Goal: Task Accomplishment & Management: Manage account settings

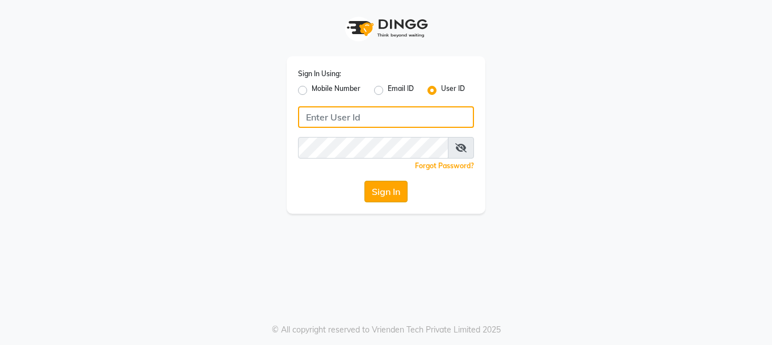
type input "9156651369"
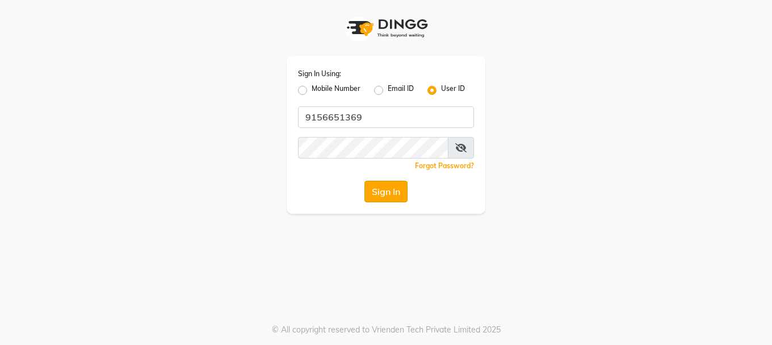
click at [388, 191] on button "Sign In" at bounding box center [386, 192] width 43 height 22
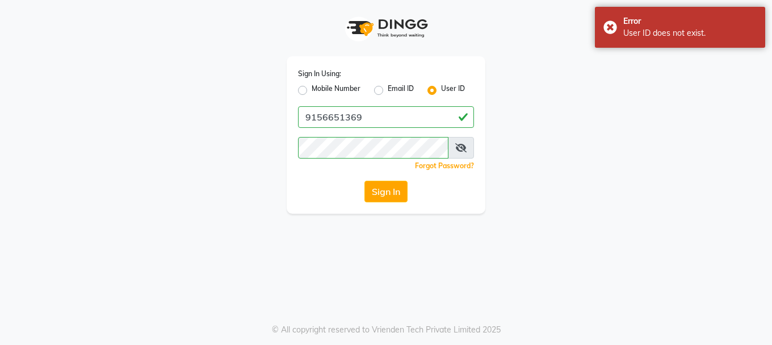
click at [312, 90] on label "Mobile Number" at bounding box center [336, 90] width 49 height 14
click at [312, 90] on input "Mobile Number" at bounding box center [315, 86] width 7 height 7
radio input "true"
radio input "false"
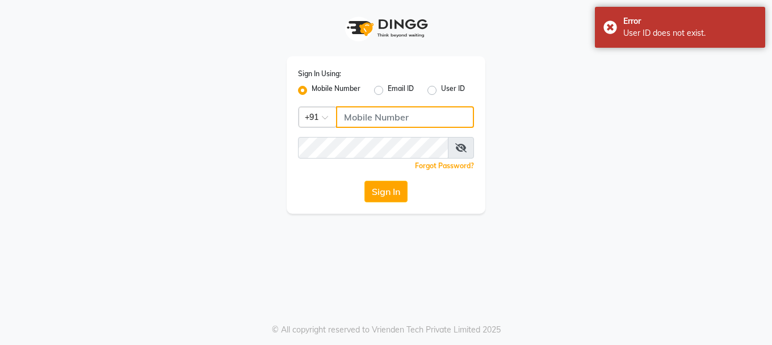
click at [380, 123] on input "Username" at bounding box center [405, 117] width 138 height 22
type input "9156651369"
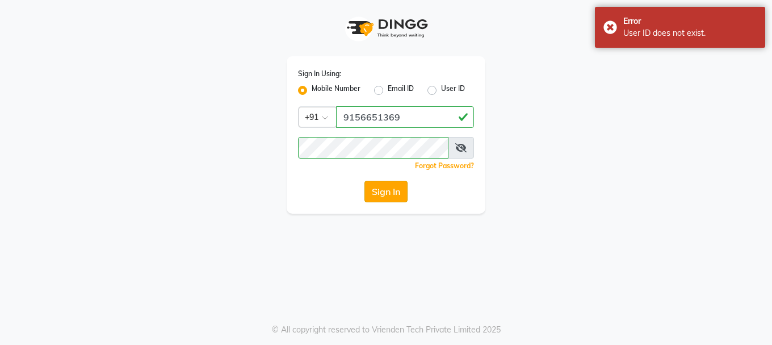
click at [394, 188] on button "Sign In" at bounding box center [386, 192] width 43 height 22
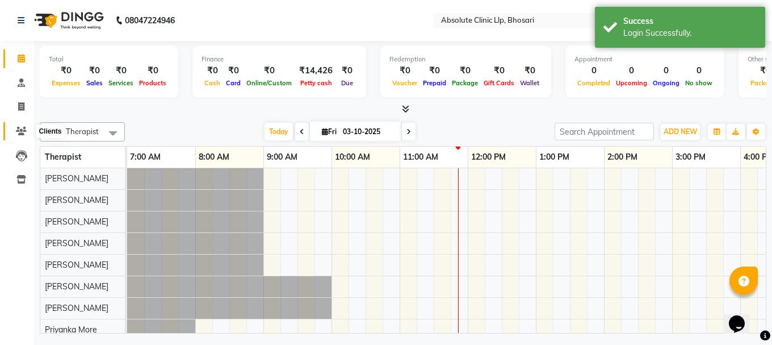
click at [27, 131] on span at bounding box center [21, 131] width 20 height 13
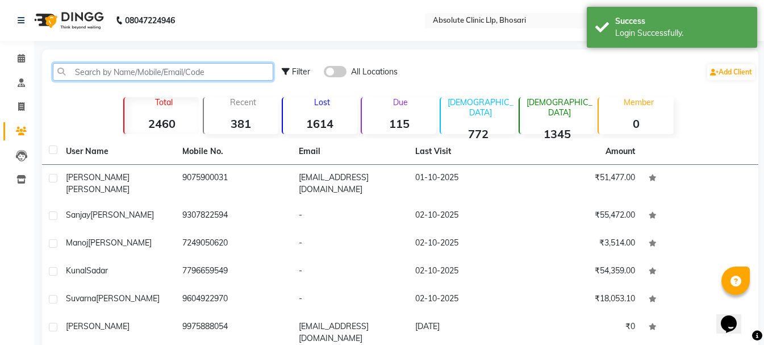
click at [119, 70] on input "text" at bounding box center [163, 72] width 220 height 18
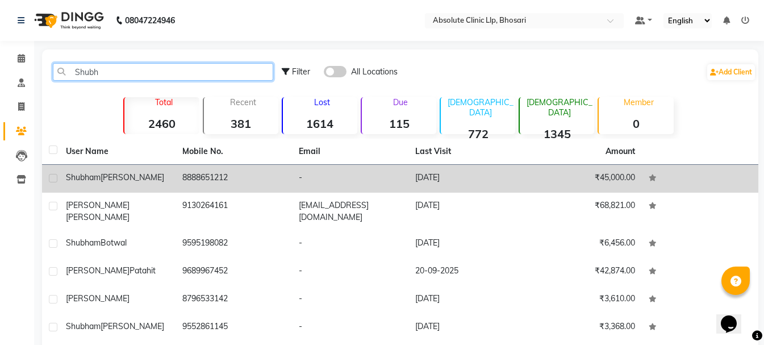
type input "Shubh"
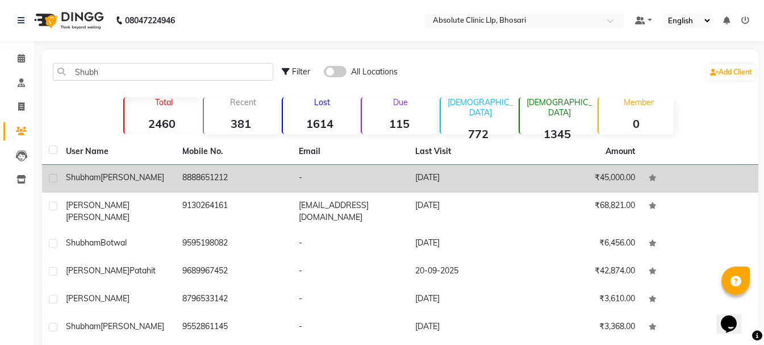
click at [55, 178] on label at bounding box center [53, 178] width 9 height 9
click at [55, 178] on input "checkbox" at bounding box center [52, 178] width 7 height 7
checkbox input "true"
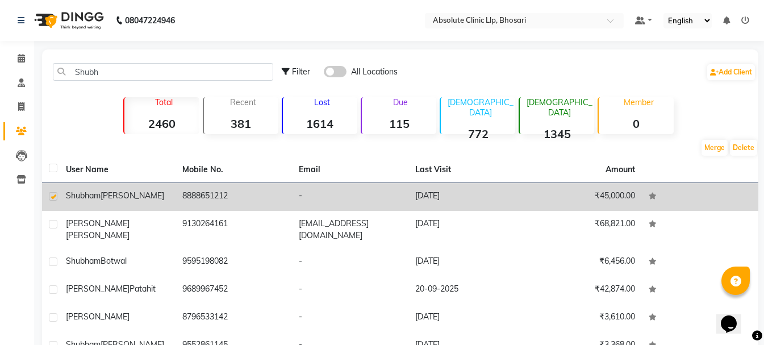
click at [123, 194] on span "Kotwal" at bounding box center [133, 195] width 64 height 10
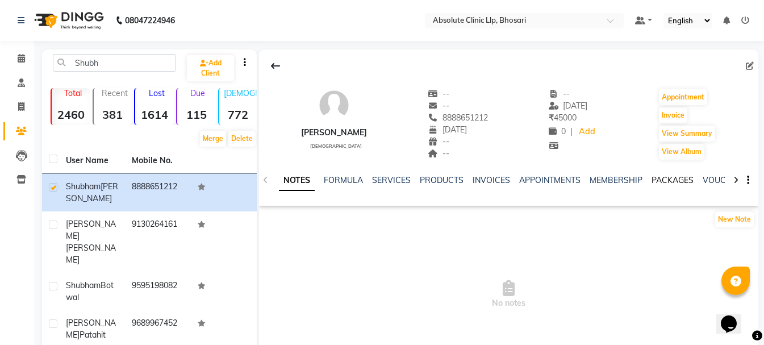
click at [656, 180] on link "PACKAGES" at bounding box center [672, 180] width 42 height 10
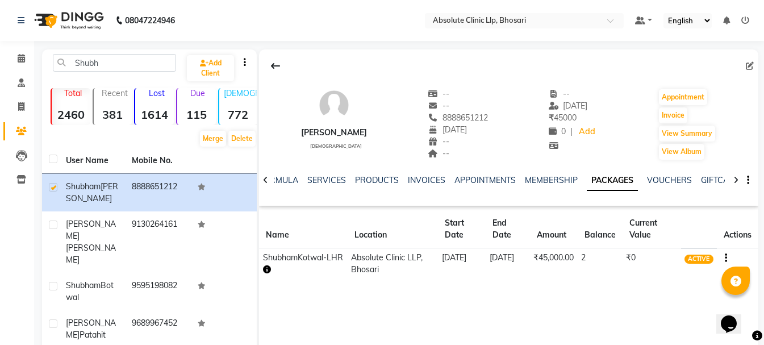
click at [266, 269] on icon "button" at bounding box center [267, 269] width 8 height 8
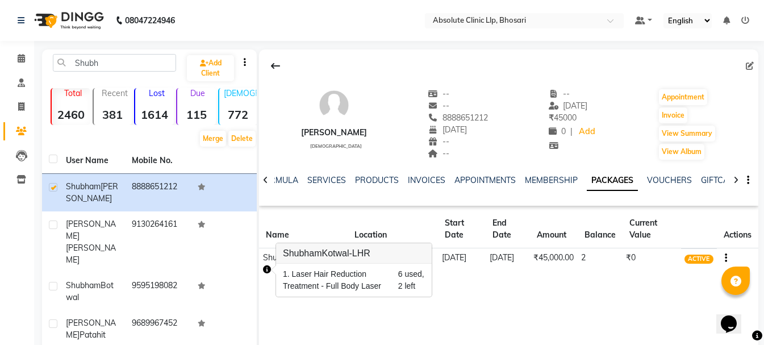
click at [459, 320] on div "Shubham Kotwal male -- -- 8888651212 14-12-1995 -- -- -- 15-08-2025 ₹ 45000 0 |…" at bounding box center [508, 219] width 499 height 341
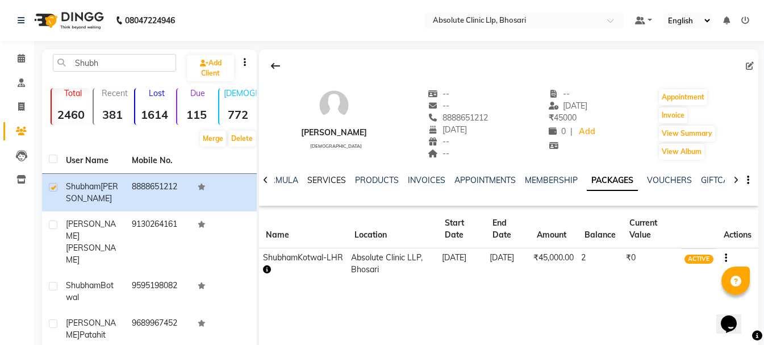
click at [321, 181] on link "SERVICES" at bounding box center [326, 180] width 39 height 10
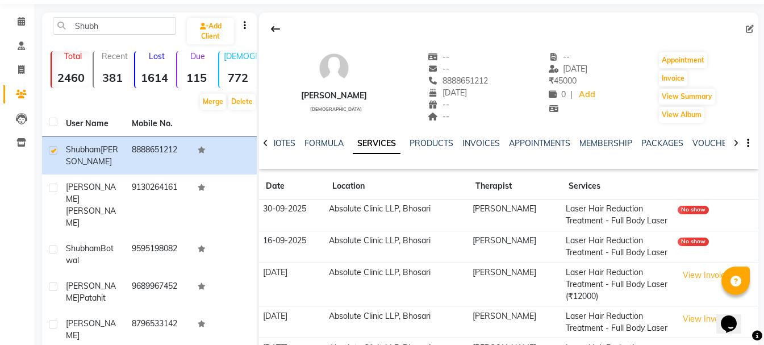
scroll to position [57, 0]
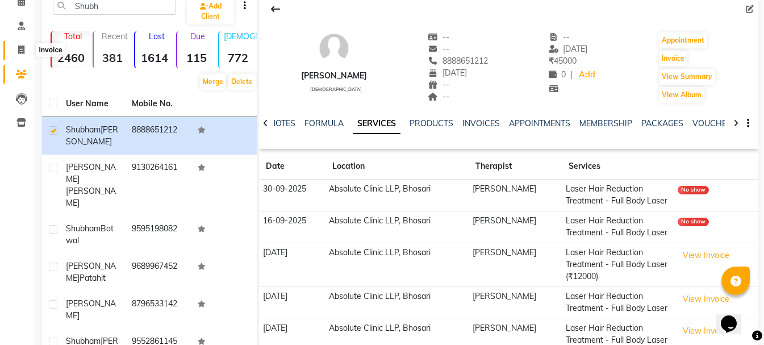
click at [22, 51] on icon at bounding box center [21, 49] width 6 height 9
select select "service"
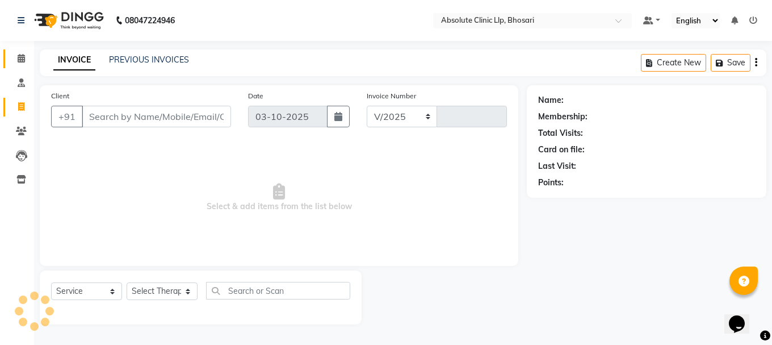
select select "4706"
type input "2769"
click at [136, 58] on link "PREVIOUS INVOICES" at bounding box center [149, 60] width 80 height 10
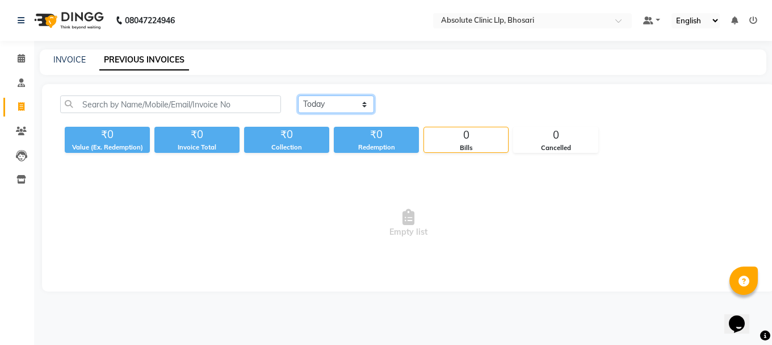
click at [338, 99] on select "Today Yesterday Custom Range" at bounding box center [336, 104] width 76 height 18
select select "yesterday"
click at [298, 95] on select "Today Yesterday Custom Range" at bounding box center [336, 104] width 76 height 18
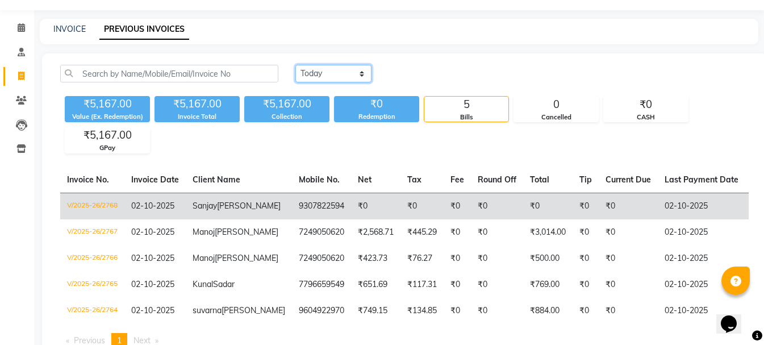
scroll to position [125, 0]
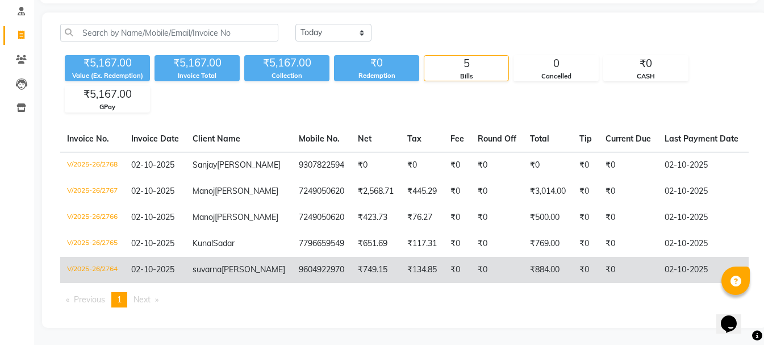
click at [232, 258] on td "suvarna kate" at bounding box center [239, 270] width 106 height 26
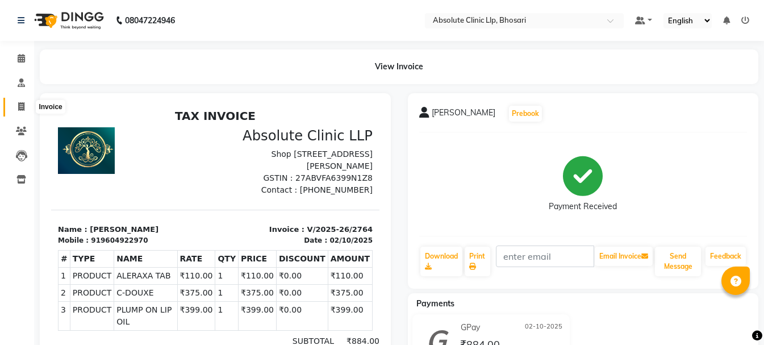
click at [23, 103] on icon at bounding box center [21, 106] width 6 height 9
select select "4706"
select select "service"
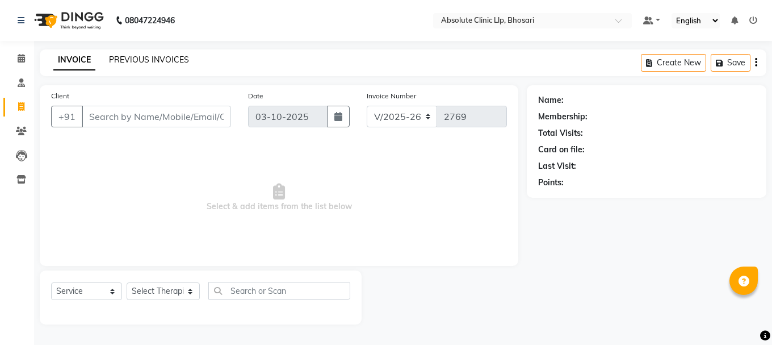
click at [124, 59] on link "PREVIOUS INVOICES" at bounding box center [149, 60] width 80 height 10
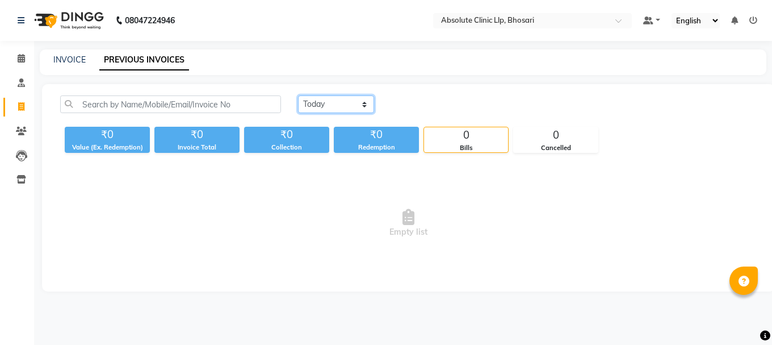
click at [364, 104] on select "[DATE] [DATE] Custom Range" at bounding box center [336, 104] width 76 height 18
select select "[DATE]"
click at [298, 95] on select "[DATE] [DATE] Custom Range" at bounding box center [336, 104] width 76 height 18
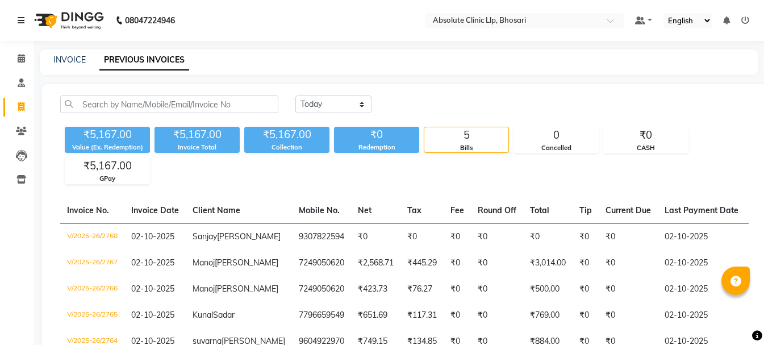
click at [20, 22] on icon at bounding box center [21, 20] width 7 height 8
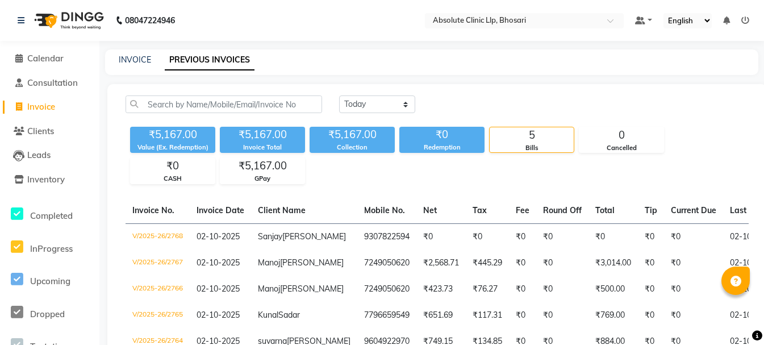
click at [76, 21] on img at bounding box center [68, 21] width 78 height 32
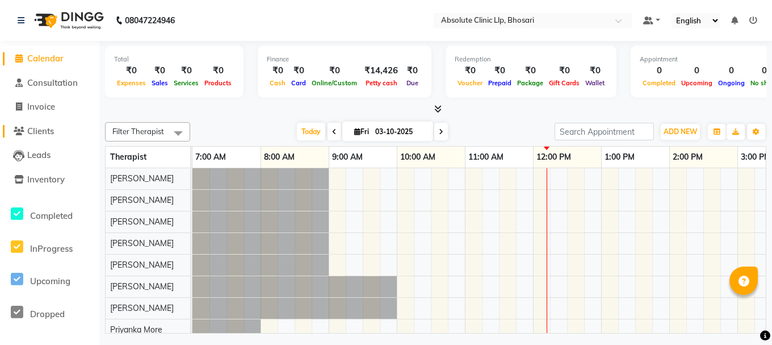
click at [38, 126] on span "Clients" at bounding box center [40, 130] width 27 height 11
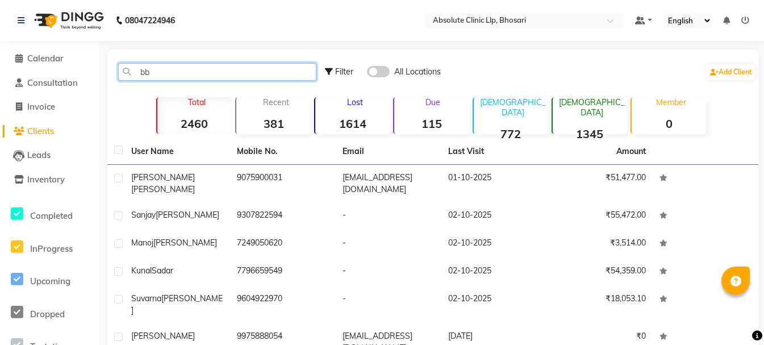
click at [198, 70] on input "bb" at bounding box center [217, 72] width 198 height 18
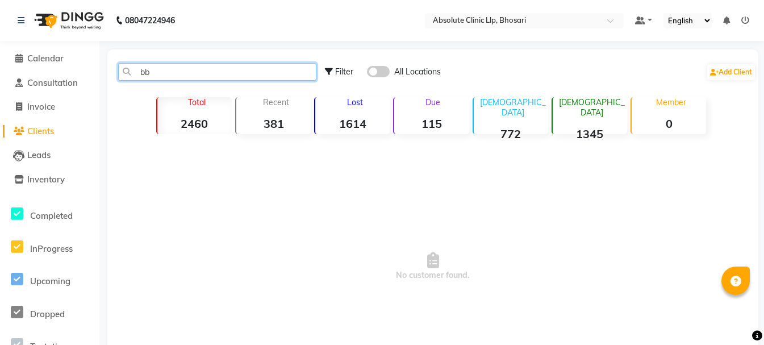
type input "b"
type input "s"
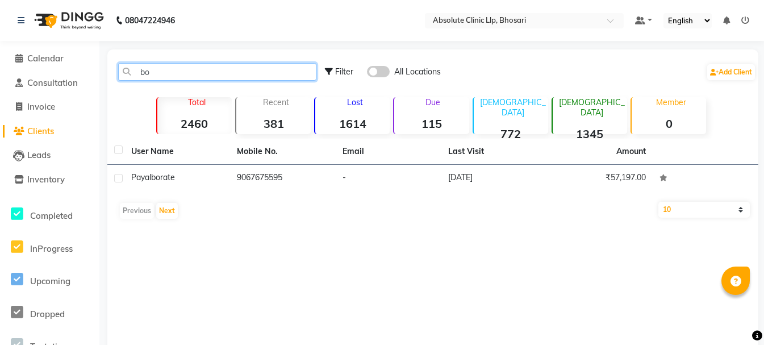
type input "b"
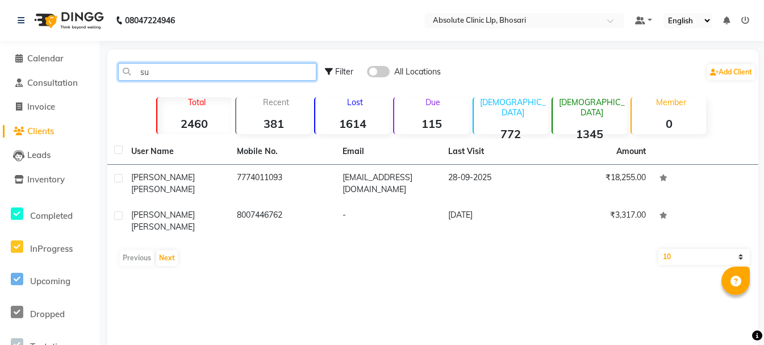
type input "s"
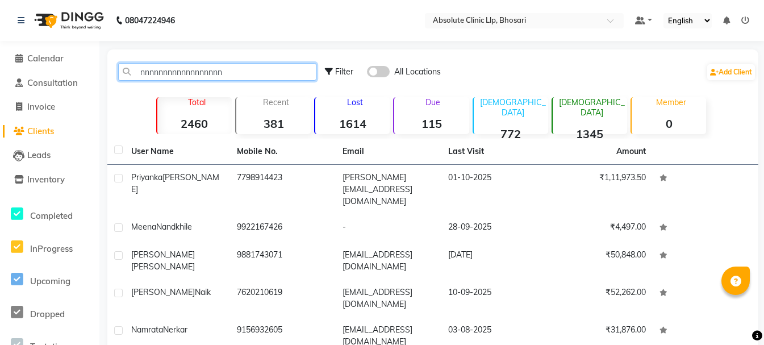
type input "nnnnnnnnnnnnnnnnnnn"
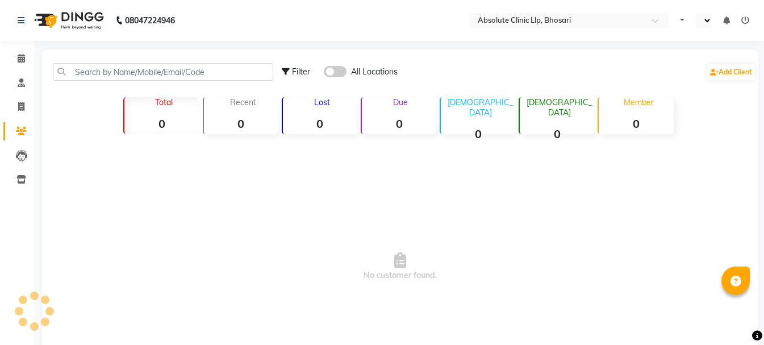
select select "en"
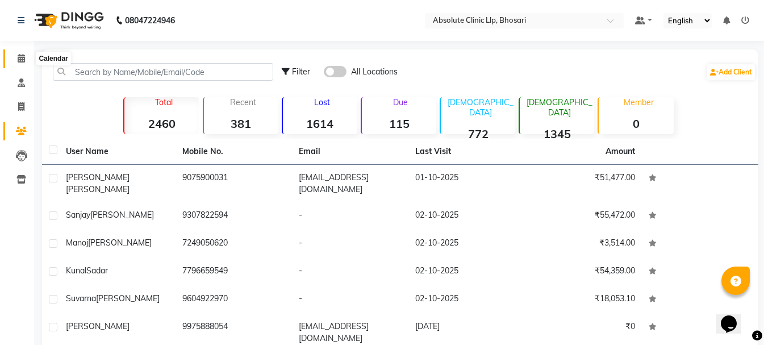
click at [18, 59] on icon at bounding box center [21, 58] width 7 height 9
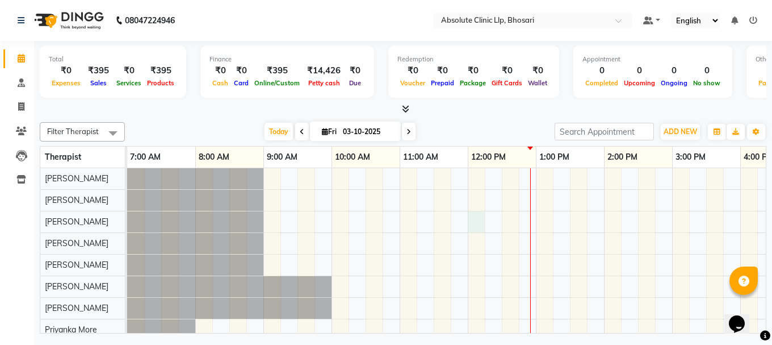
click at [483, 219] on div at bounding box center [638, 275] width 1022 height 215
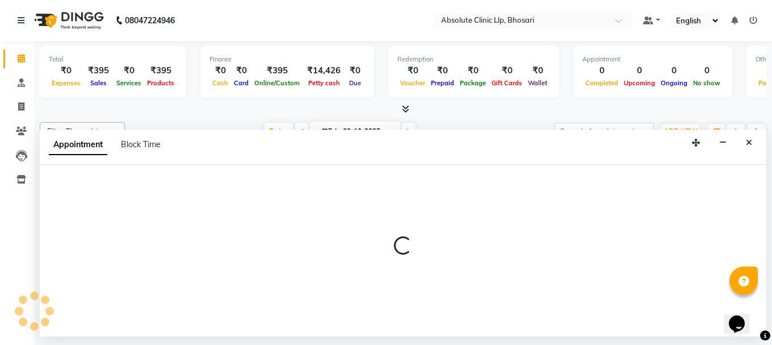
select select "27986"
select select "720"
select select "tentative"
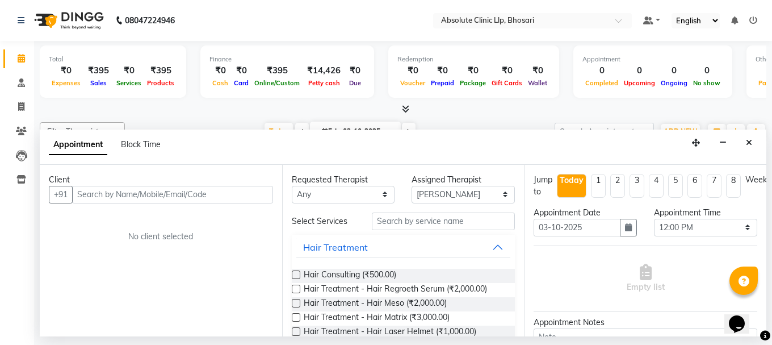
click at [250, 194] on input "text" at bounding box center [172, 195] width 201 height 18
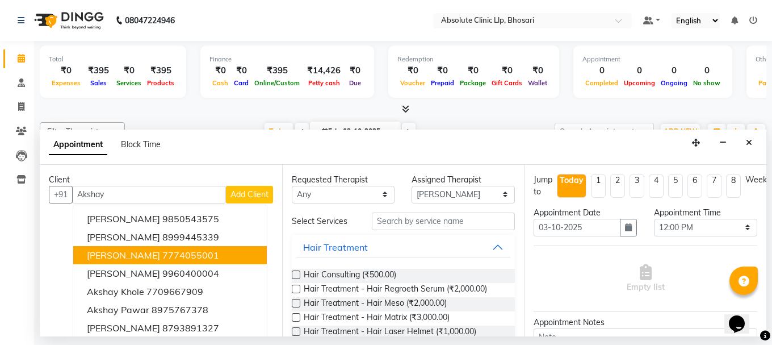
click at [179, 254] on ngb-highlight "7774055001" at bounding box center [190, 254] width 57 height 11
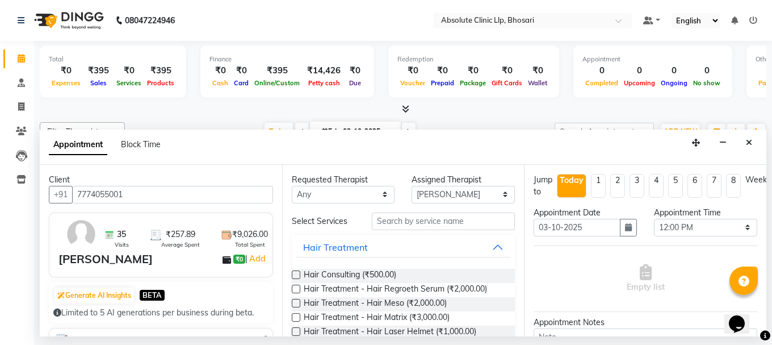
type input "7774055001"
click at [317, 196] on select "Any [PERSON_NAME] [PERSON_NAME] [PERSON_NAME] [PERSON_NAME] [PERSON_NAME] Priya…" at bounding box center [343, 195] width 103 height 18
select select "27986"
click at [292, 186] on select "Any [PERSON_NAME] [PERSON_NAME] [PERSON_NAME] [PERSON_NAME] [PERSON_NAME] Priya…" at bounding box center [343, 195] width 103 height 18
click at [383, 249] on button "Hair Treatment" at bounding box center [403, 247] width 215 height 20
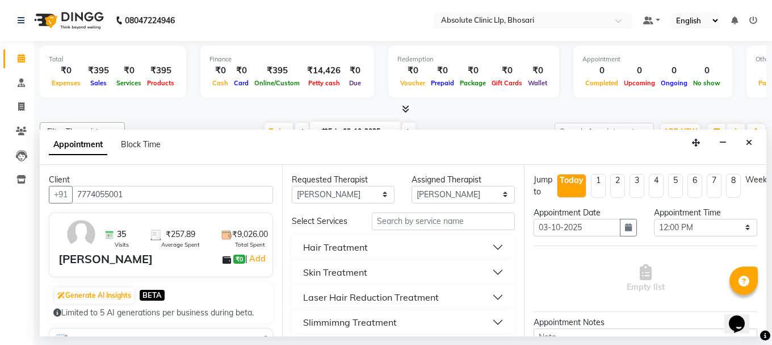
click at [390, 270] on button "Skin Treatment" at bounding box center [403, 272] width 215 height 20
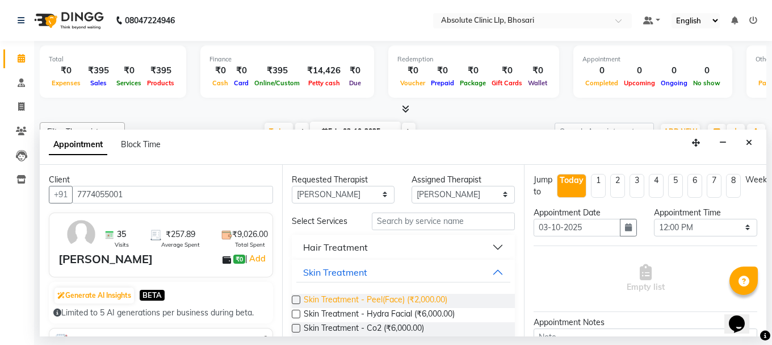
click at [376, 296] on span "Skin Treatment - Peel(Face) (₹2,000.00)" at bounding box center [376, 301] width 144 height 14
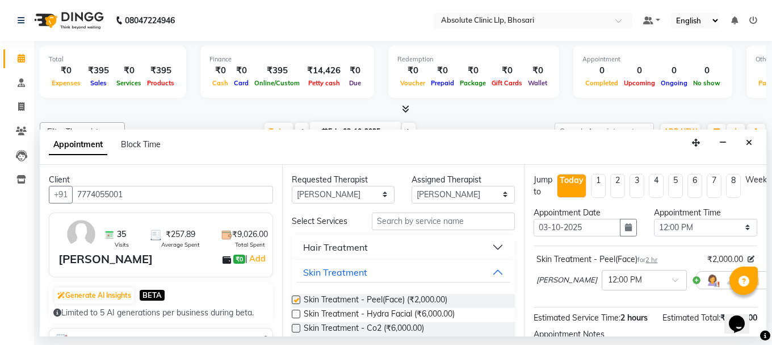
checkbox input "false"
click at [694, 231] on select "Select 08:00 AM 08:15 AM 08:30 AM 08:45 AM 09:00 AM 09:15 AM 09:30 AM 09:45 AM …" at bounding box center [705, 228] width 103 height 18
select select "750"
click at [654, 219] on select "Select 08:00 AM 08:15 AM 08:30 AM 08:45 AM 09:00 AM 09:15 AM 09:30 AM 09:45 AM …" at bounding box center [705, 228] width 103 height 18
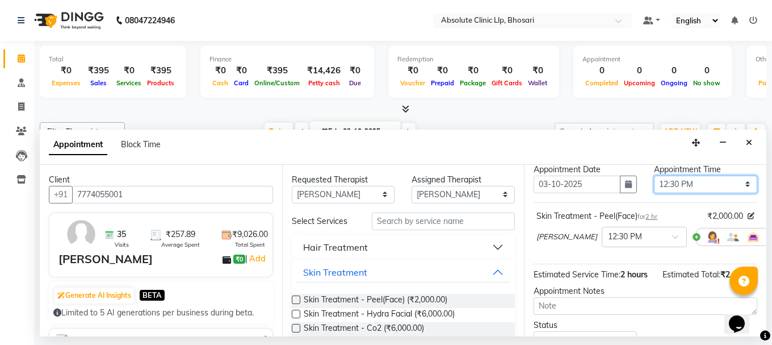
scroll to position [149, 0]
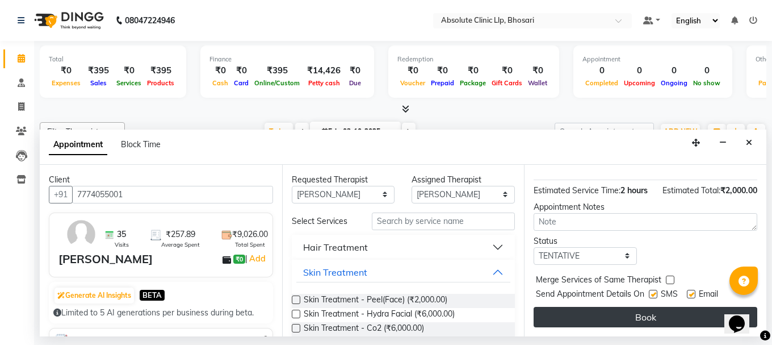
click at [564, 309] on button "Book" at bounding box center [646, 317] width 224 height 20
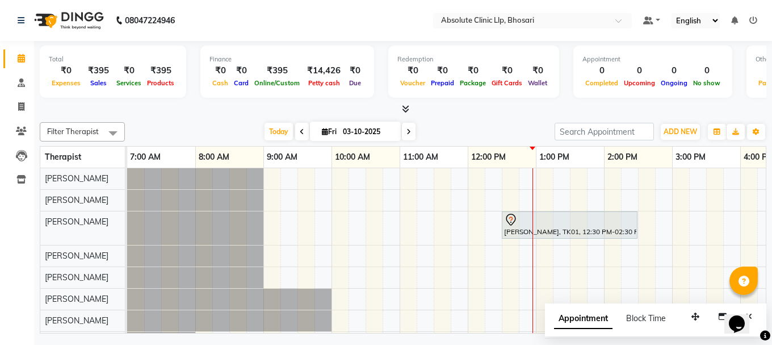
click at [474, 229] on div "[PERSON_NAME], TK01, 12:30 PM-02:30 PM, Skin Treatment - Peel(Face)" at bounding box center [638, 282] width 1022 height 228
select select "27986"
select select "tentative"
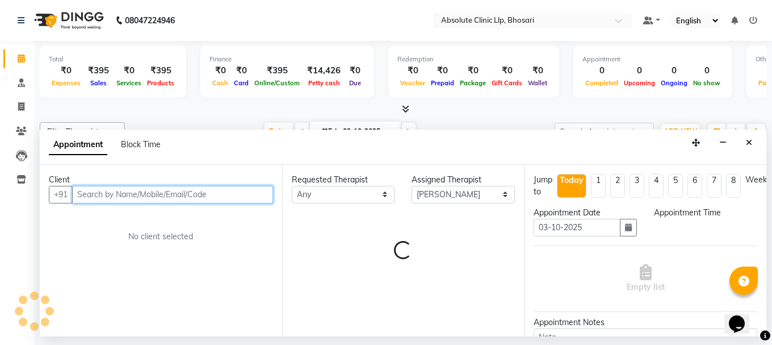
select select "720"
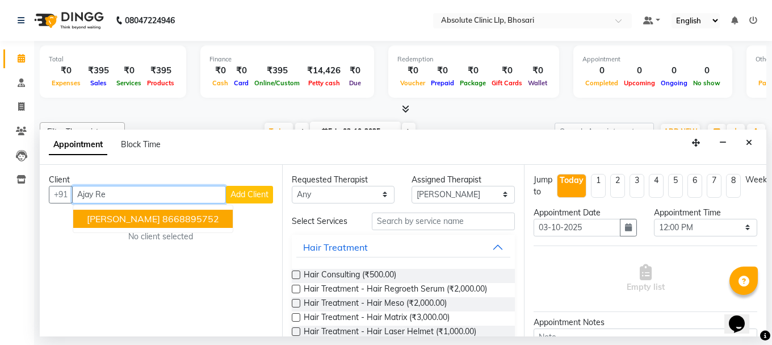
click at [194, 224] on ngb-highlight "8668895752" at bounding box center [190, 218] width 57 height 11
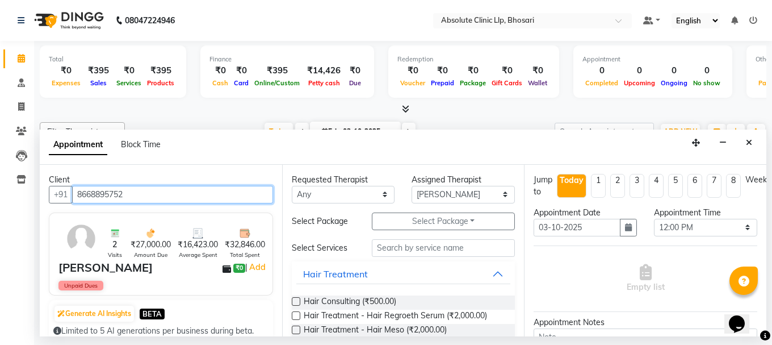
type input "8668895752"
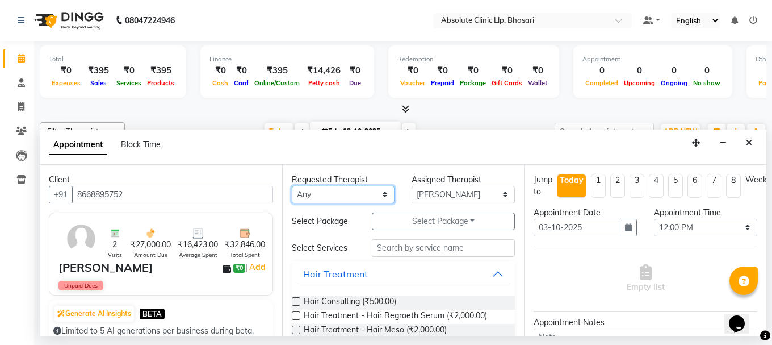
click at [316, 196] on select "Any [PERSON_NAME] [PERSON_NAME] [PERSON_NAME] [PERSON_NAME] [PERSON_NAME] Priya…" at bounding box center [343, 195] width 103 height 18
select select "27986"
click at [292, 186] on select "Any [PERSON_NAME] [PERSON_NAME] [PERSON_NAME] [PERSON_NAME] [PERSON_NAME] Priya…" at bounding box center [343, 195] width 103 height 18
click at [497, 277] on button "Hair Treatment" at bounding box center [403, 273] width 215 height 20
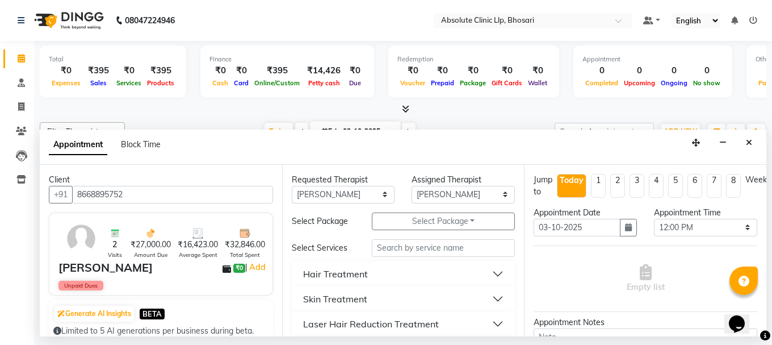
click at [493, 295] on button "Skin Treatment" at bounding box center [403, 298] width 215 height 20
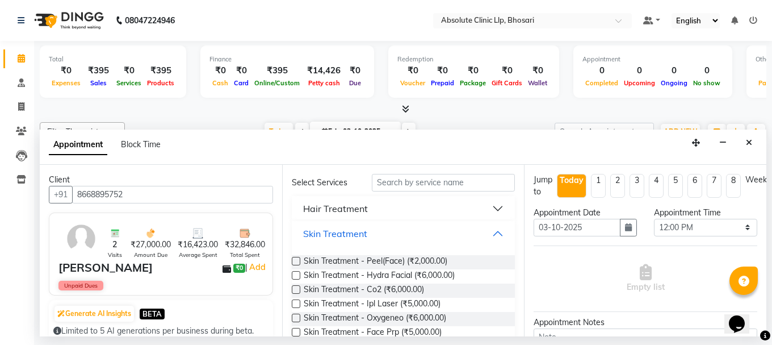
scroll to position [0, 0]
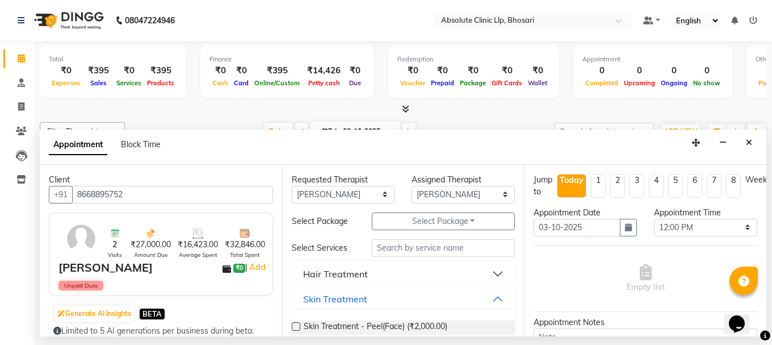
click at [456, 332] on div "Skin Treatment - Peel(Face) (₹2,000.00)" at bounding box center [404, 327] width 224 height 14
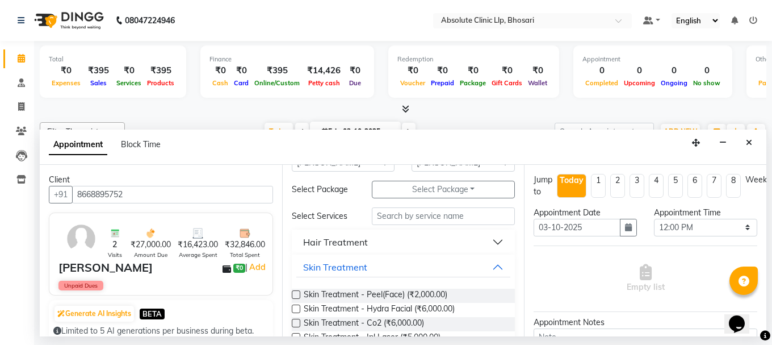
scroll to position [57, 0]
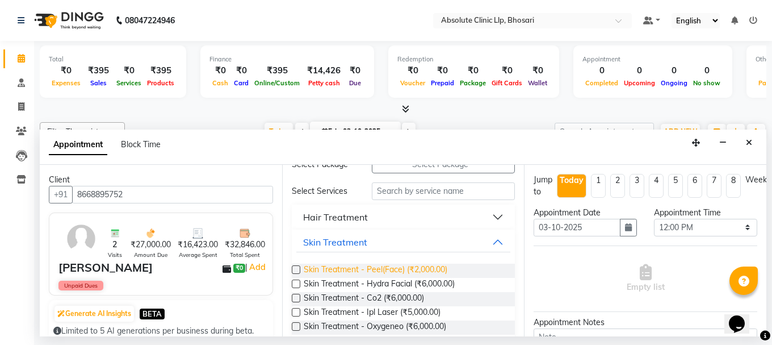
click at [350, 270] on span "Skin Treatment - Peel(Face) (₹2,000.00)" at bounding box center [376, 270] width 144 height 14
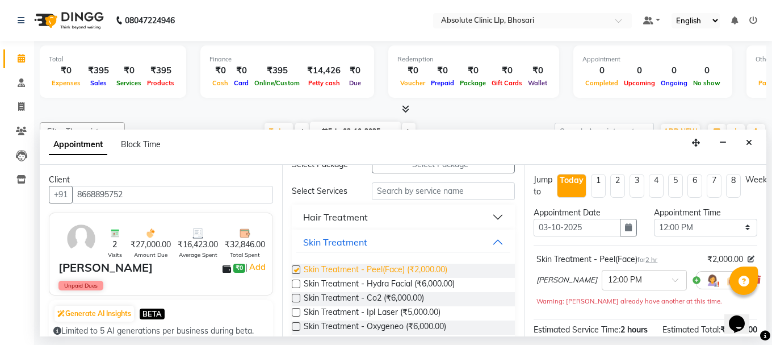
checkbox input "false"
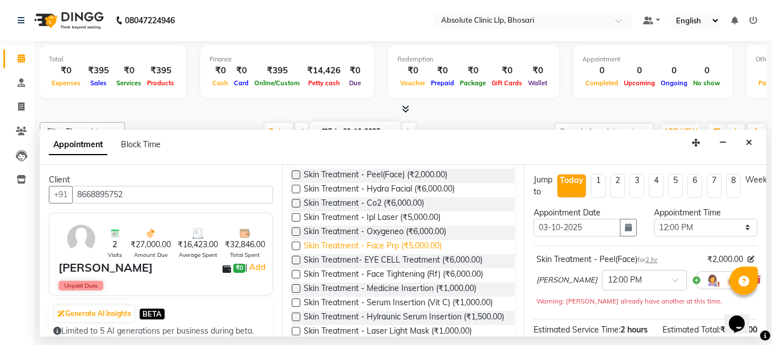
scroll to position [170, 0]
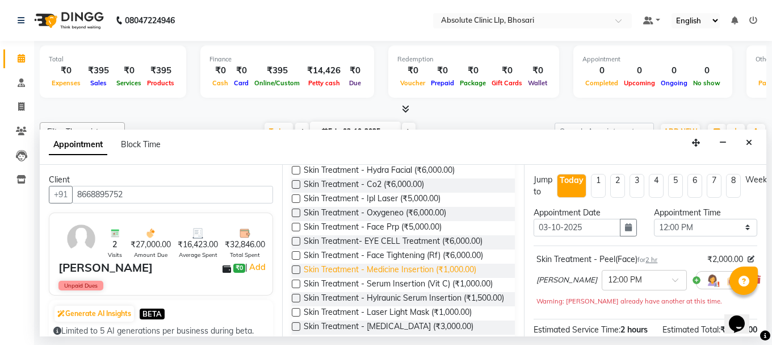
click at [433, 271] on span "Skin Treatment - Medicine Insertion (₹1,000.00)" at bounding box center [390, 270] width 173 height 14
checkbox input "false"
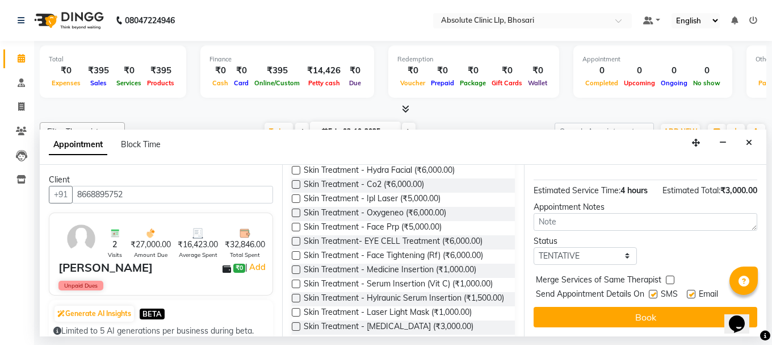
scroll to position [211, 0]
click at [705, 307] on button "Book" at bounding box center [646, 317] width 224 height 20
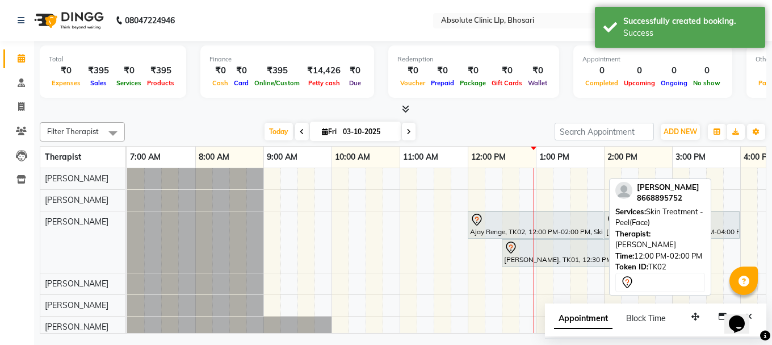
click at [514, 228] on div "Ajay Renge, TK02, 12:00 PM-02:00 PM, Skin Treatment - Peel(Face)" at bounding box center [535, 225] width 133 height 24
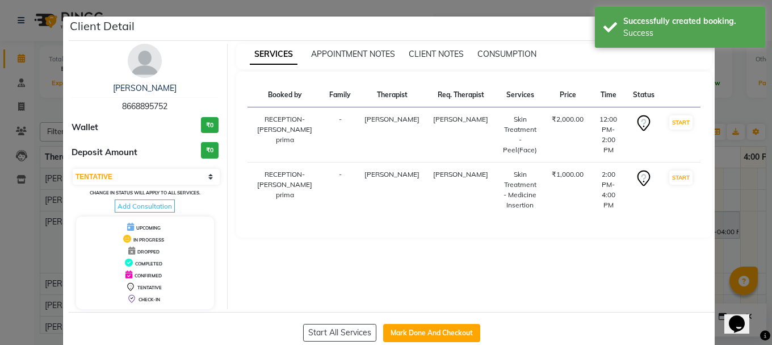
click at [687, 125] on td "START" at bounding box center [681, 134] width 39 height 55
click at [686, 129] on button "START" at bounding box center [680, 122] width 23 height 14
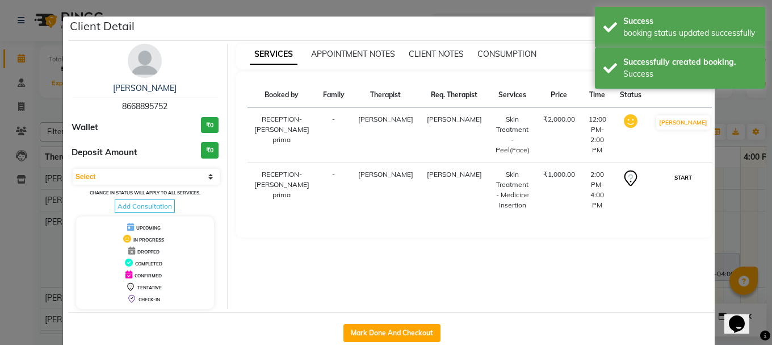
click at [672, 173] on button "START" at bounding box center [683, 177] width 23 height 14
select select "1"
click at [408, 321] on div "Mark Done And Checkout" at bounding box center [392, 332] width 646 height 41
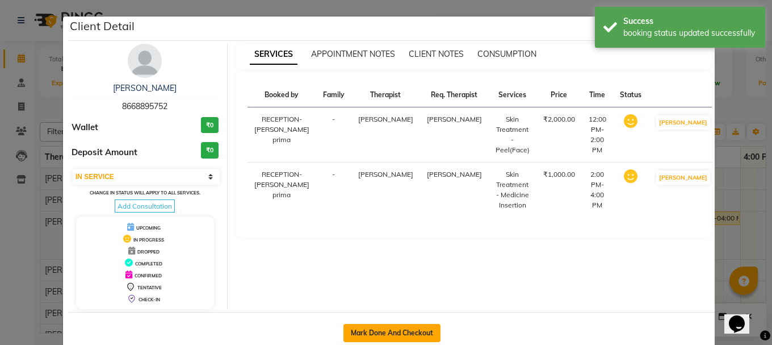
click at [409, 330] on button "Mark Done And Checkout" at bounding box center [392, 333] width 97 height 18
select select "4706"
select select "service"
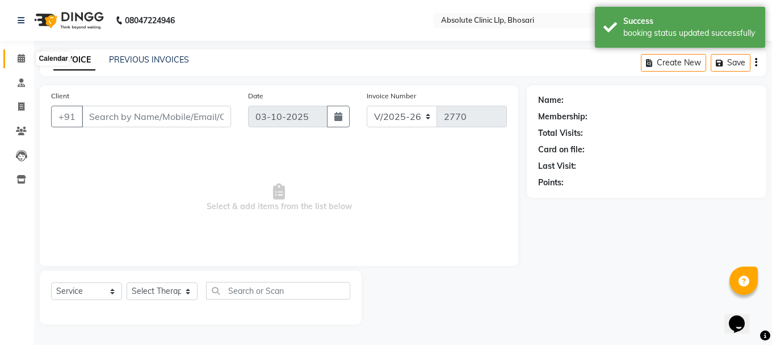
click at [23, 63] on span at bounding box center [21, 58] width 20 height 13
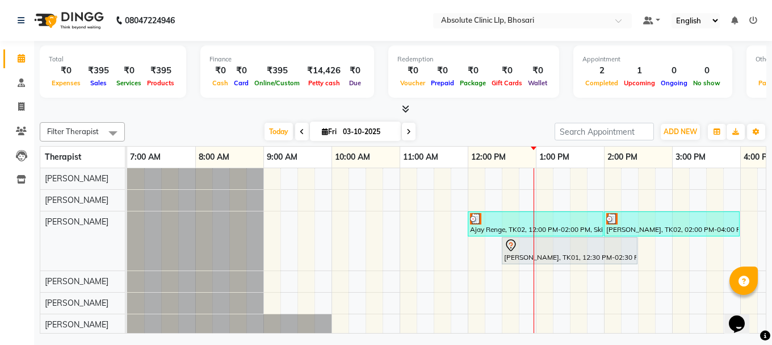
click at [435, 233] on div "[PERSON_NAME], TK02, 12:00 PM-02:00 PM, Skin Treatment - Peel(Face) Ajay Renge,…" at bounding box center [638, 294] width 1022 height 253
select select "27986"
select select "tentative"
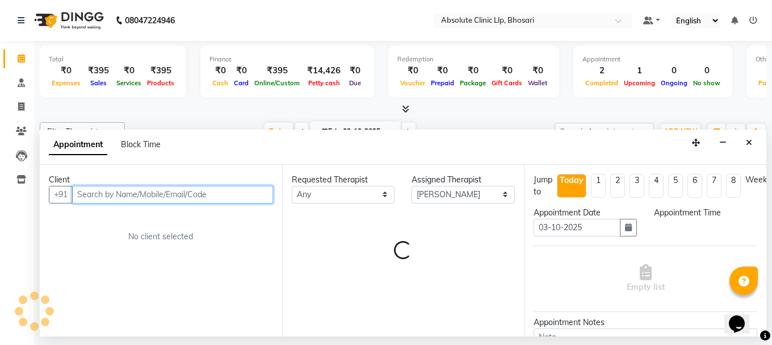
select select "690"
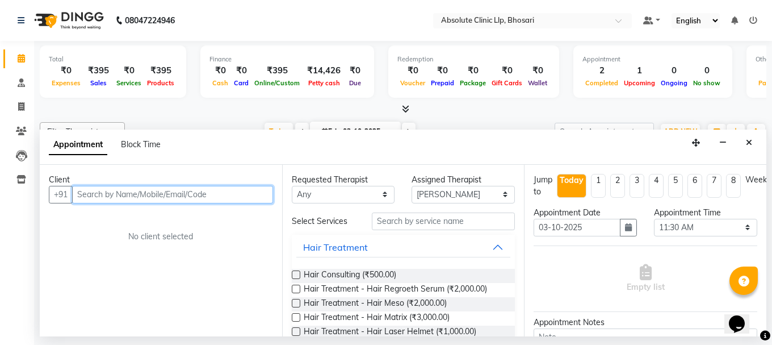
click at [245, 196] on input "text" at bounding box center [172, 195] width 201 height 18
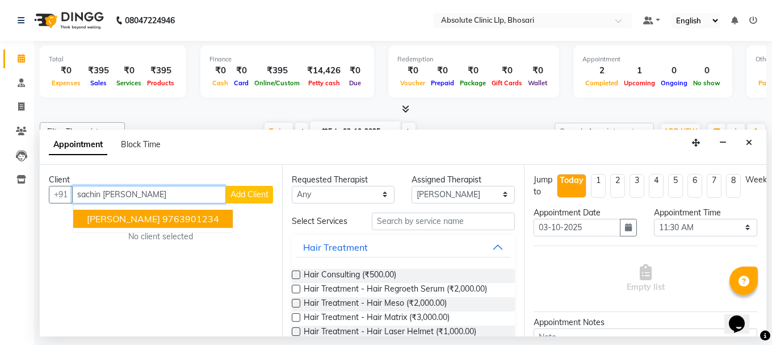
click at [200, 214] on ngb-highlight "9763901234" at bounding box center [190, 218] width 57 height 11
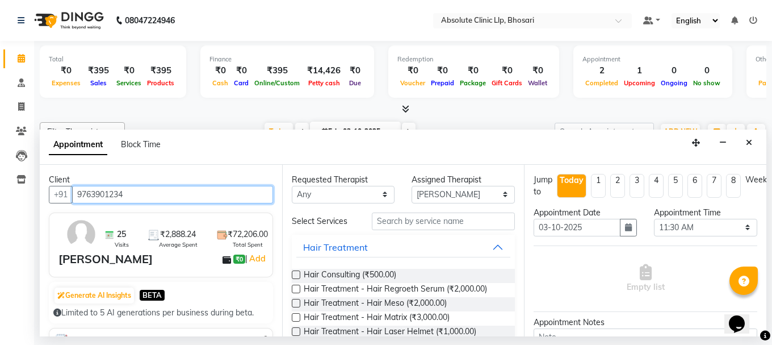
type input "9763901234"
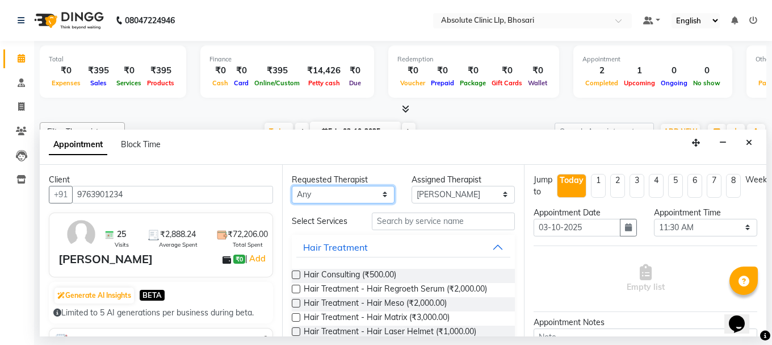
click at [322, 198] on select "Any [PERSON_NAME] [PERSON_NAME] [PERSON_NAME] [PERSON_NAME] [PERSON_NAME] Priya…" at bounding box center [343, 195] width 103 height 18
select select "27986"
click at [292, 186] on select "Any [PERSON_NAME] [PERSON_NAME] [PERSON_NAME] [PERSON_NAME] [PERSON_NAME] Priya…" at bounding box center [343, 195] width 103 height 18
click at [490, 250] on button "Hair Treatment" at bounding box center [403, 247] width 215 height 20
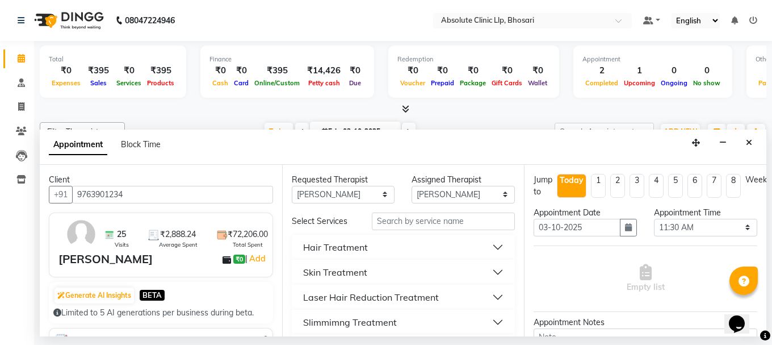
click at [489, 275] on button "Skin Treatment" at bounding box center [403, 272] width 215 height 20
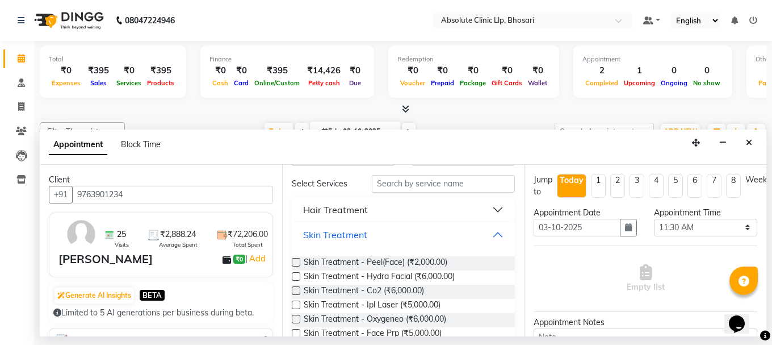
scroll to position [57, 0]
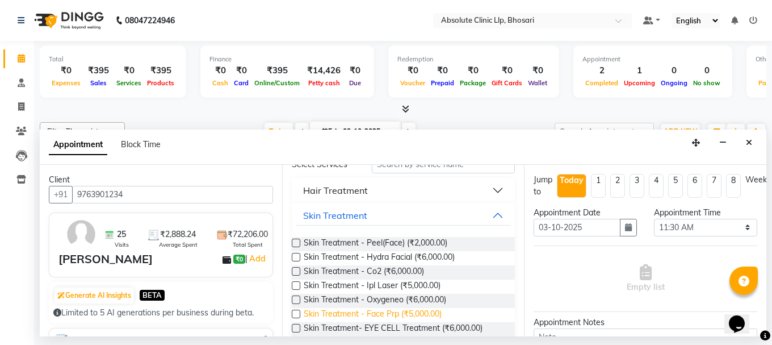
click at [437, 309] on span "Skin Treatment - Face Prp (₹5,000.00)" at bounding box center [373, 315] width 138 height 14
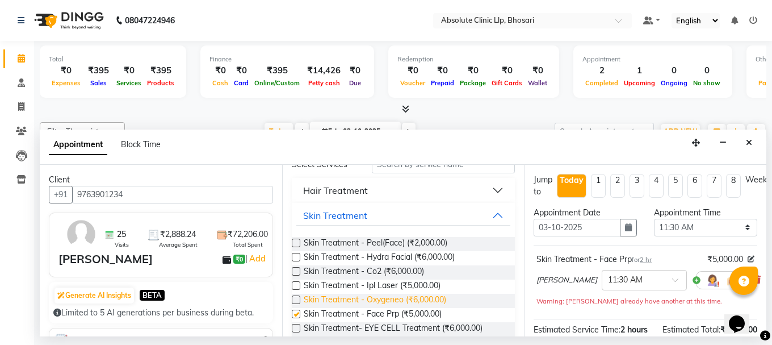
checkbox input "false"
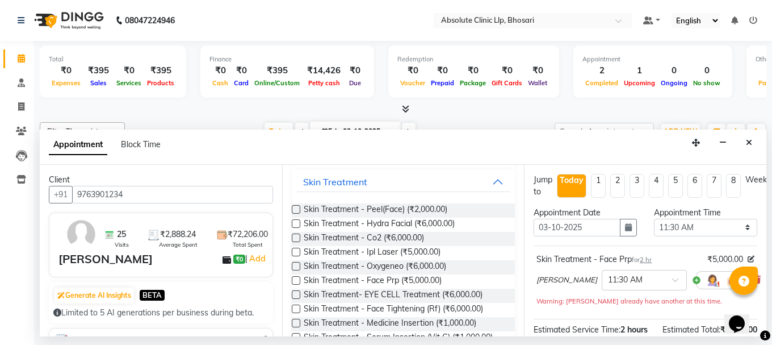
scroll to position [0, 0]
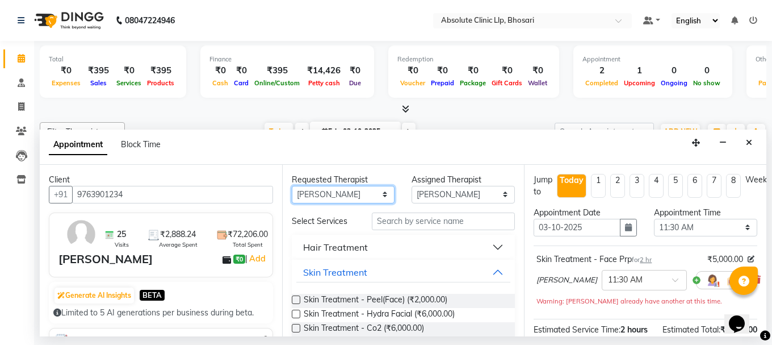
click at [333, 192] on select "Any [PERSON_NAME] [PERSON_NAME] [PERSON_NAME] [PERSON_NAME] [PERSON_NAME] Priya…" at bounding box center [343, 195] width 103 height 18
select select "28331"
click at [292, 186] on select "Any [PERSON_NAME] [PERSON_NAME] [PERSON_NAME] [PERSON_NAME] [PERSON_NAME] Priya…" at bounding box center [343, 195] width 103 height 18
select select "28331"
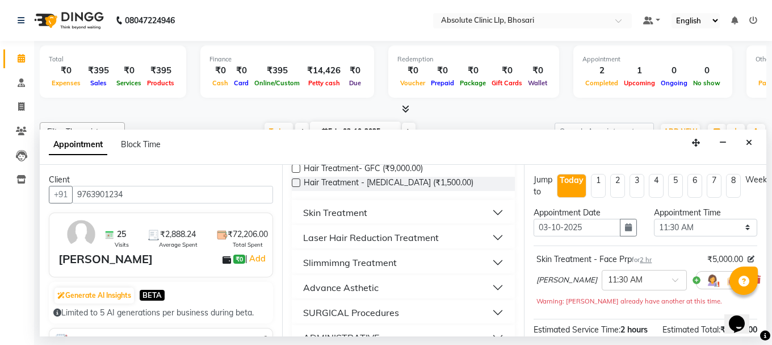
scroll to position [284, 0]
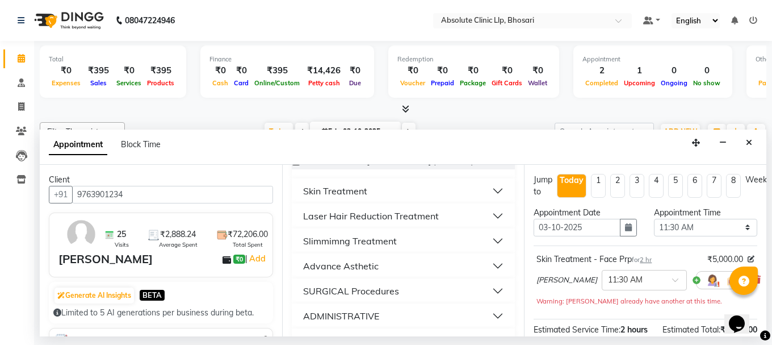
click at [436, 196] on button "Skin Treatment" at bounding box center [403, 191] width 215 height 20
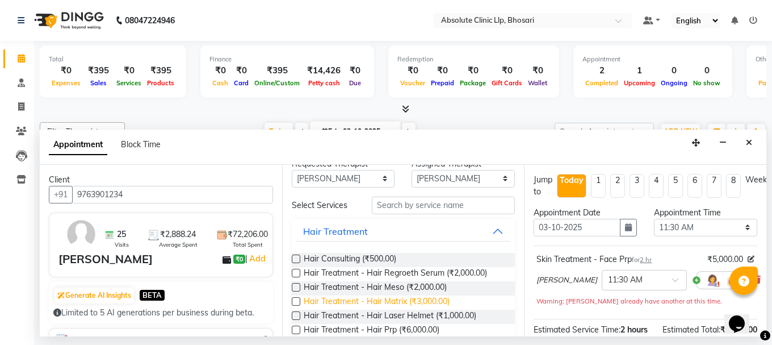
scroll to position [0, 0]
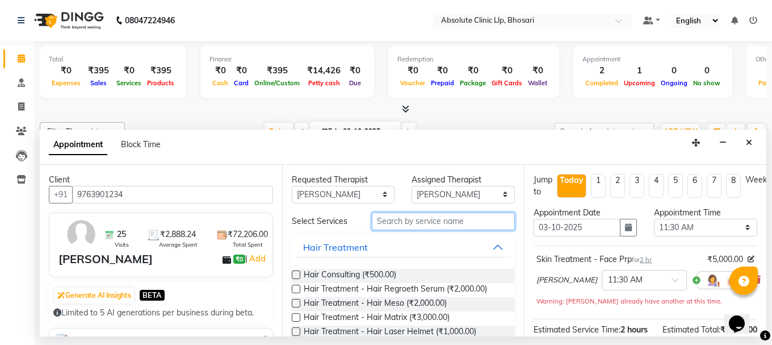
click at [421, 225] on input "text" at bounding box center [443, 221] width 143 height 18
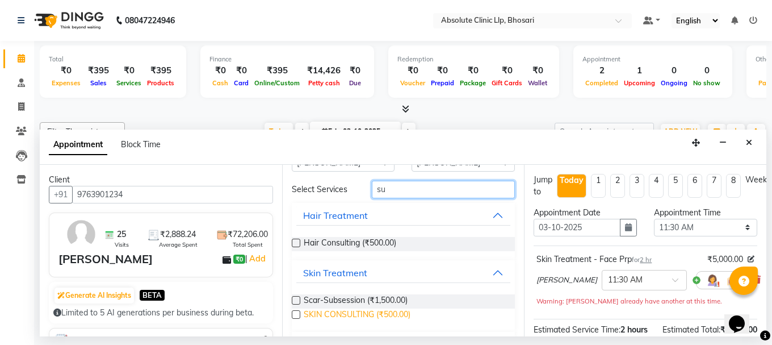
scroll to position [61, 0]
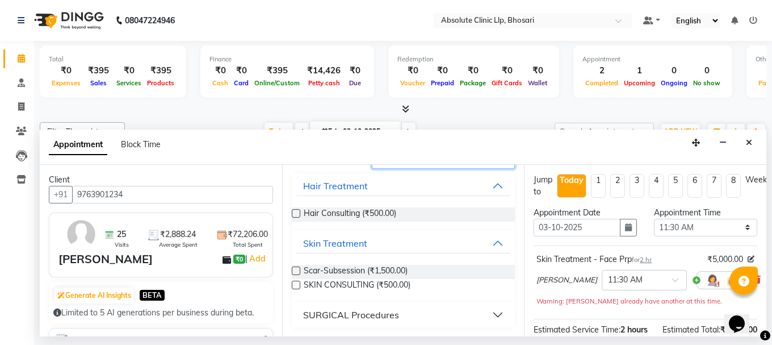
type input "su"
click at [420, 269] on div "Scar-Subsession (₹1,500.00)" at bounding box center [404, 272] width 224 height 14
click at [298, 270] on label at bounding box center [296, 270] width 9 height 9
click at [298, 270] on input "checkbox" at bounding box center [295, 271] width 7 height 7
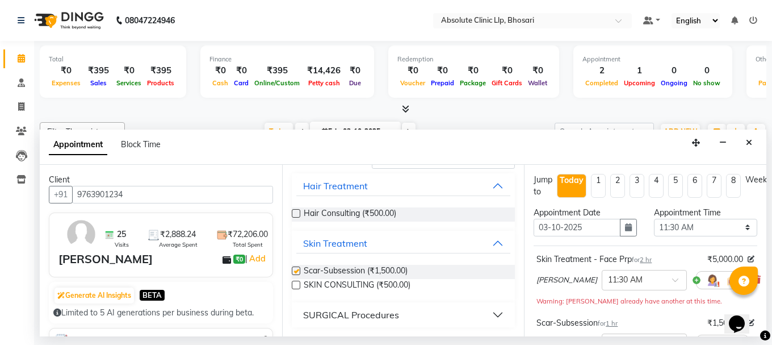
checkbox input "false"
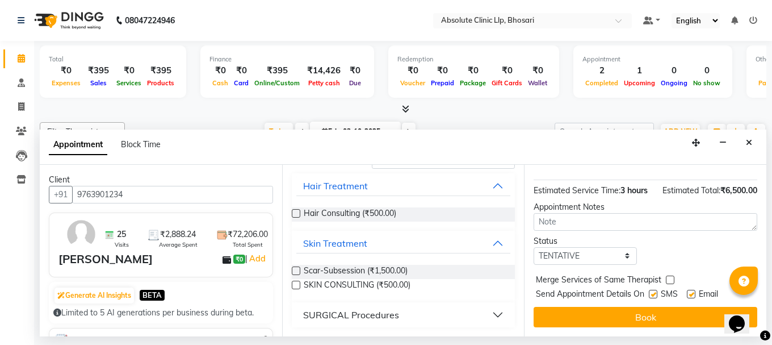
scroll to position [213, 0]
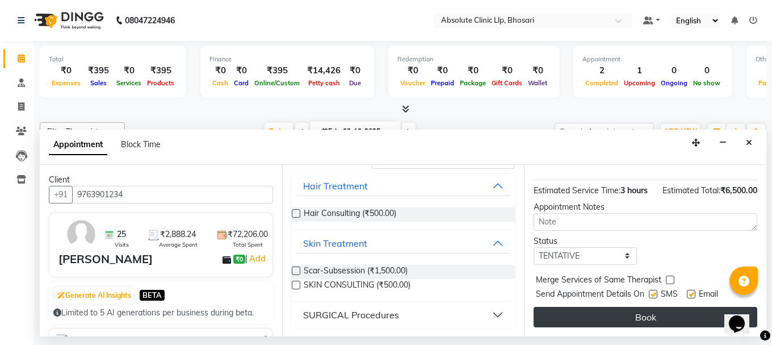
click at [650, 309] on button "Book" at bounding box center [646, 317] width 224 height 20
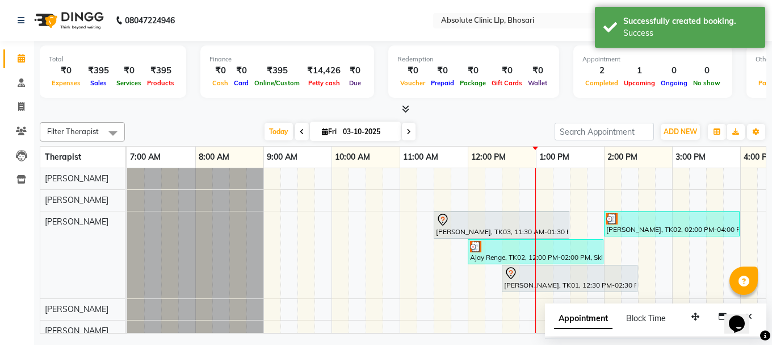
click at [463, 266] on div "[PERSON_NAME], TK03, 11:30 AM-01:30 PM, Skin Treatment - Face Prp Ajay Renge, T…" at bounding box center [638, 315] width 1022 height 294
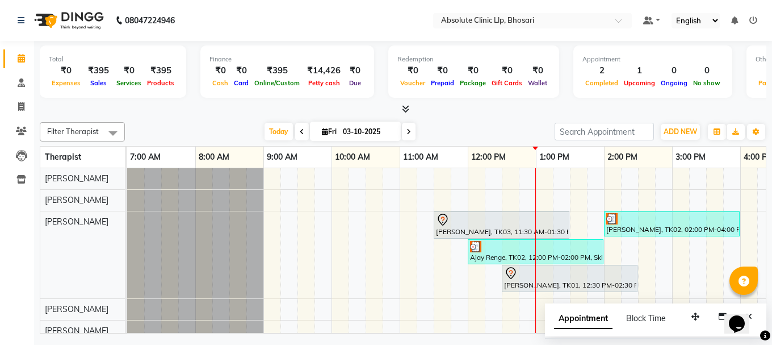
select select "27986"
select select "705"
select select "tentative"
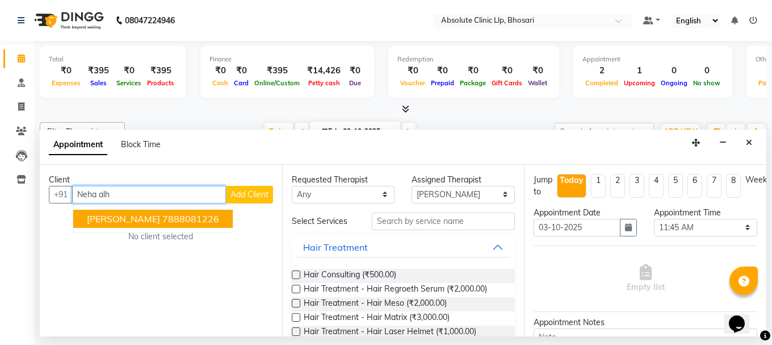
click at [197, 219] on button "[PERSON_NAME] 7888081226" at bounding box center [153, 219] width 160 height 18
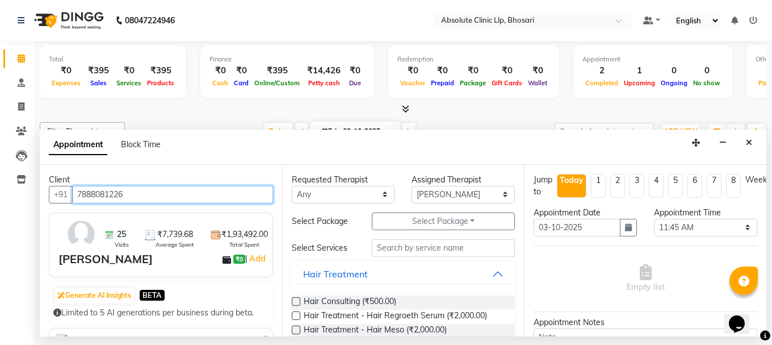
type input "7888081226"
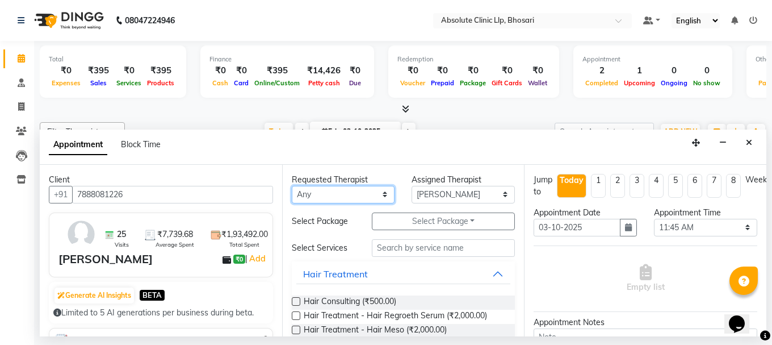
click at [339, 196] on select "Any [PERSON_NAME] [PERSON_NAME] [PERSON_NAME] [PERSON_NAME] [PERSON_NAME] Priya…" at bounding box center [343, 195] width 103 height 18
select select "27986"
click at [292, 186] on select "Any [PERSON_NAME] [PERSON_NAME] [PERSON_NAME] [PERSON_NAME] [PERSON_NAME] Priya…" at bounding box center [343, 195] width 103 height 18
click at [491, 270] on button "Hair Treatment" at bounding box center [403, 273] width 215 height 20
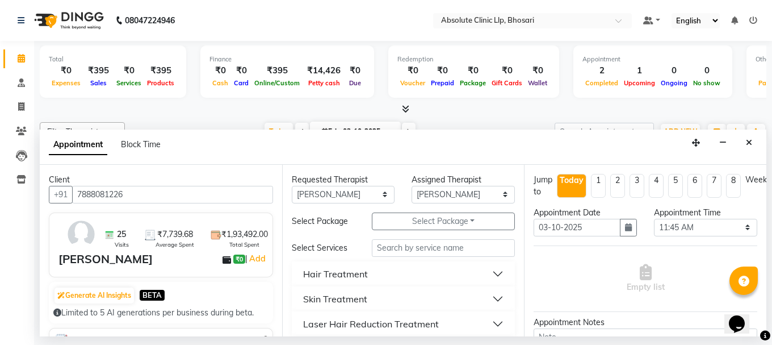
click at [495, 290] on button "Skin Treatment" at bounding box center [403, 298] width 215 height 20
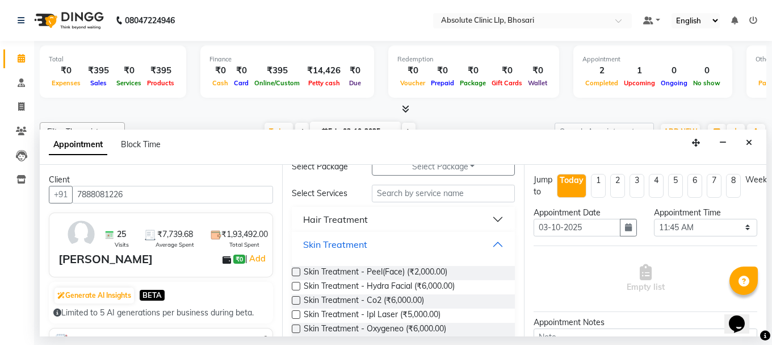
scroll to position [114, 0]
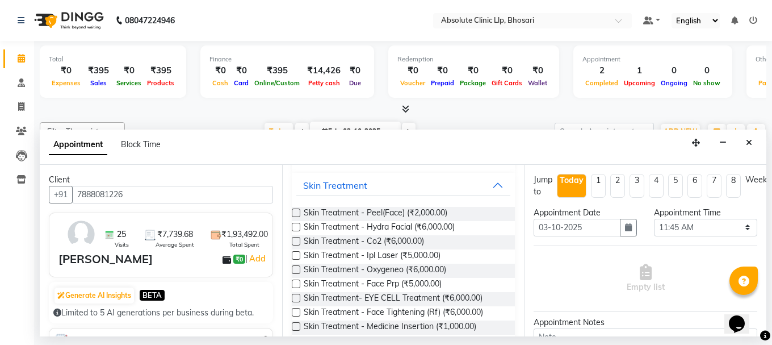
click at [300, 211] on label at bounding box center [296, 212] width 9 height 9
click at [299, 211] on input "checkbox" at bounding box center [295, 213] width 7 height 7
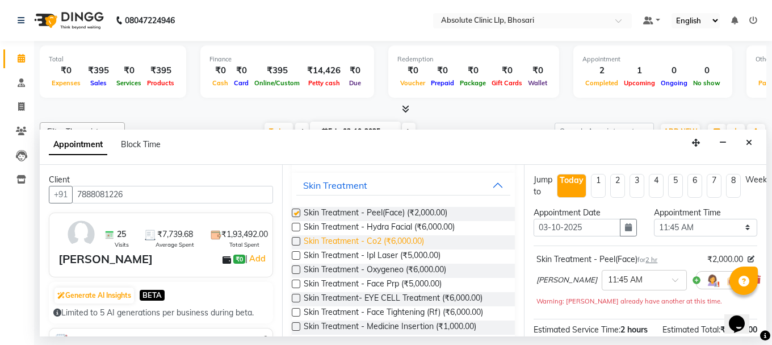
checkbox input "false"
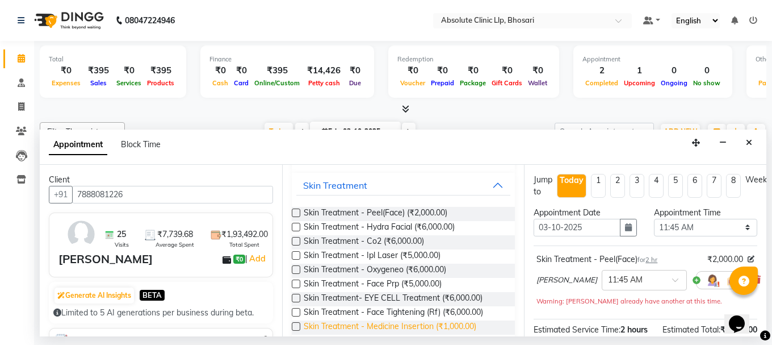
click at [399, 322] on span "Skin Treatment - Medicine Insertion (₹1,000.00)" at bounding box center [390, 327] width 173 height 14
checkbox input "false"
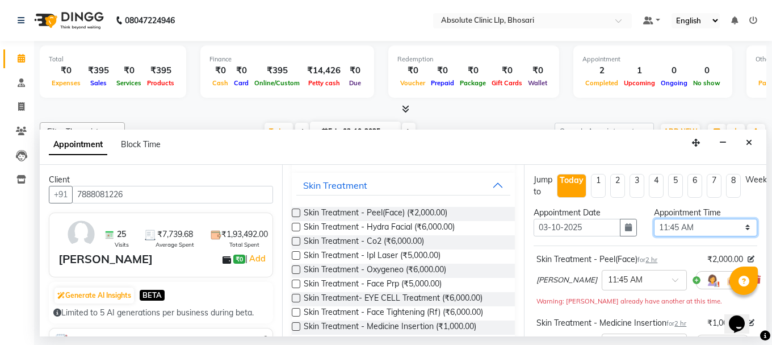
click at [693, 231] on select "Select 08:00 AM 08:15 AM 08:30 AM 08:45 AM 09:00 AM 09:15 AM 09:30 AM 09:45 AM …" at bounding box center [705, 228] width 103 height 18
select select "810"
click at [654, 219] on select "Select 08:00 AM 08:15 AM 08:30 AM 08:45 AM 09:00 AM 09:15 AM 09:30 AM 09:45 AM …" at bounding box center [705, 228] width 103 height 18
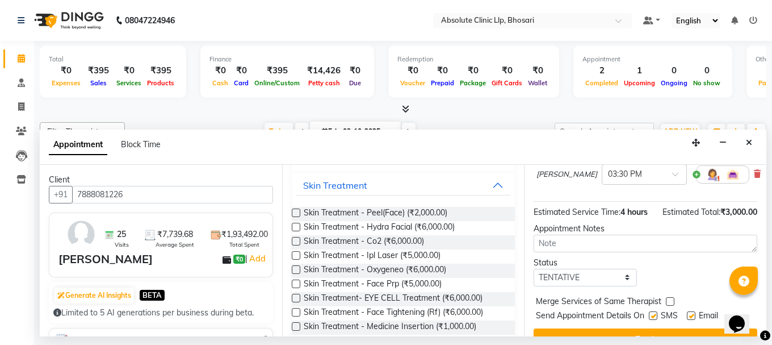
scroll to position [211, 0]
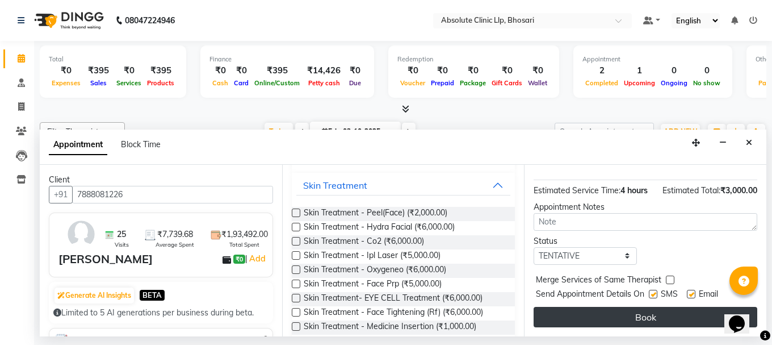
click at [664, 311] on button "Book" at bounding box center [646, 317] width 224 height 20
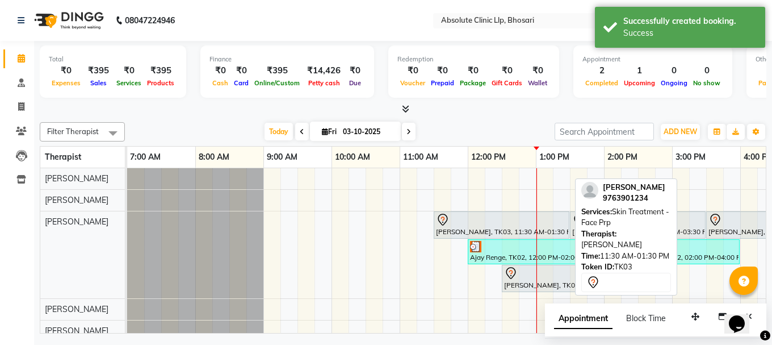
click at [516, 228] on div "[PERSON_NAME], TK03, 11:30 AM-01:30 PM, Skin Treatment - Face Prp" at bounding box center [501, 225] width 133 height 24
select select "7"
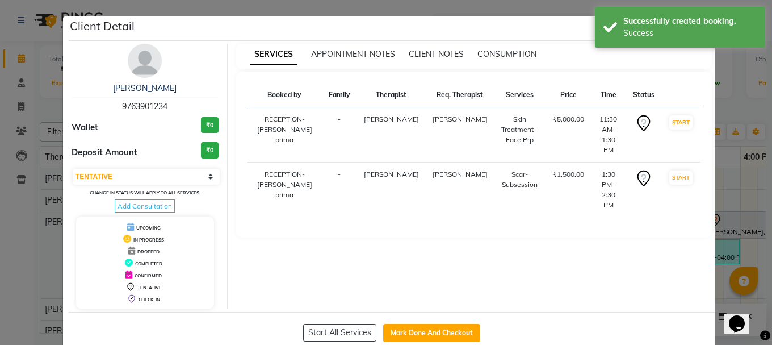
click at [733, 71] on ngb-modal-window "Client Detail [PERSON_NAME] 9763901234 Wallet ₹0 Deposit Amount ₹0 Select IN SE…" at bounding box center [386, 172] width 772 height 345
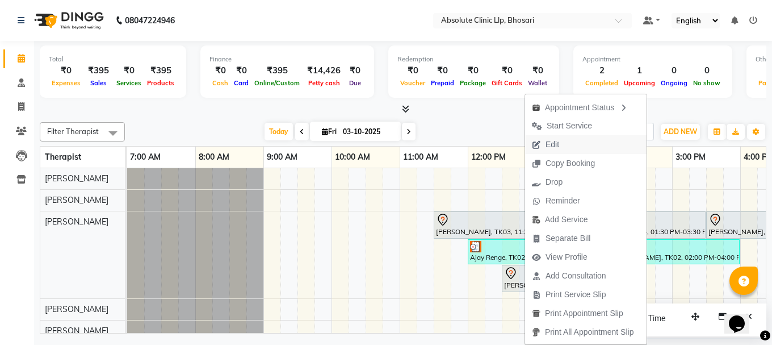
click at [588, 148] on button "Edit" at bounding box center [586, 144] width 122 height 19
select select "tentative"
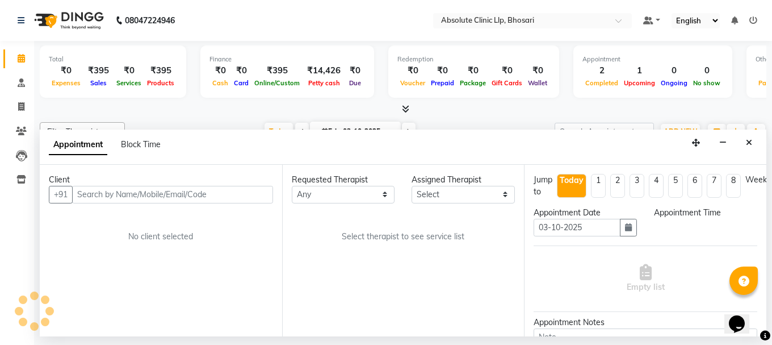
select select "28331"
select select "690"
select select "2055"
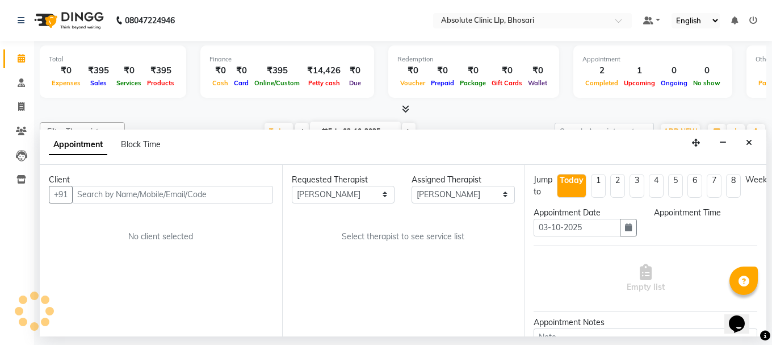
select select "2055"
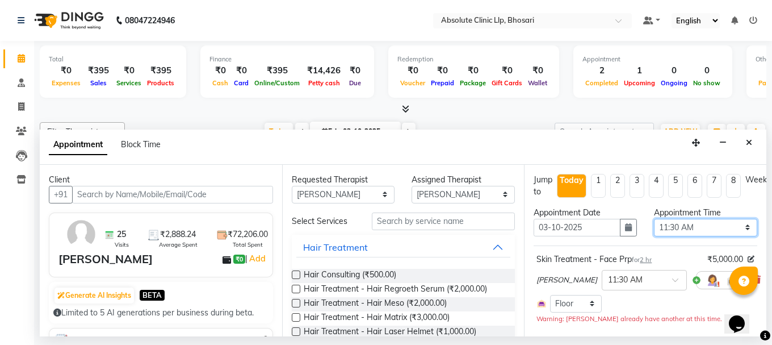
click at [715, 232] on select "Select 08:00 AM 08:15 AM 08:30 AM 08:45 AM 09:00 AM 09:15 AM 09:30 AM 09:45 AM …" at bounding box center [705, 228] width 103 height 18
select select "780"
click at [654, 219] on select "Select 08:00 AM 08:15 AM 08:30 AM 08:45 AM 09:00 AM 09:15 AM 09:30 AM 09:45 AM …" at bounding box center [705, 228] width 103 height 18
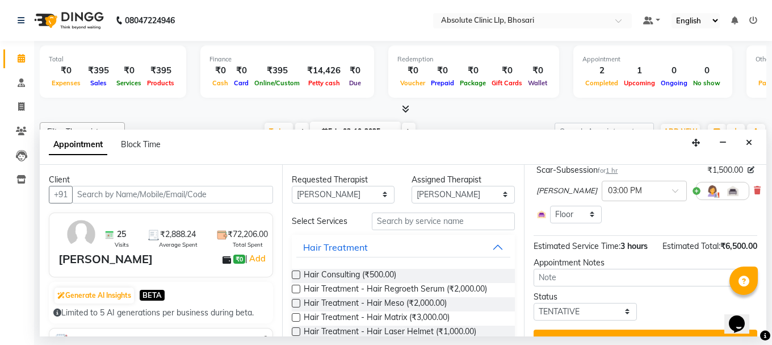
scroll to position [215, 0]
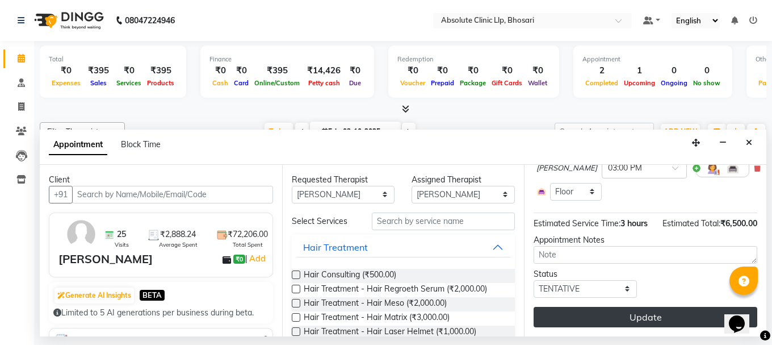
click at [671, 307] on button "Update" at bounding box center [646, 317] width 224 height 20
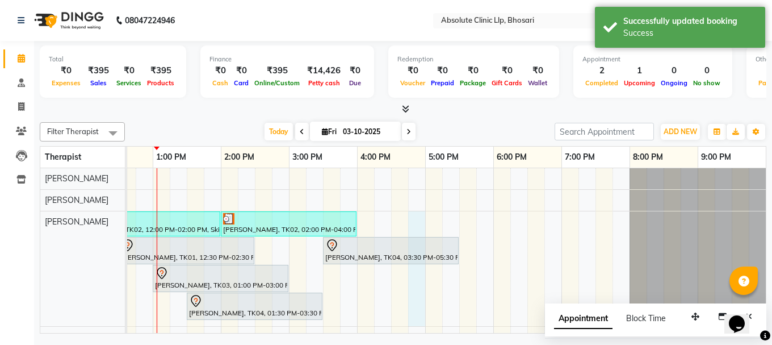
scroll to position [7, 0]
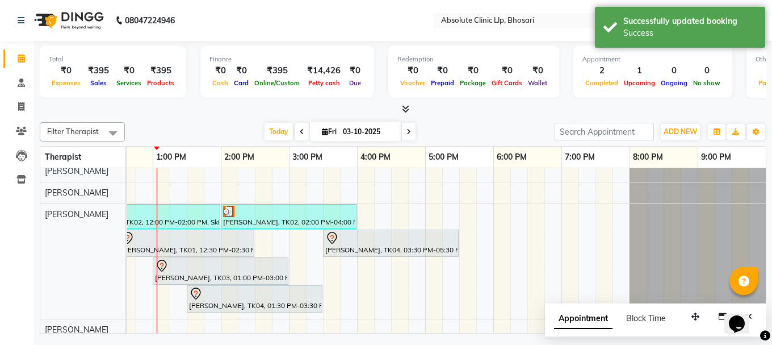
drag, startPoint x: 418, startPoint y: 323, endPoint x: 345, endPoint y: 326, distance: 73.3
click at [345, 326] on div "Ajay Renge, TK02, 12:00 PM-02:00 PM, Skin Treatment - Peel(Face) Ajay Renge, TK…" at bounding box center [446, 250] width 639 height 165
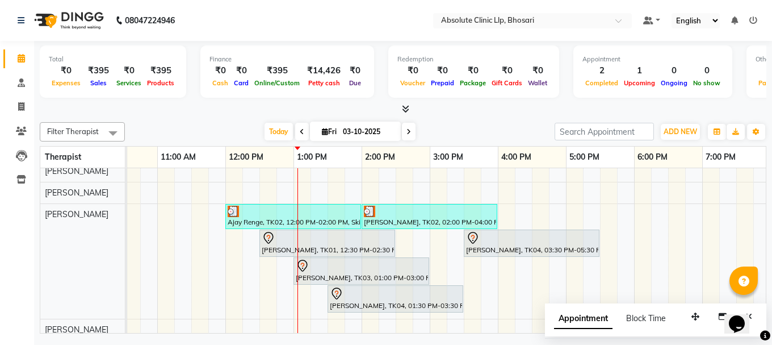
scroll to position [0, 210]
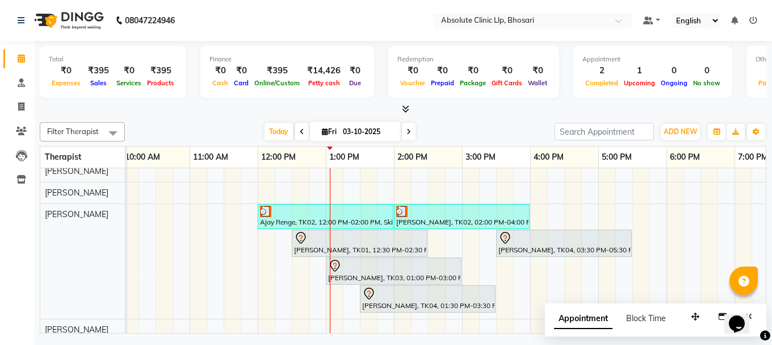
click at [266, 257] on div "Ajay Renge, TK02, 12:00 PM-02:00 PM, Skin Treatment - Peel(Face) Ajay Renge, TK…" at bounding box center [428, 321] width 1022 height 321
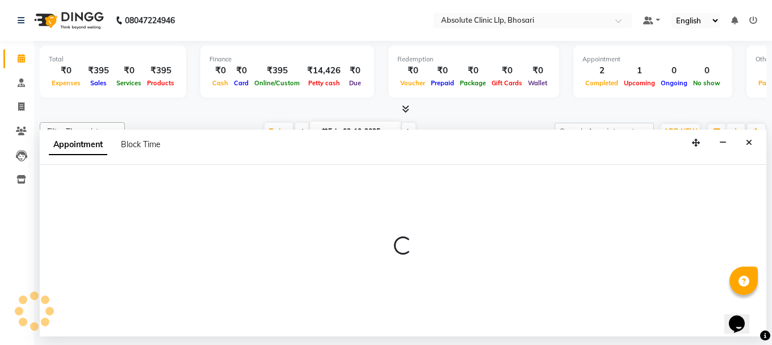
select select "27986"
select select "720"
select select "tentative"
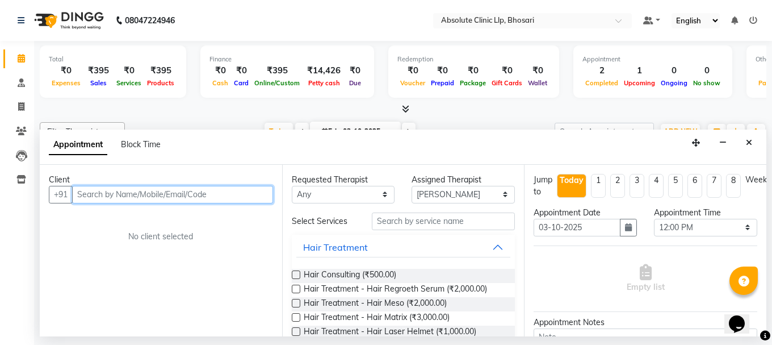
click at [227, 189] on input "text" at bounding box center [172, 195] width 201 height 18
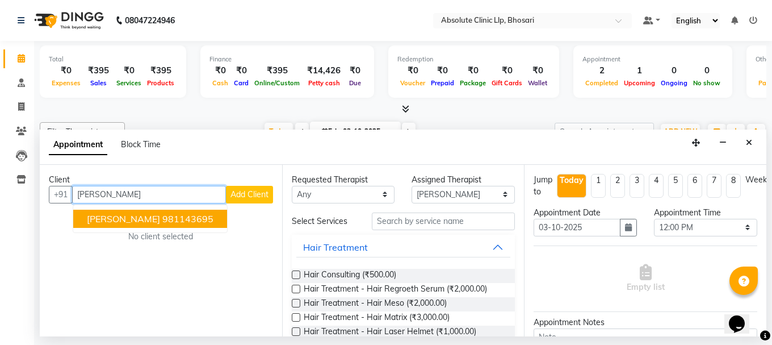
click at [192, 215] on ngb-highlight "981143695" at bounding box center [187, 218] width 51 height 11
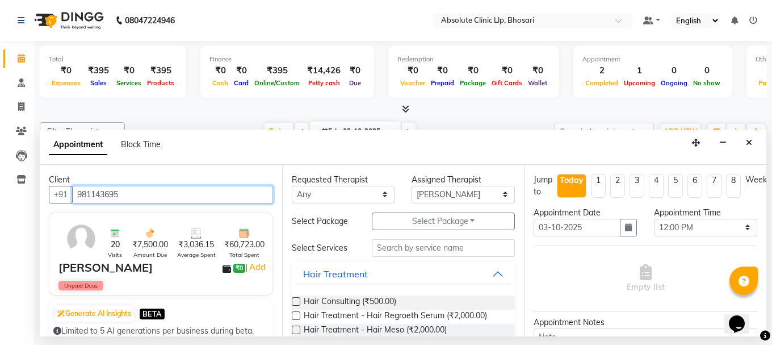
type input "981143695"
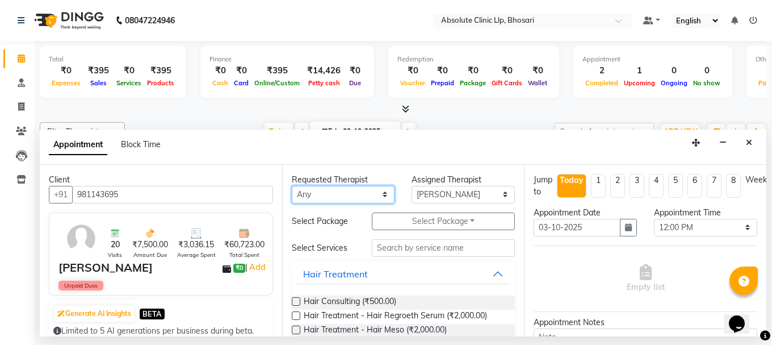
click at [307, 194] on select "Any [PERSON_NAME] [PERSON_NAME] [PERSON_NAME] [PERSON_NAME] [PERSON_NAME] Priya…" at bounding box center [343, 195] width 103 height 18
select select "27986"
click at [292, 186] on select "Any [PERSON_NAME] [PERSON_NAME] [PERSON_NAME] [PERSON_NAME] [PERSON_NAME] Priya…" at bounding box center [343, 195] width 103 height 18
click at [496, 271] on button "Hair Treatment" at bounding box center [403, 273] width 215 height 20
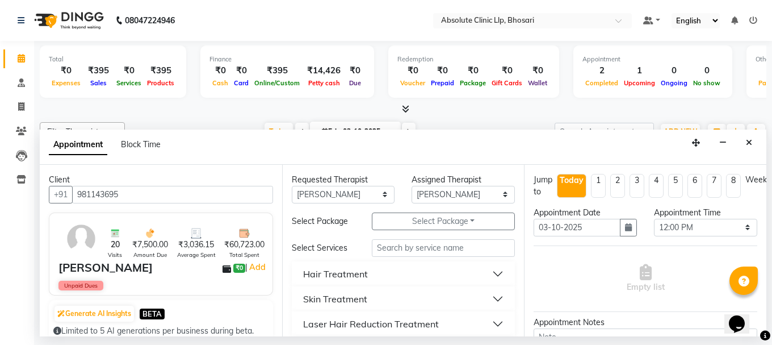
click at [492, 299] on button "Skin Treatment" at bounding box center [403, 298] width 215 height 20
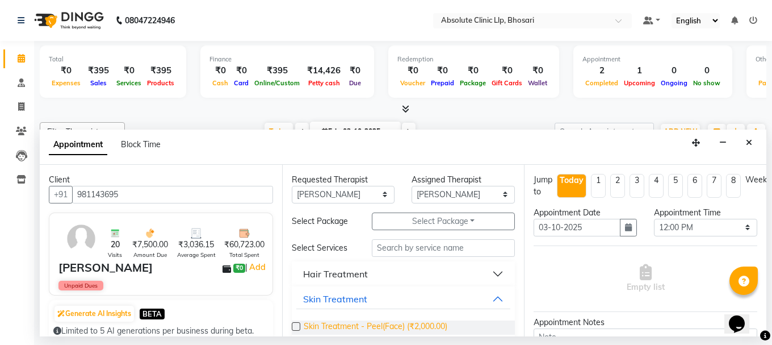
click at [437, 327] on span "Skin Treatment - Peel(Face) (₹2,000.00)" at bounding box center [376, 327] width 144 height 14
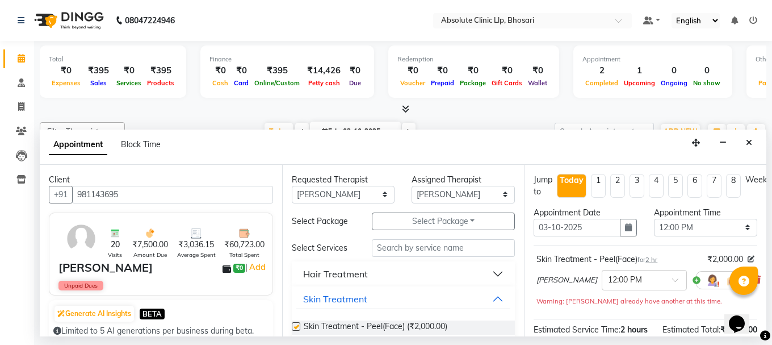
checkbox input "false"
click at [697, 225] on select "Select 08:00 AM 08:15 AM 08:30 AM 08:45 AM 09:00 AM 09:15 AM 09:30 AM 09:45 AM …" at bounding box center [705, 228] width 103 height 18
select select "840"
click at [654, 219] on select "Select 08:00 AM 08:15 AM 08:30 AM 08:45 AM 09:00 AM 09:15 AM 09:30 AM 09:45 AM …" at bounding box center [705, 228] width 103 height 18
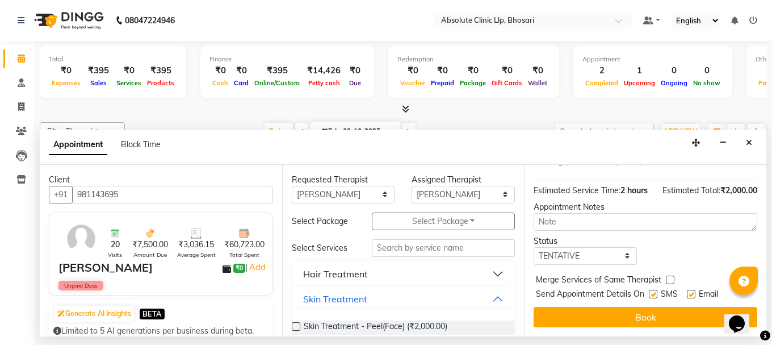
scroll to position [160, 0]
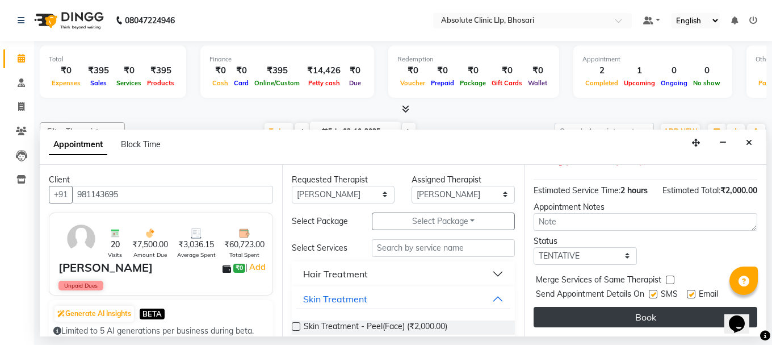
click at [650, 307] on button "Book" at bounding box center [646, 317] width 224 height 20
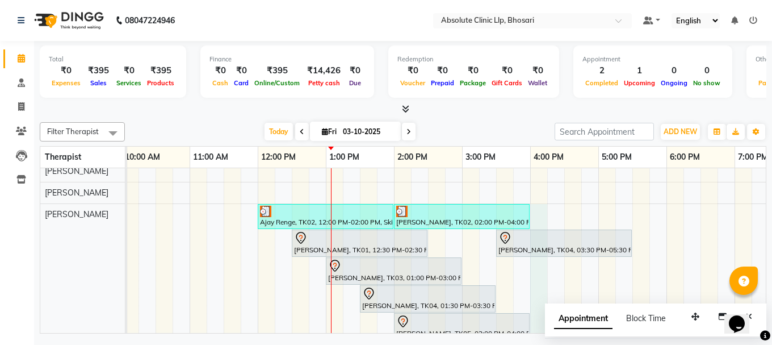
click at [544, 210] on div "Ajay Renge, TK02, 12:00 PM-02:00 PM, Skin Treatment - Peel(Face) Ajay Renge, TK…" at bounding box center [428, 335] width 1022 height 349
select select "27986"
select select "960"
select select "tentative"
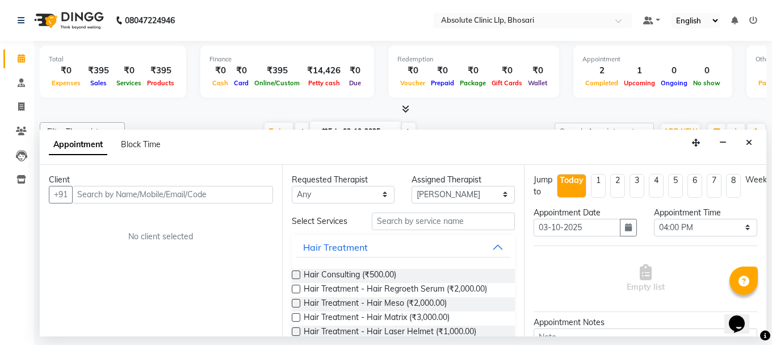
click at [157, 192] on input "text" at bounding box center [172, 195] width 201 height 18
click at [197, 194] on input "text" at bounding box center [172, 195] width 201 height 18
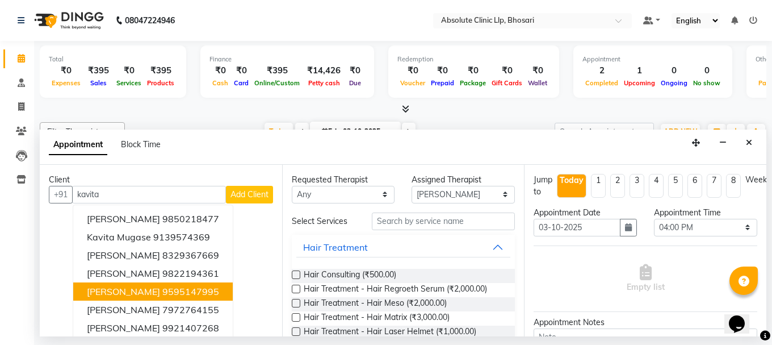
click at [145, 295] on span "[PERSON_NAME]" at bounding box center [123, 291] width 73 height 11
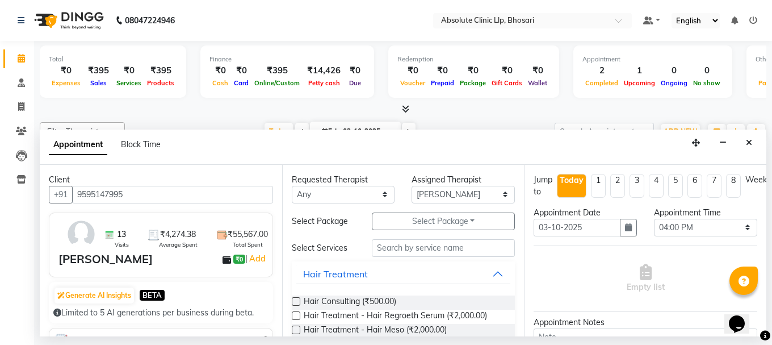
type input "9595147995"
click at [326, 195] on select "Any [PERSON_NAME] [PERSON_NAME] [PERSON_NAME] [PERSON_NAME] [PERSON_NAME] Priya…" at bounding box center [343, 195] width 103 height 18
select select "27986"
click at [292, 186] on select "Any [PERSON_NAME] [PERSON_NAME] [PERSON_NAME] [PERSON_NAME] [PERSON_NAME] Priya…" at bounding box center [343, 195] width 103 height 18
click at [486, 274] on button "Hair Treatment" at bounding box center [403, 273] width 215 height 20
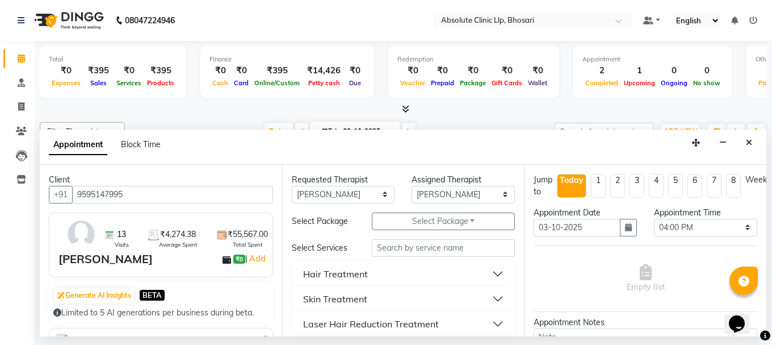
click at [490, 295] on button "Skin Treatment" at bounding box center [403, 298] width 215 height 20
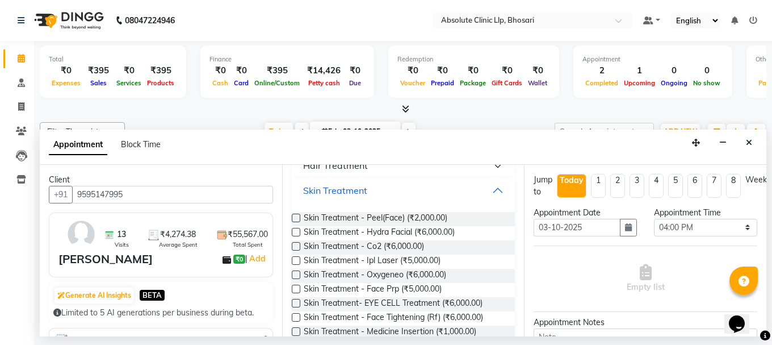
scroll to position [114, 0]
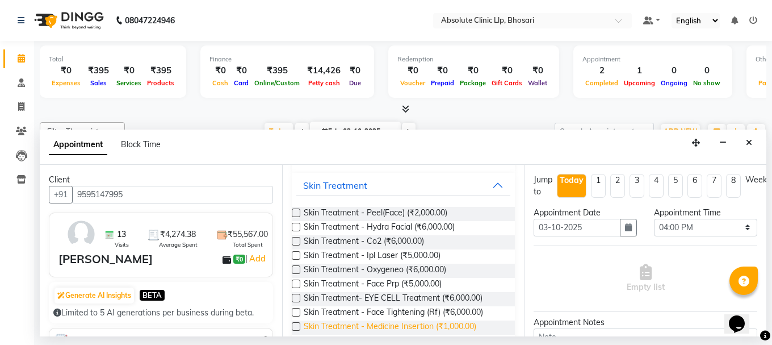
click at [387, 322] on span "Skin Treatment - Medicine Insertion (₹1,000.00)" at bounding box center [390, 327] width 173 height 14
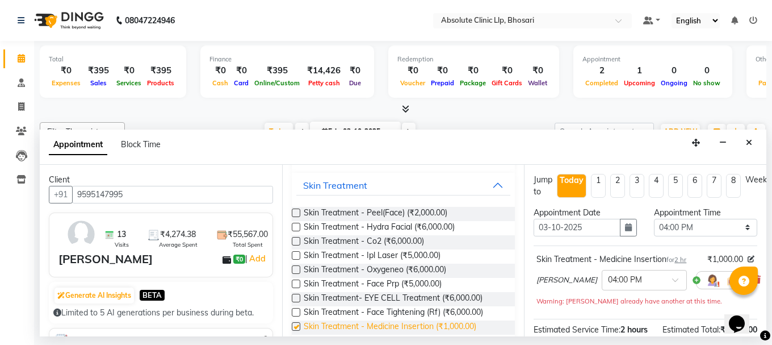
checkbox input "false"
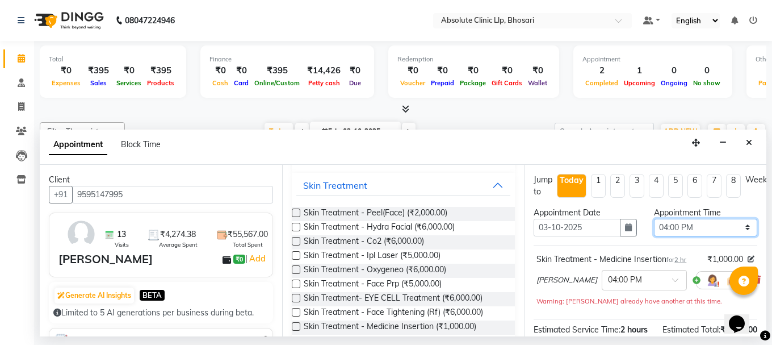
click at [660, 233] on select "Select 08:00 AM 08:15 AM 08:30 AM 08:45 AM 09:00 AM 09:15 AM 09:30 AM 09:45 AM …" at bounding box center [705, 228] width 103 height 18
click at [654, 219] on select "Select 08:00 AM 08:15 AM 08:30 AM 08:45 AM 09:00 AM 09:15 AM 09:30 AM 09:45 AM …" at bounding box center [705, 228] width 103 height 18
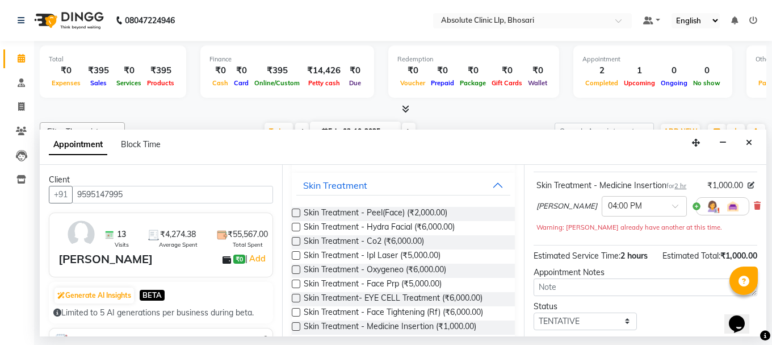
scroll to position [160, 0]
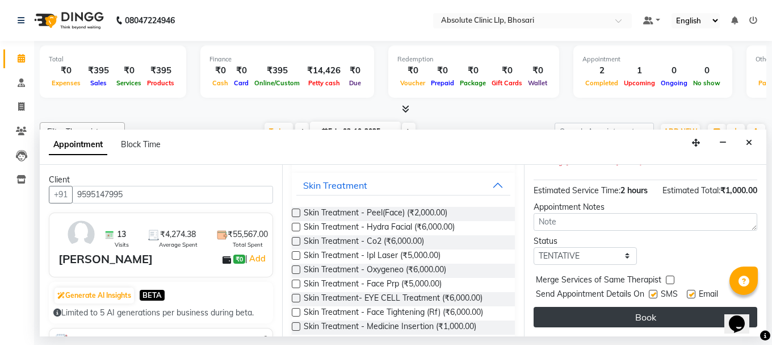
click at [633, 307] on button "Book" at bounding box center [646, 317] width 224 height 20
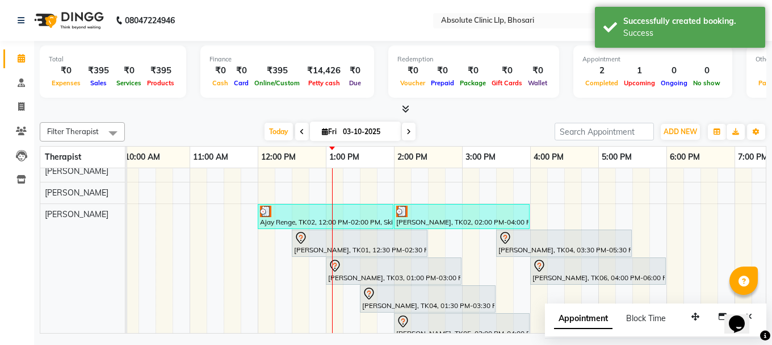
click at [575, 215] on div "Ajay Renge, TK02, 12:00 PM-02:00 PM, Skin Treatment - Peel(Face) Ajay Renge, TK…" at bounding box center [428, 335] width 1022 height 349
select select "27986"
select select "tentative"
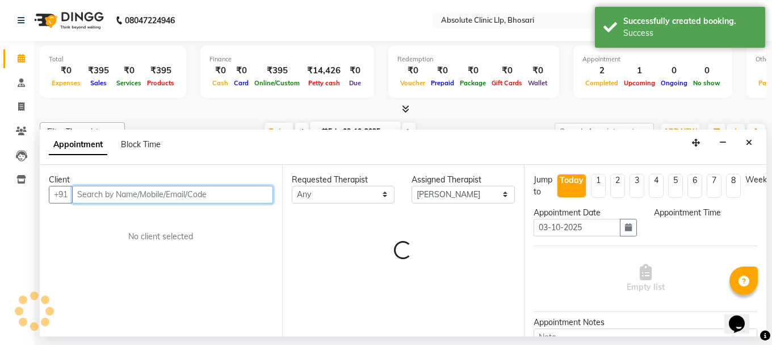
select select "990"
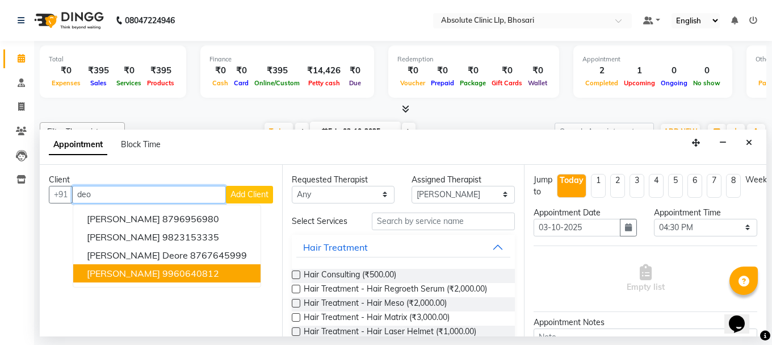
click at [162, 276] on ngb-highlight "9960640812" at bounding box center [190, 272] width 57 height 11
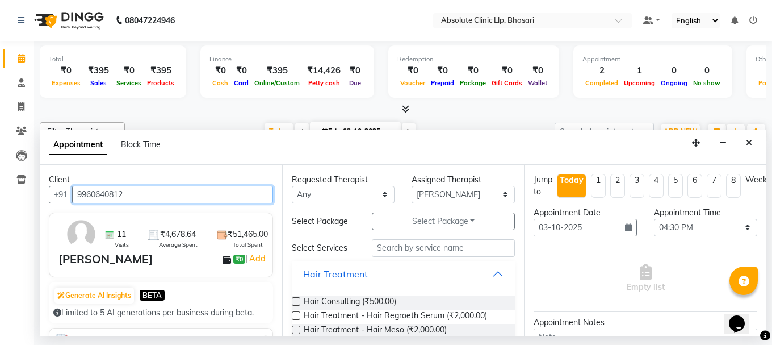
type input "9960640812"
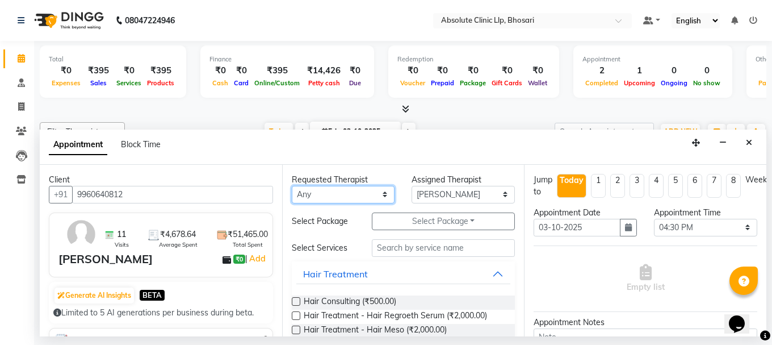
click at [348, 198] on select "Any [PERSON_NAME] [PERSON_NAME] [PERSON_NAME] [PERSON_NAME] [PERSON_NAME] Priya…" at bounding box center [343, 195] width 103 height 18
select select "27986"
click at [292, 186] on select "Any [PERSON_NAME] [PERSON_NAME] [PERSON_NAME] [PERSON_NAME] [PERSON_NAME] Priya…" at bounding box center [343, 195] width 103 height 18
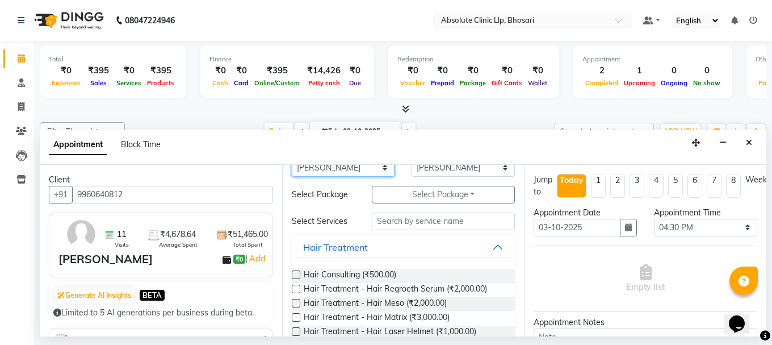
scroll to position [0, 0]
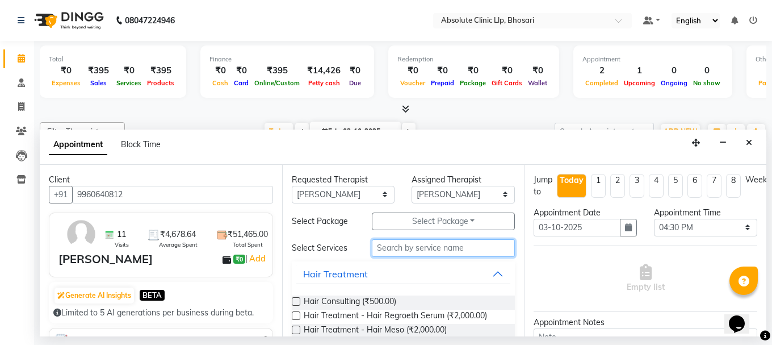
click at [404, 250] on input "text" at bounding box center [443, 248] width 143 height 18
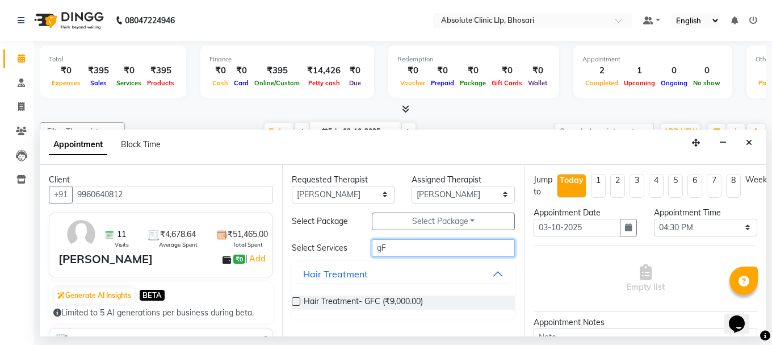
click at [404, 250] on input "gF" at bounding box center [443, 248] width 143 height 18
type input "g"
type input "Gf"
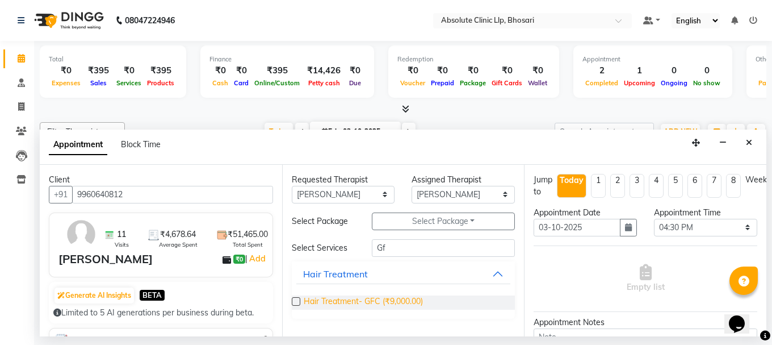
click at [327, 308] on span "Hair Treatment- GFC (₹9,000.00)" at bounding box center [363, 302] width 119 height 14
checkbox input "false"
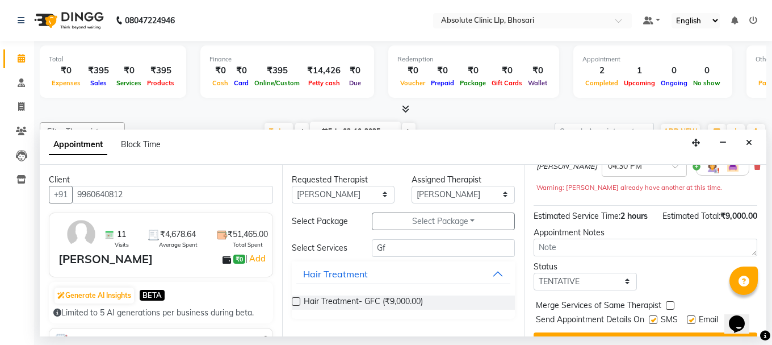
scroll to position [160, 0]
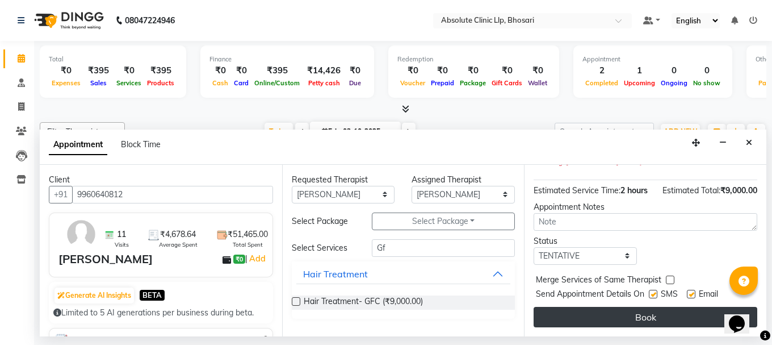
click at [631, 315] on button "Book" at bounding box center [646, 317] width 224 height 20
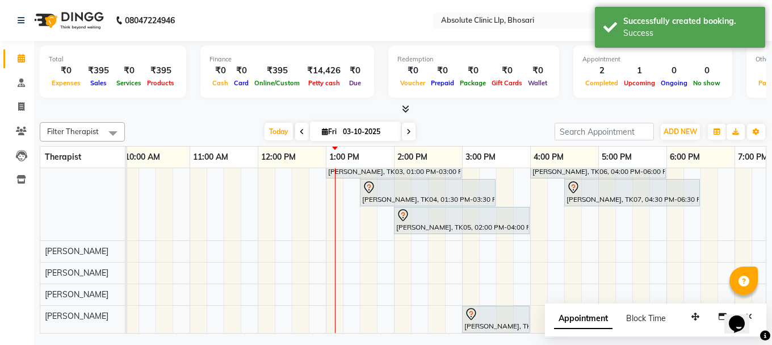
scroll to position [121, 0]
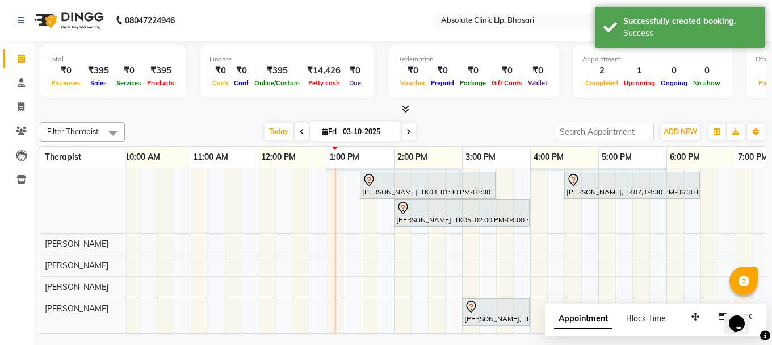
click at [341, 209] on div "Ajay Renge, TK02, 12:00 PM-02:00 PM, Skin Treatment - Peel(Face) Ajay Renge, TK…" at bounding box center [428, 221] width 1022 height 349
select select "27986"
select select "tentative"
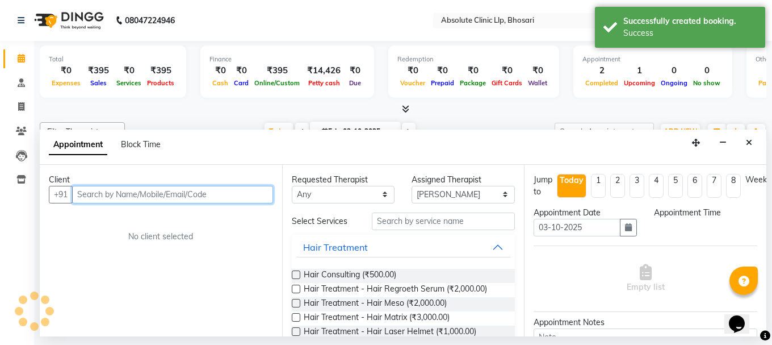
select select "780"
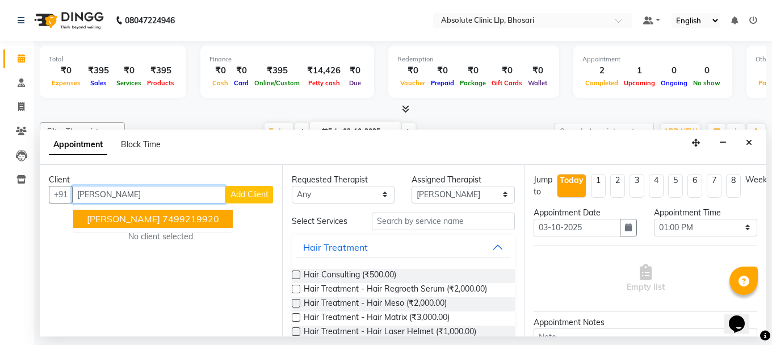
click at [127, 223] on span "[PERSON_NAME]" at bounding box center [123, 218] width 73 height 11
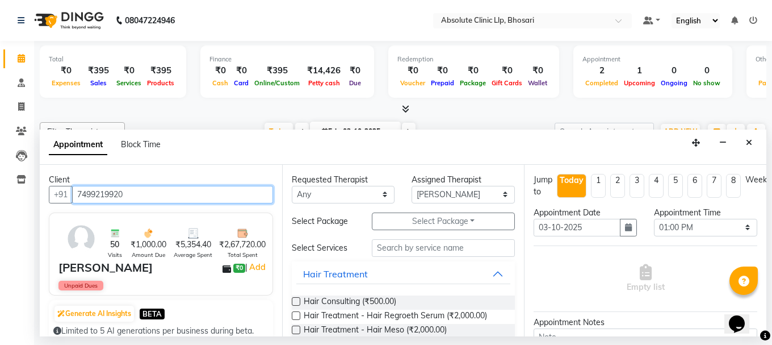
type input "7499219920"
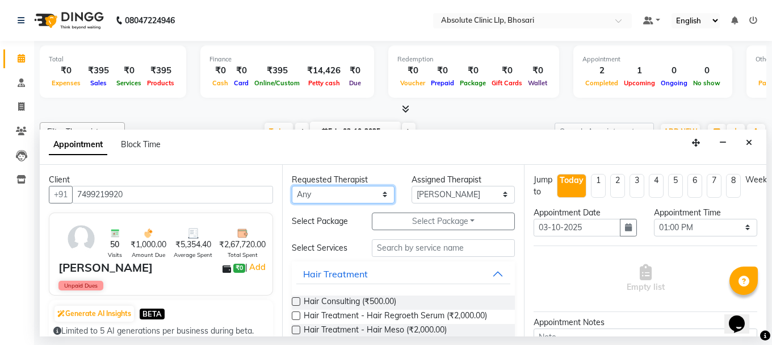
click at [296, 191] on select "Any [PERSON_NAME] [PERSON_NAME] [PERSON_NAME] [PERSON_NAME] [PERSON_NAME] Priya…" at bounding box center [343, 195] width 103 height 18
select select "27986"
click at [292, 186] on select "Any [PERSON_NAME] [PERSON_NAME] [PERSON_NAME] [PERSON_NAME] [PERSON_NAME] Priya…" at bounding box center [343, 195] width 103 height 18
click at [405, 275] on button "Hair Treatment" at bounding box center [403, 273] width 215 height 20
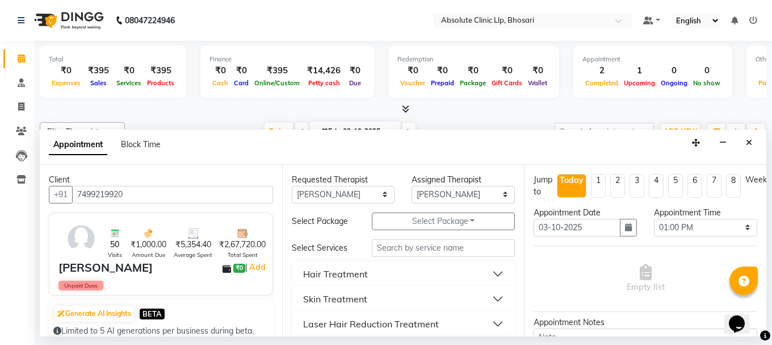
click at [422, 297] on button "Skin Treatment" at bounding box center [403, 298] width 215 height 20
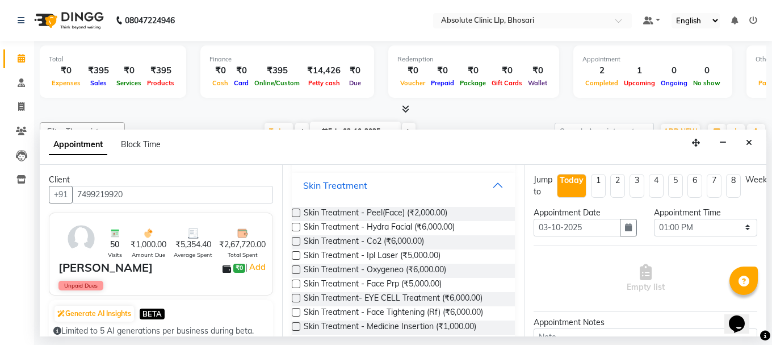
scroll to position [170, 0]
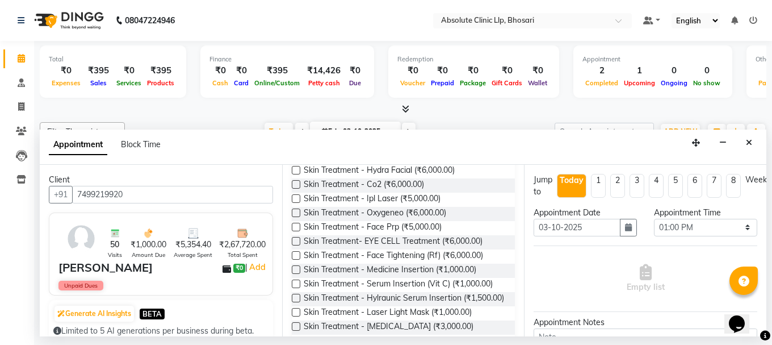
click at [295, 268] on label at bounding box center [296, 269] width 9 height 9
click at [295, 268] on input "checkbox" at bounding box center [295, 270] width 7 height 7
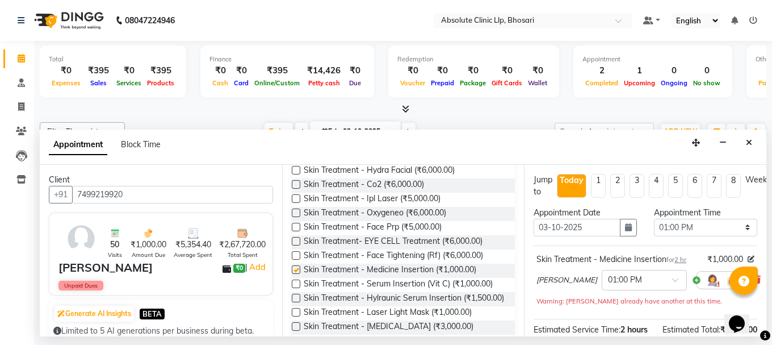
checkbox input "false"
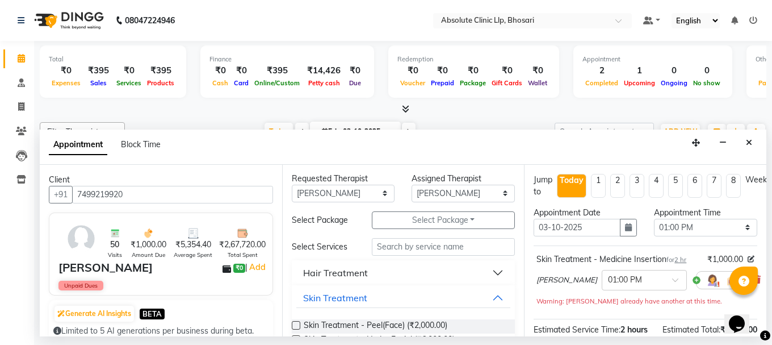
scroll to position [0, 0]
click at [416, 246] on input "text" at bounding box center [443, 248] width 143 height 18
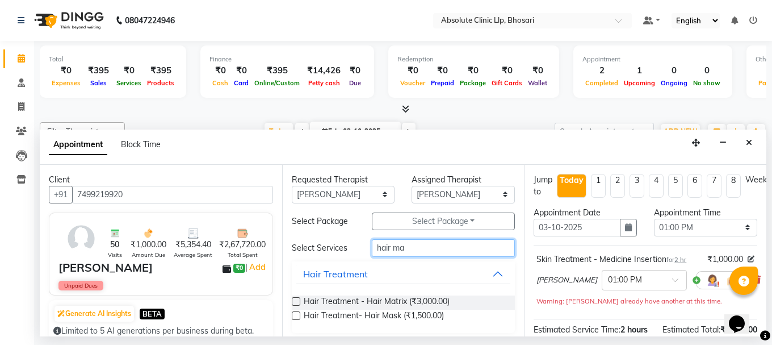
type input "hair ma"
click at [294, 299] on label at bounding box center [296, 301] width 9 height 9
click at [294, 299] on input "checkbox" at bounding box center [295, 302] width 7 height 7
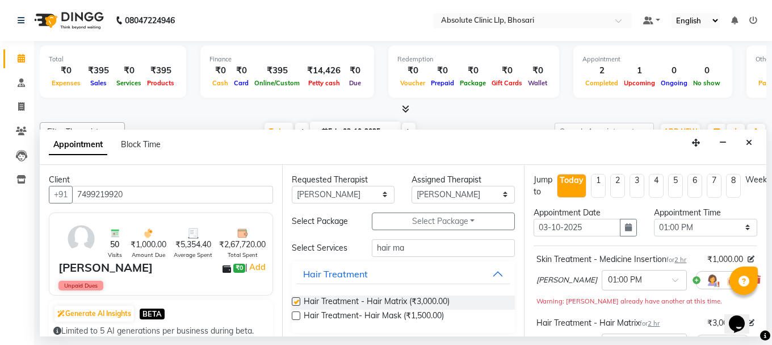
checkbox input "false"
click at [684, 229] on select "Select 08:00 AM 08:15 AM 08:30 AM 08:45 AM 09:00 AM 09:15 AM 09:30 AM 09:45 AM …" at bounding box center [705, 228] width 103 height 18
select select "930"
click at [654, 219] on select "Select 08:00 AM 08:15 AM 08:30 AM 08:45 AM 09:00 AM 09:15 AM 09:30 AM 09:45 AM …" at bounding box center [705, 228] width 103 height 18
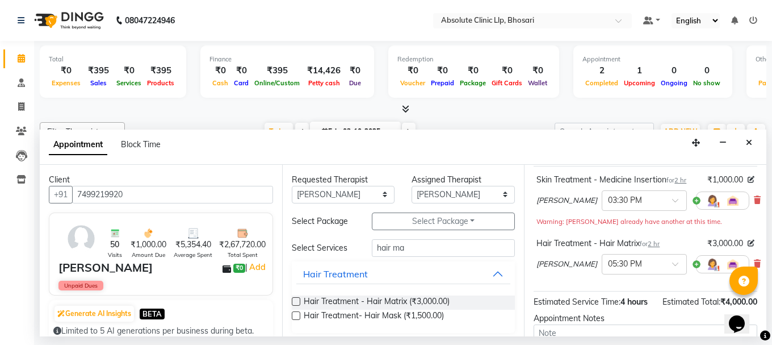
scroll to position [98, 0]
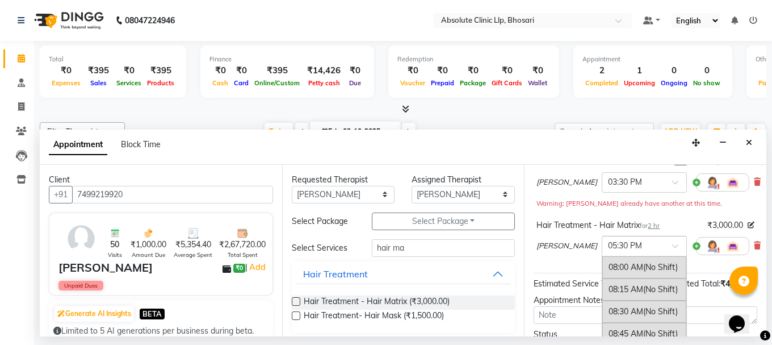
click at [635, 248] on input "text" at bounding box center [633, 245] width 50 height 12
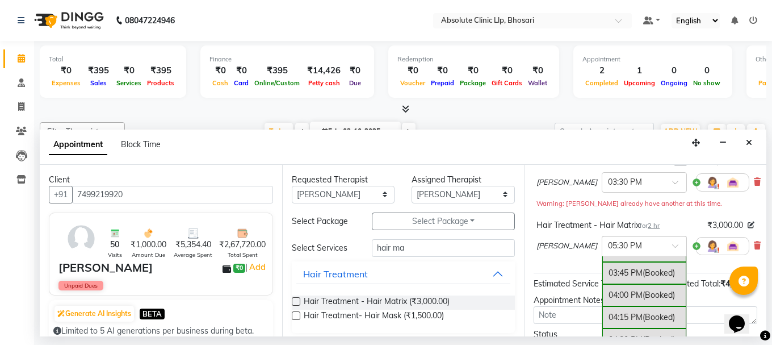
scroll to position [658, 0]
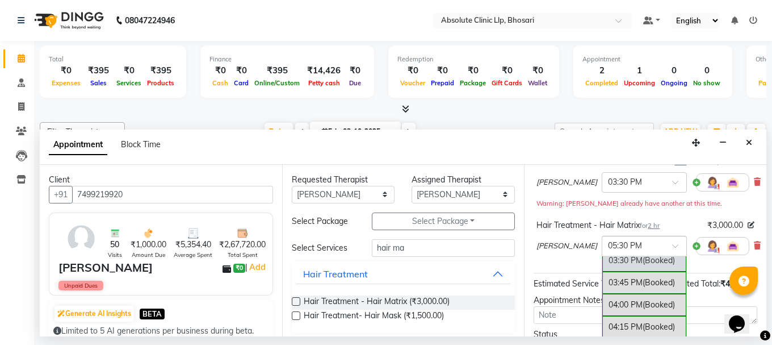
click at [614, 258] on div "03:30 PM (Booked)" at bounding box center [644, 260] width 84 height 22
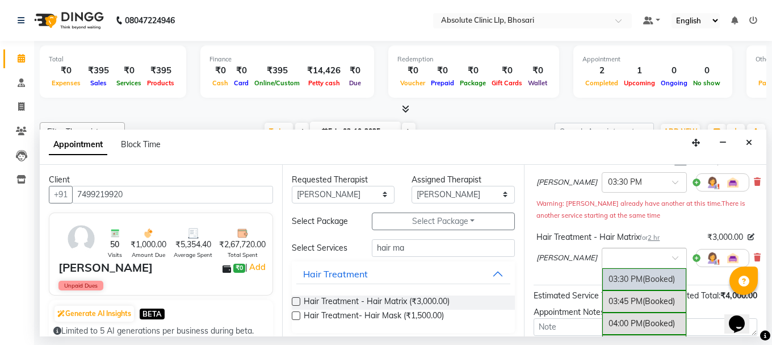
scroll to position [0, 0]
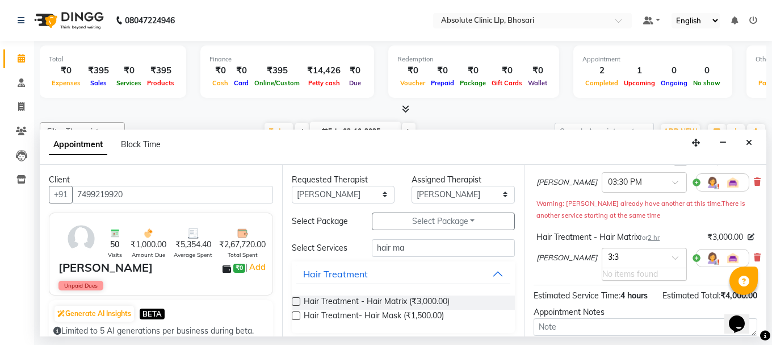
type input "3:30"
click at [619, 257] on input "3:30" at bounding box center [633, 257] width 50 height 12
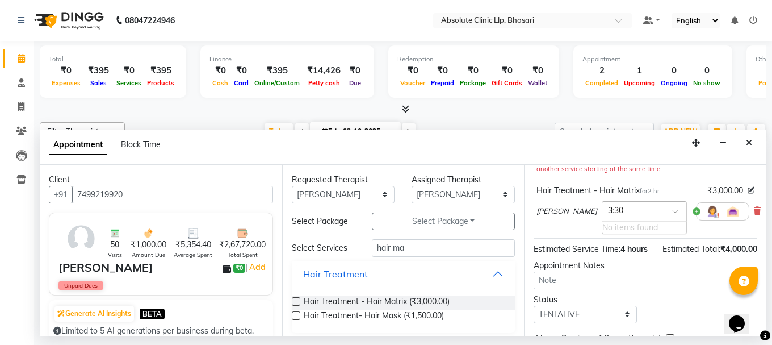
scroll to position [211, 0]
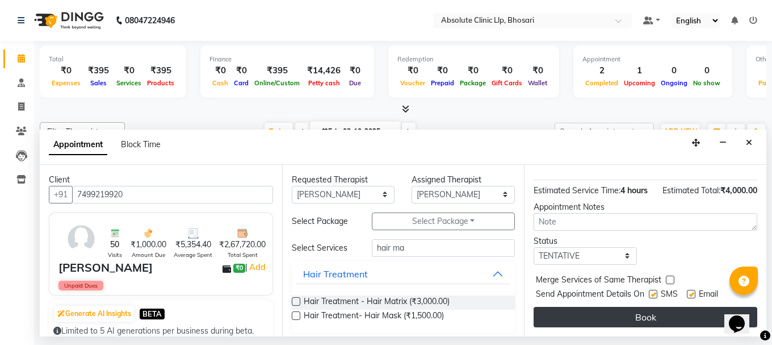
click at [631, 320] on button "Book" at bounding box center [646, 317] width 224 height 20
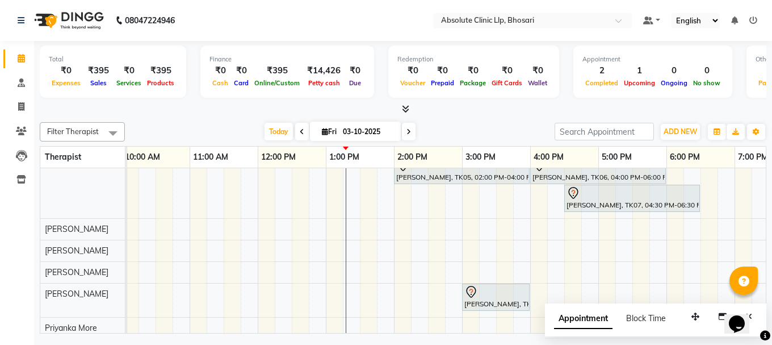
scroll to position [170, 210]
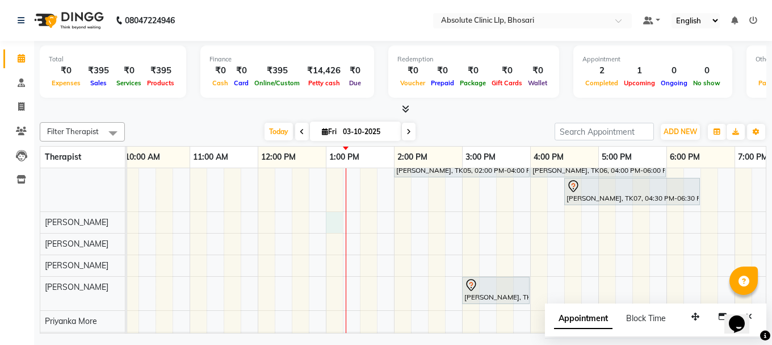
click at [327, 219] on div "Ajay Renge, TK02, 12:00 PM-02:00 PM, Skin Treatment - Peel(Face) Ajay Renge, TK…" at bounding box center [428, 186] width 1022 height 377
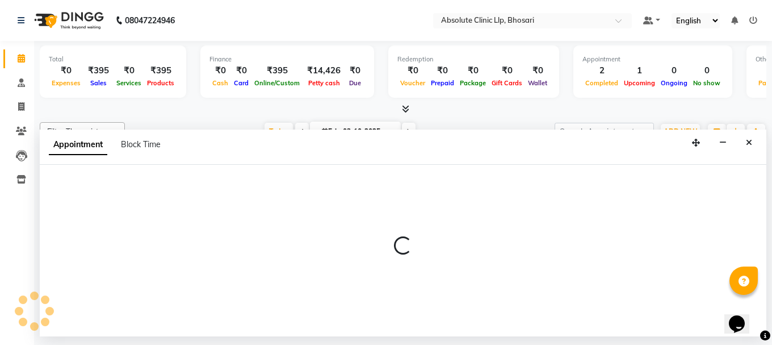
select select "27987"
select select "780"
select select "tentative"
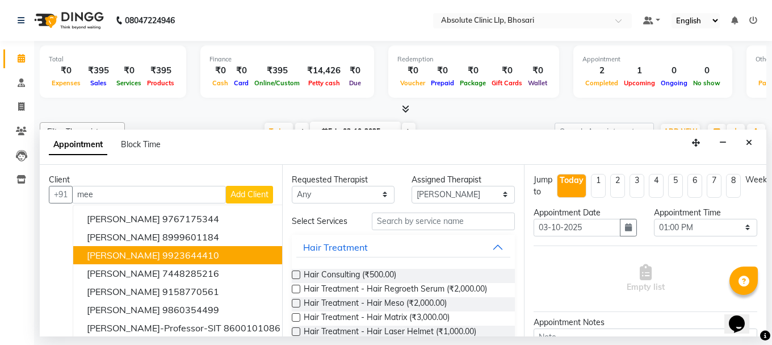
click at [200, 261] on button "[PERSON_NAME] 9923644410" at bounding box center [193, 255] width 240 height 18
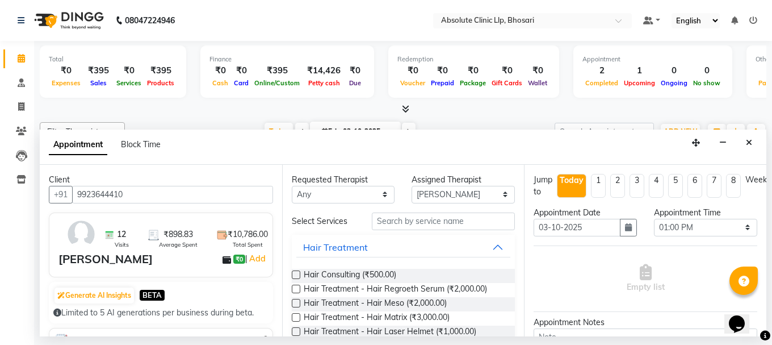
type input "9923644410"
click at [346, 198] on select "Any [PERSON_NAME] [PERSON_NAME] [PERSON_NAME] [PERSON_NAME] [PERSON_NAME] Priya…" at bounding box center [343, 195] width 103 height 18
select select "27987"
click at [292, 186] on select "Any [PERSON_NAME] [PERSON_NAME] [PERSON_NAME] [PERSON_NAME] [PERSON_NAME] Priya…" at bounding box center [343, 195] width 103 height 18
click at [489, 248] on button "Hair Treatment" at bounding box center [403, 247] width 215 height 20
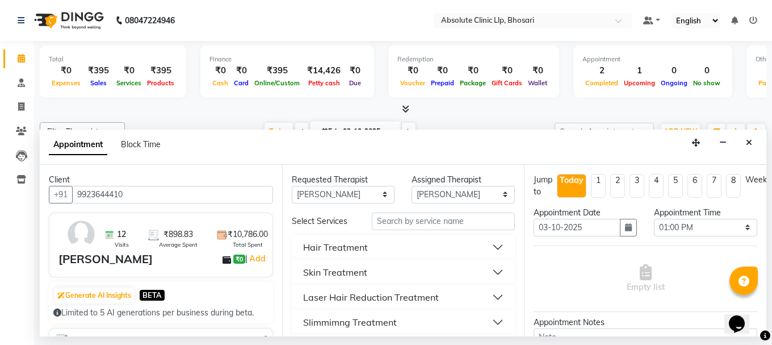
click at [493, 266] on button "Skin Treatment" at bounding box center [403, 272] width 215 height 20
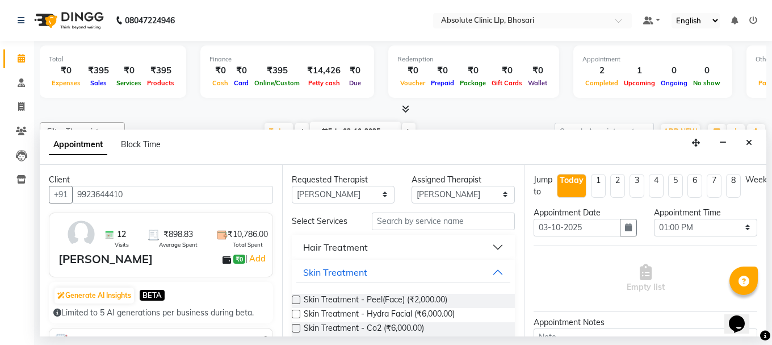
click at [296, 300] on label at bounding box center [296, 299] width 9 height 9
click at [296, 300] on input "checkbox" at bounding box center [295, 300] width 7 height 7
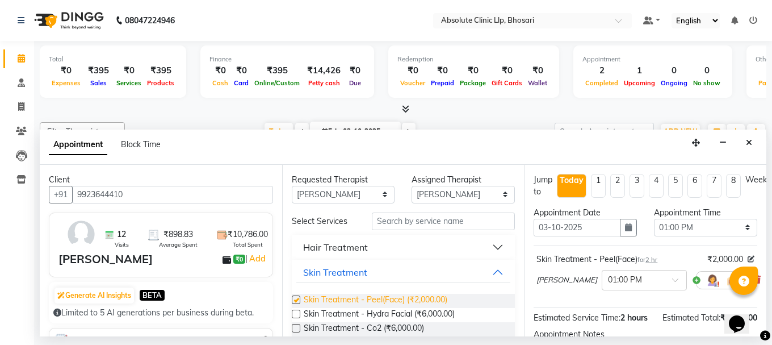
checkbox input "false"
click at [714, 231] on select "Select 08:00 AM 08:15 AM 08:30 AM 08:45 AM 09:00 AM 09:15 AM 09:30 AM 09:45 AM …" at bounding box center [705, 228] width 103 height 18
select select "690"
click at [654, 219] on select "Select 08:00 AM 08:15 AM 08:30 AM 08:45 AM 09:00 AM 09:15 AM 09:30 AM 09:45 AM …" at bounding box center [705, 228] width 103 height 18
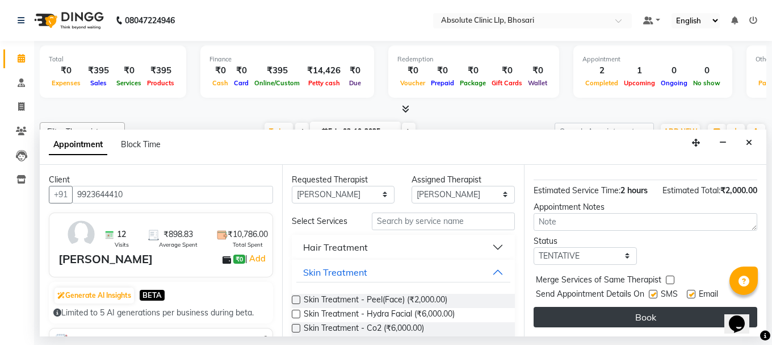
click at [651, 307] on button "Book" at bounding box center [646, 317] width 224 height 20
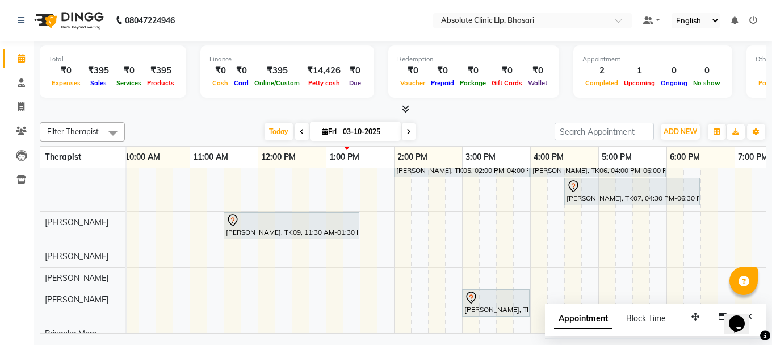
click at [387, 232] on div "Ajay Renge, TK02, 12:00 PM-02:00 PM, Skin Treatment - Peel(Face) Ajay Renge, TK…" at bounding box center [428, 193] width 1022 height 390
select select "27987"
select select "tentative"
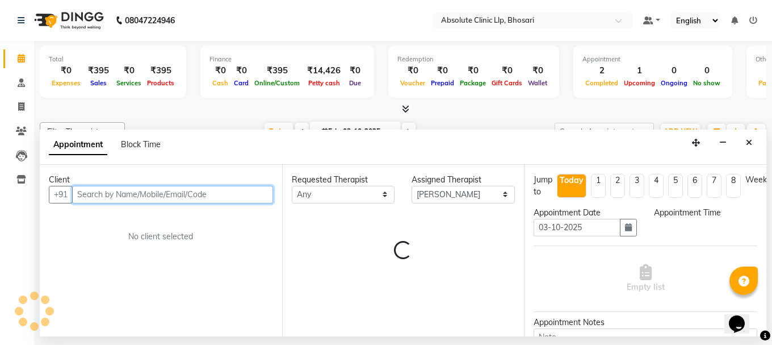
select select "825"
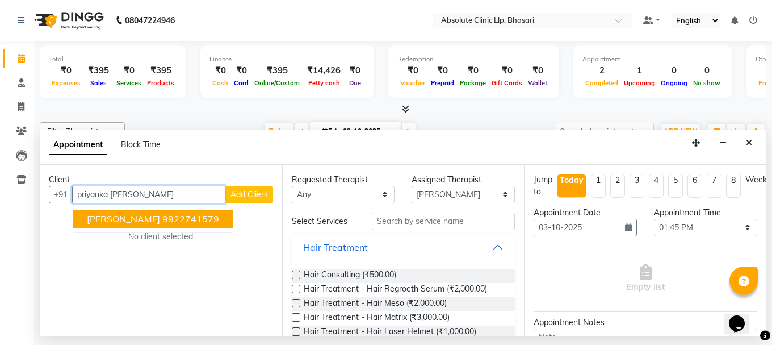
click at [195, 214] on ngb-highlight "9922741579" at bounding box center [190, 218] width 57 height 11
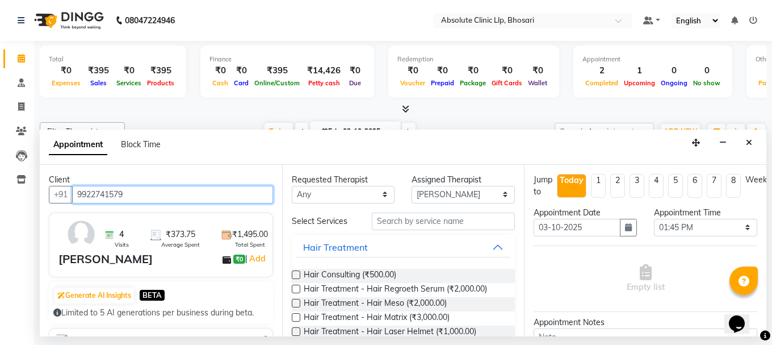
type input "9922741579"
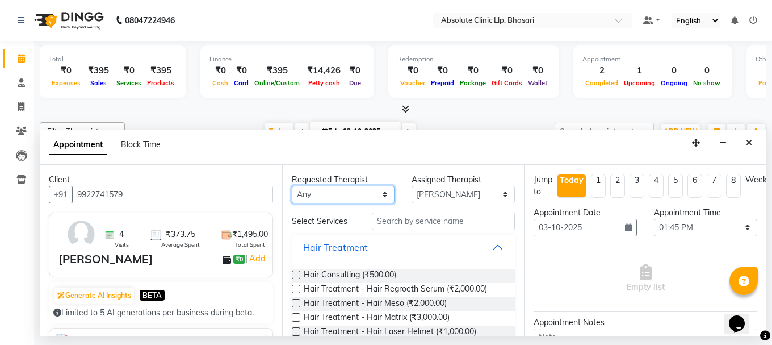
click at [336, 199] on select "Any [PERSON_NAME] [PERSON_NAME] [PERSON_NAME] [PERSON_NAME] [PERSON_NAME] Priya…" at bounding box center [343, 195] width 103 height 18
select select "27987"
click at [292, 186] on select "Any [PERSON_NAME] [PERSON_NAME] [PERSON_NAME] [PERSON_NAME] [PERSON_NAME] Priya…" at bounding box center [343, 195] width 103 height 18
click at [488, 245] on button "Hair Treatment" at bounding box center [403, 247] width 215 height 20
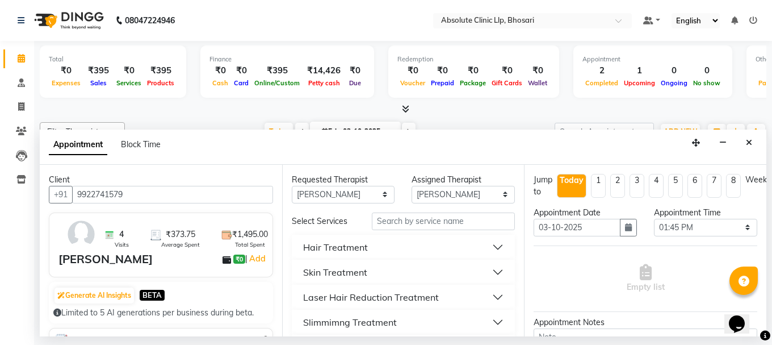
click at [485, 267] on button "Skin Treatment" at bounding box center [403, 272] width 215 height 20
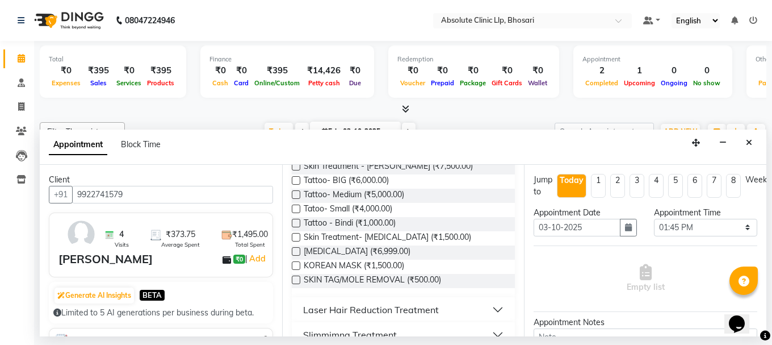
scroll to position [568, 0]
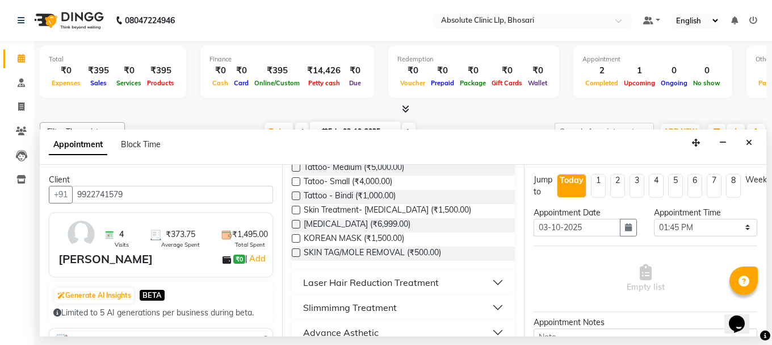
click at [476, 288] on button "Laser Hair Reduction Treatment" at bounding box center [403, 282] width 215 height 20
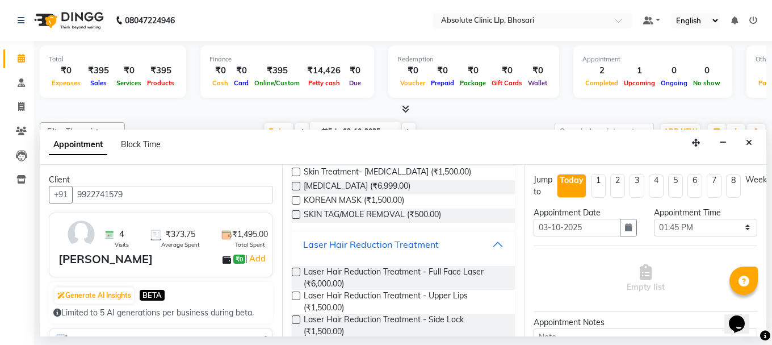
scroll to position [625, 0]
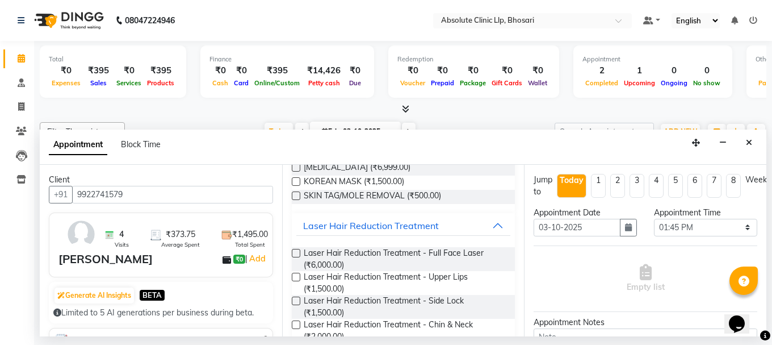
click at [298, 281] on label at bounding box center [296, 277] width 9 height 9
click at [298, 282] on input "checkbox" at bounding box center [295, 277] width 7 height 7
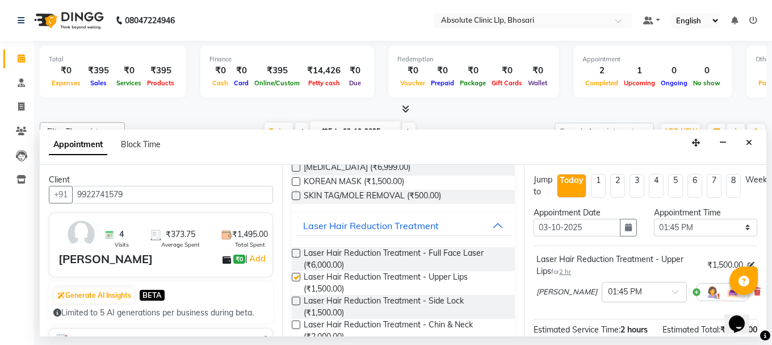
checkbox input "false"
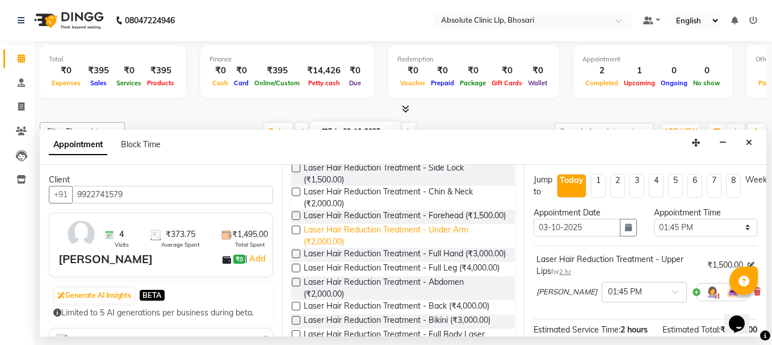
scroll to position [738, 0]
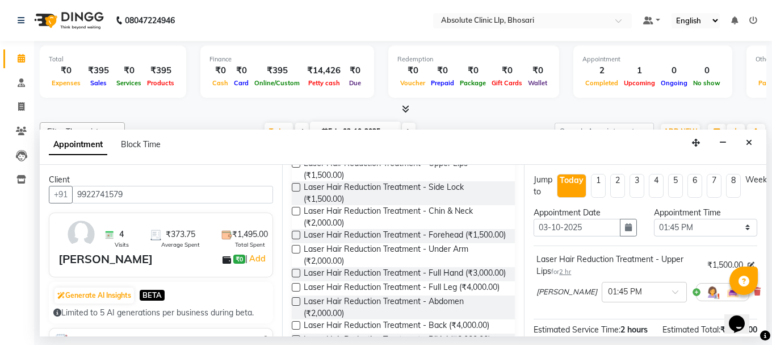
click at [294, 215] on label at bounding box center [296, 211] width 9 height 9
click at [294, 216] on input "checkbox" at bounding box center [295, 211] width 7 height 7
checkbox input "false"
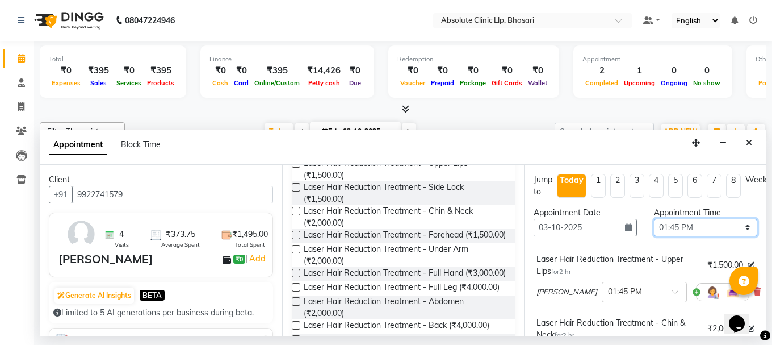
click at [703, 222] on select "Select 08:00 AM 08:15 AM 08:30 AM 08:45 AM 09:00 AM 09:15 AM 09:30 AM 09:45 AM …" at bounding box center [705, 228] width 103 height 18
select select "720"
click at [654, 219] on select "Select 08:00 AM 08:15 AM 08:30 AM 08:45 AM 09:00 AM 09:15 AM 09:30 AM 09:45 AM …" at bounding box center [705, 228] width 103 height 18
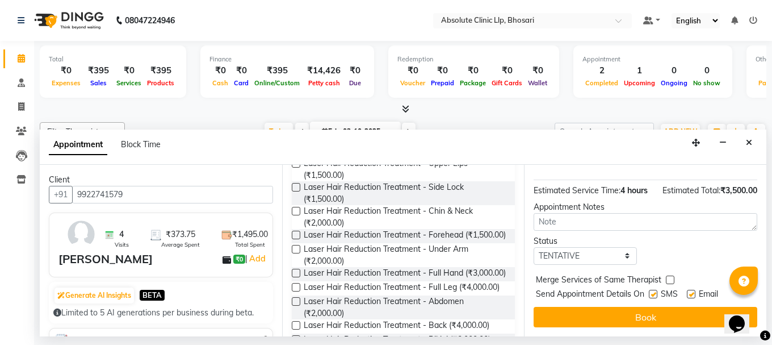
scroll to position [235, 0]
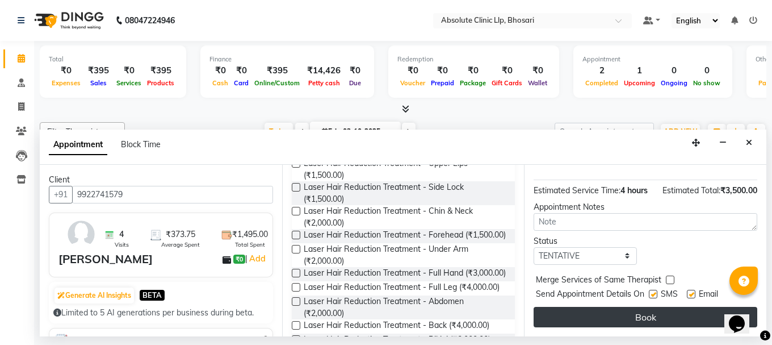
click at [644, 309] on button "Book" at bounding box center [646, 317] width 224 height 20
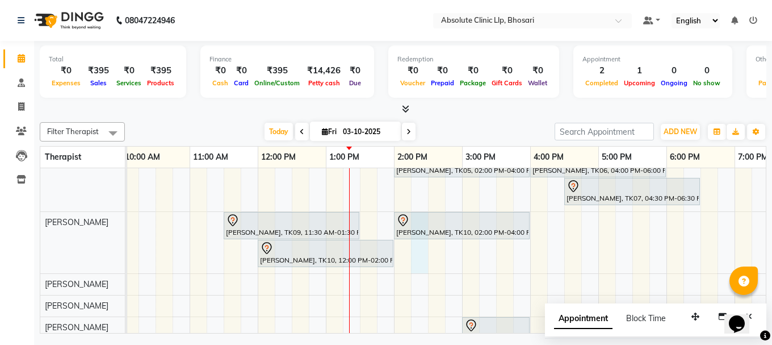
click at [422, 260] on div "Ajay Renge, TK02, 12:00 PM-02:00 PM, Skin Treatment - Peel(Face) Ajay Renge, TK…" at bounding box center [428, 206] width 1022 height 417
select select "27987"
select select "855"
select select "tentative"
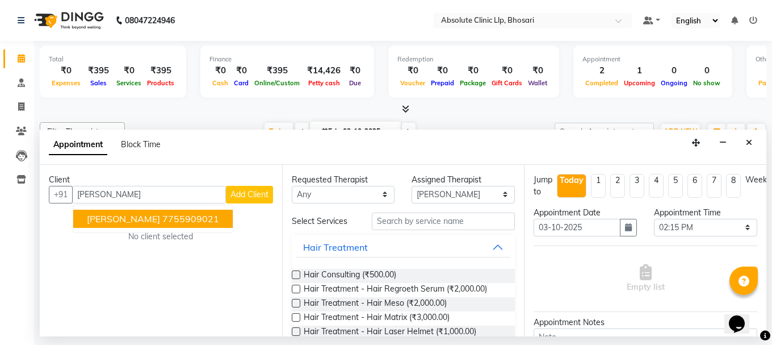
click at [171, 224] on button "[PERSON_NAME] 7755909021" at bounding box center [153, 219] width 160 height 18
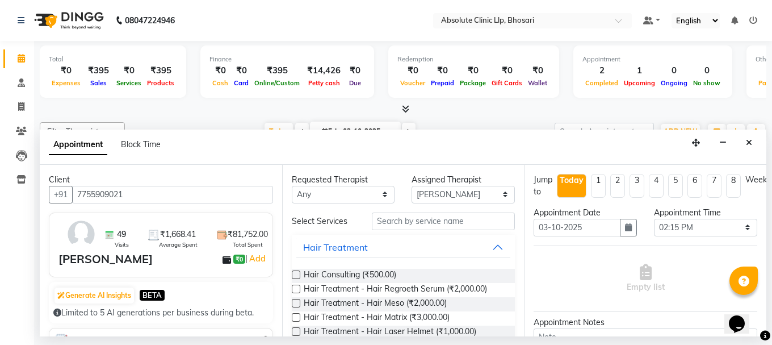
type input "7755909021"
click at [319, 189] on select "Any [PERSON_NAME] [PERSON_NAME] [PERSON_NAME] [PERSON_NAME] [PERSON_NAME] Priya…" at bounding box center [343, 195] width 103 height 18
select select "27987"
click at [292, 186] on select "Any [PERSON_NAME] [PERSON_NAME] [PERSON_NAME] [PERSON_NAME] [PERSON_NAME] Priya…" at bounding box center [343, 195] width 103 height 18
click at [489, 245] on button "Hair Treatment" at bounding box center [403, 247] width 215 height 20
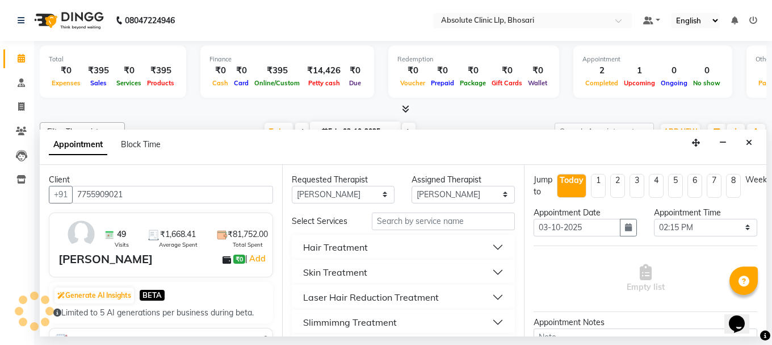
click at [488, 270] on button "Skin Treatment" at bounding box center [403, 272] width 215 height 20
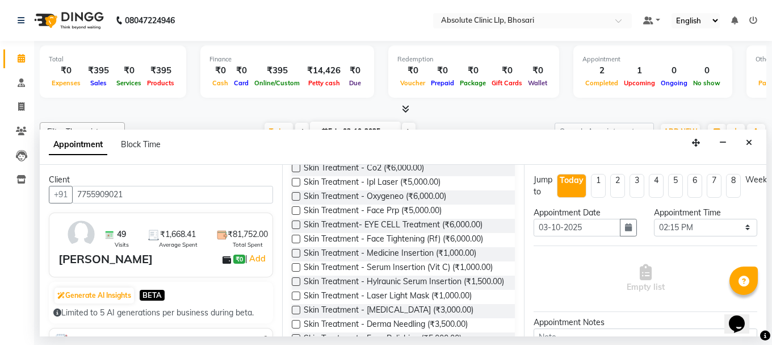
scroll to position [170, 0]
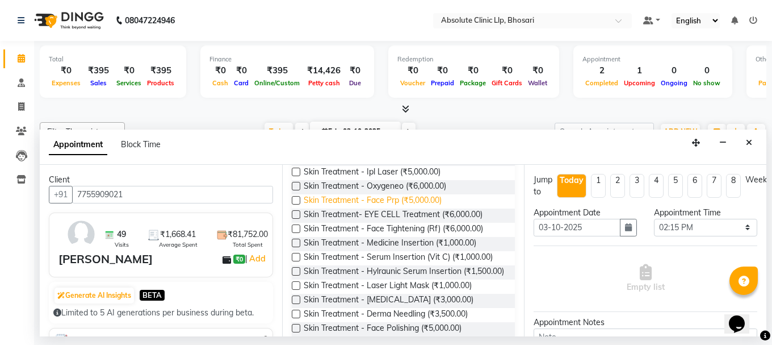
click at [423, 200] on span "Skin Treatment - Face Prp (₹5,000.00)" at bounding box center [373, 201] width 138 height 14
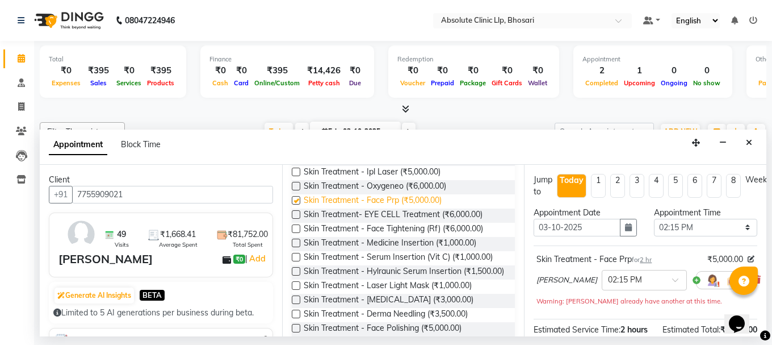
checkbox input "false"
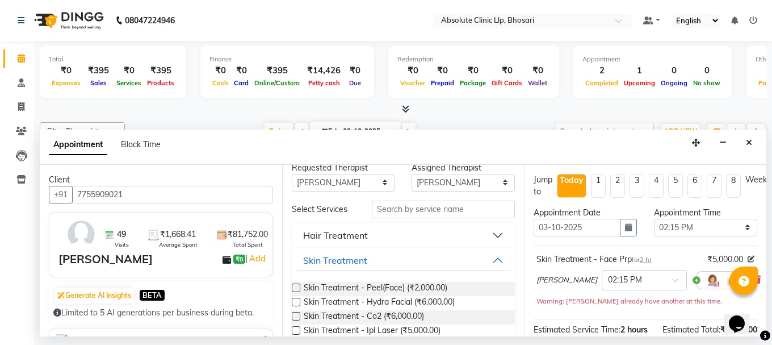
scroll to position [0, 0]
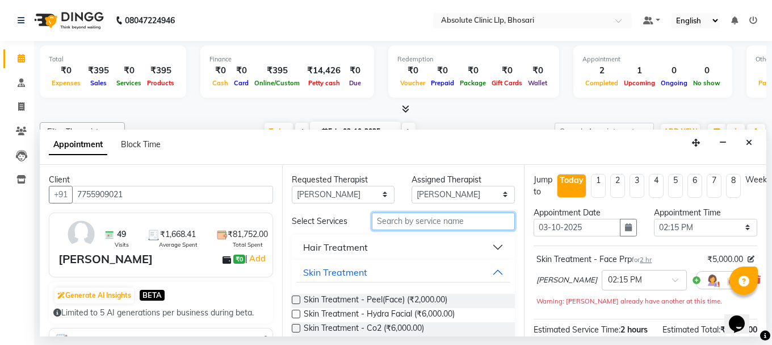
click at [451, 222] on input "text" at bounding box center [443, 221] width 143 height 18
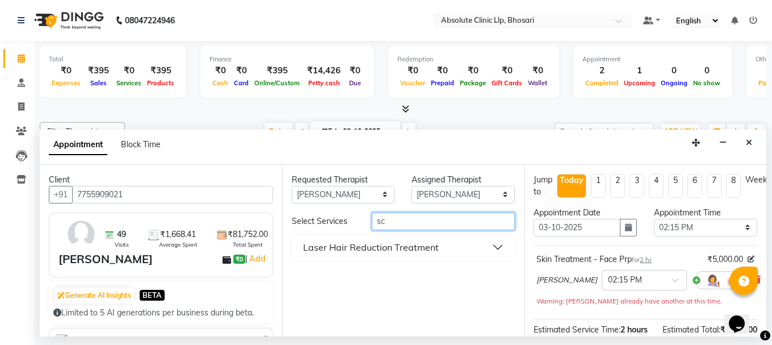
type input "s"
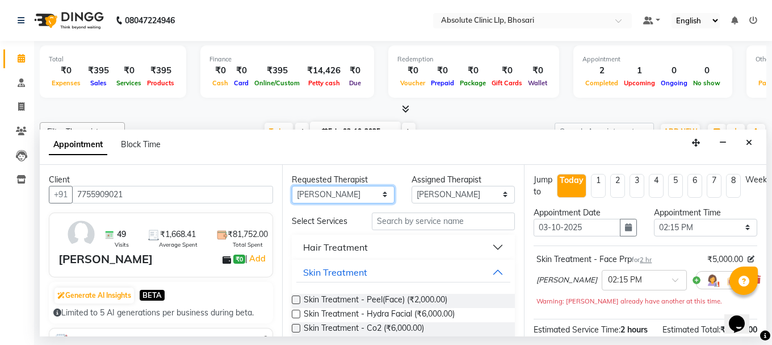
click at [366, 196] on select "Any [PERSON_NAME] [PERSON_NAME] [PERSON_NAME] [PERSON_NAME] [PERSON_NAME] Priya…" at bounding box center [343, 195] width 103 height 18
select select "28331"
click at [292, 186] on select "Any [PERSON_NAME] [PERSON_NAME] [PERSON_NAME] [PERSON_NAME] [PERSON_NAME] Priya…" at bounding box center [343, 195] width 103 height 18
select select "28331"
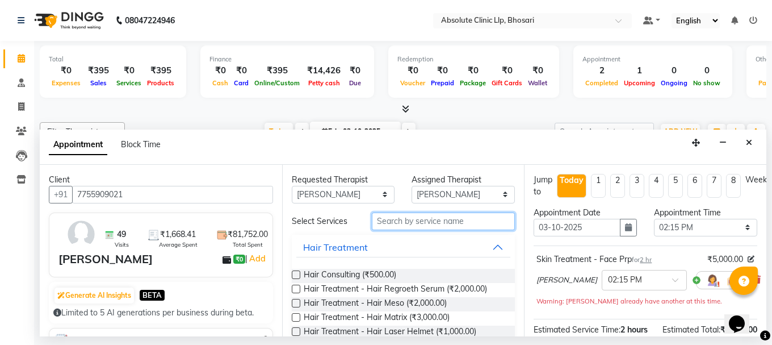
click at [462, 221] on input "text" at bounding box center [443, 221] width 143 height 18
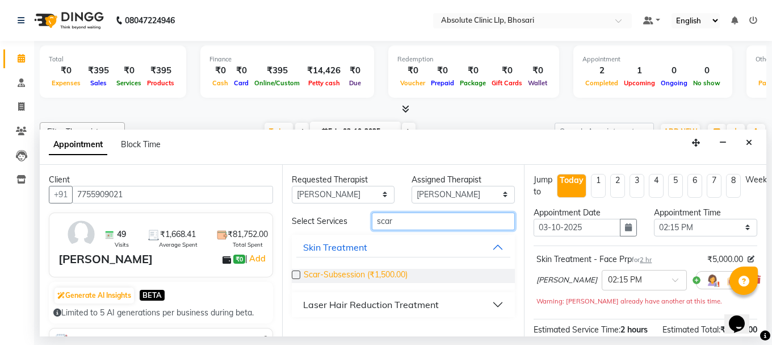
type input "scar"
click at [342, 272] on span "Scar-Subsession (₹1,500.00)" at bounding box center [356, 276] width 104 height 14
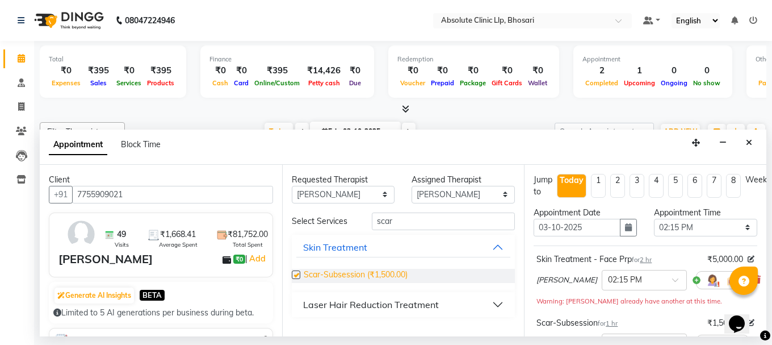
checkbox input "false"
click at [681, 229] on select "Select 08:00 AM 08:15 AM 08:30 AM 08:45 AM 09:00 AM 09:15 AM 09:30 AM 09:45 AM …" at bounding box center [705, 228] width 103 height 18
select select "810"
click at [654, 219] on select "Select 08:00 AM 08:15 AM 08:30 AM 08:45 AM 09:00 AM 09:15 AM 09:30 AM 09:45 AM …" at bounding box center [705, 228] width 103 height 18
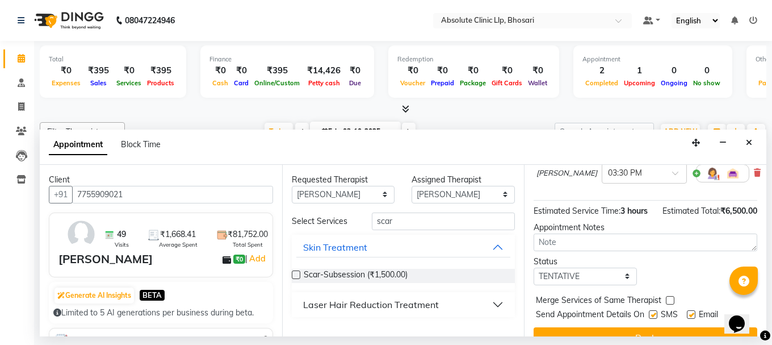
scroll to position [213, 0]
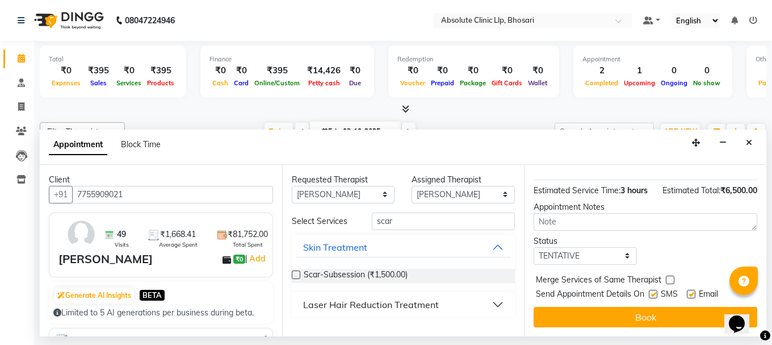
click at [675, 309] on button "Book" at bounding box center [646, 317] width 224 height 20
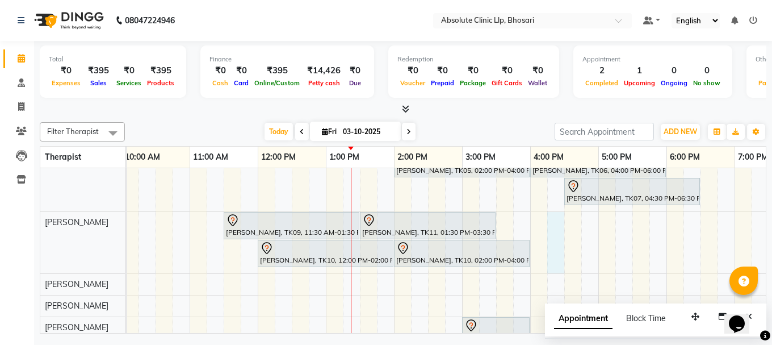
click at [554, 240] on div "Ajay Renge, TK02, 12:00 PM-02:00 PM, Skin Treatment - Peel(Face) Ajay Renge, TK…" at bounding box center [428, 220] width 1022 height 445
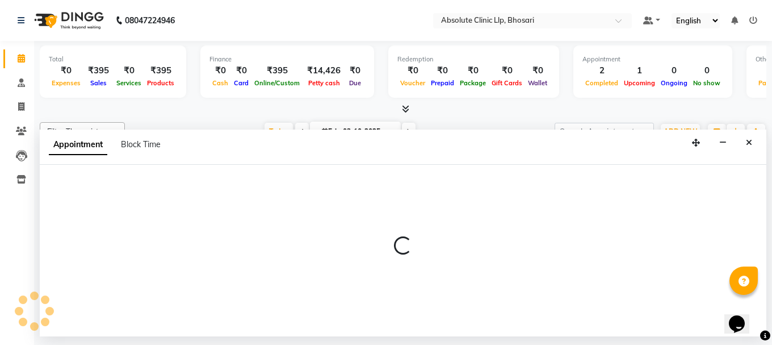
select select "27987"
select select "tentative"
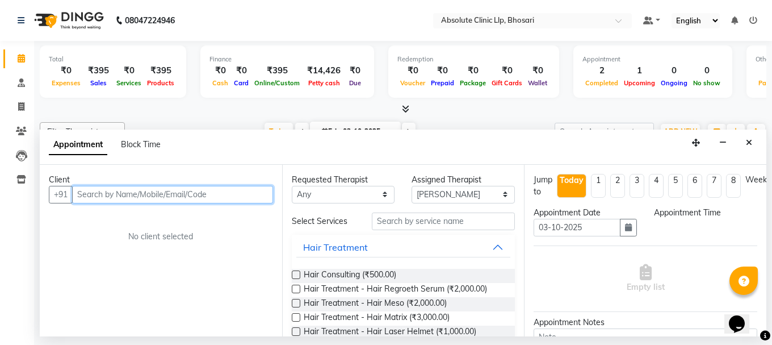
select select "975"
click at [209, 190] on input "text" at bounding box center [172, 195] width 201 height 18
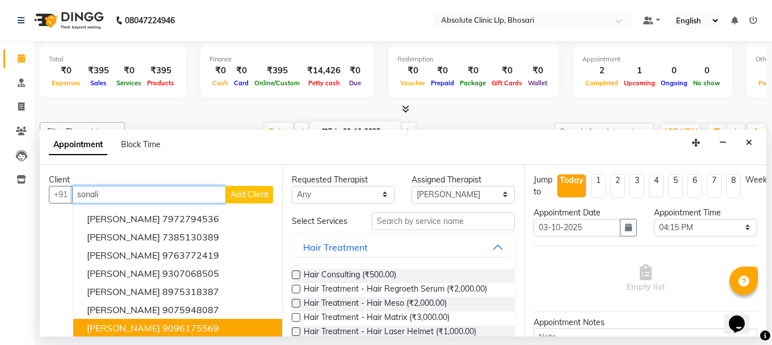
click at [162, 330] on ngb-highlight "9096175569" at bounding box center [190, 327] width 57 height 11
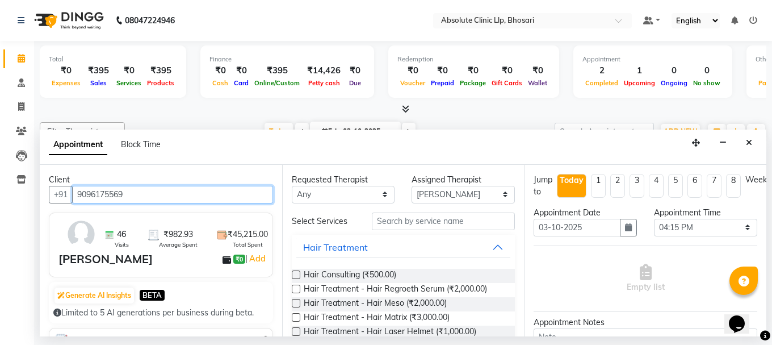
type input "9096175569"
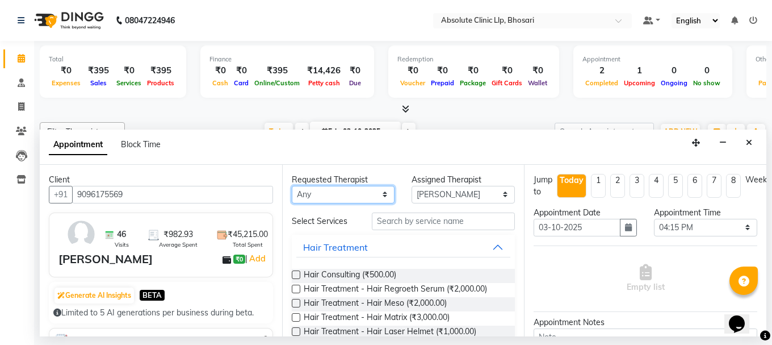
click at [349, 196] on select "Any [PERSON_NAME] [PERSON_NAME] [PERSON_NAME] [PERSON_NAME] [PERSON_NAME] Priya…" at bounding box center [343, 195] width 103 height 18
select select "27987"
click at [292, 186] on select "Any [PERSON_NAME] [PERSON_NAME] [PERSON_NAME] [PERSON_NAME] [PERSON_NAME] Priya…" at bounding box center [343, 195] width 103 height 18
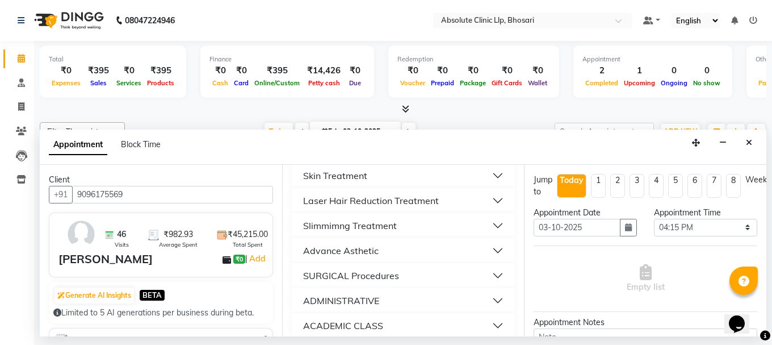
scroll to position [284, 0]
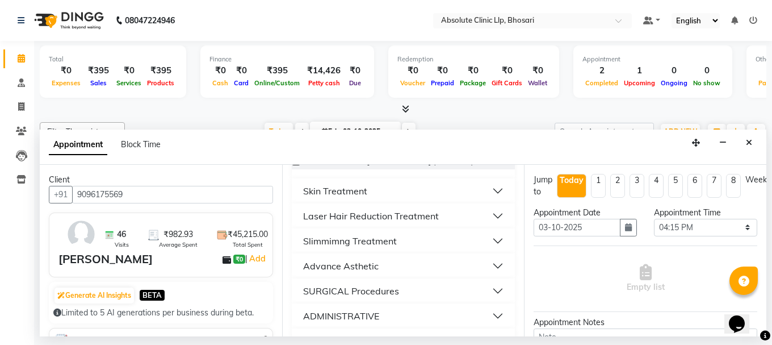
click at [462, 226] on button "Laser Hair Reduction Treatment" at bounding box center [403, 216] width 215 height 20
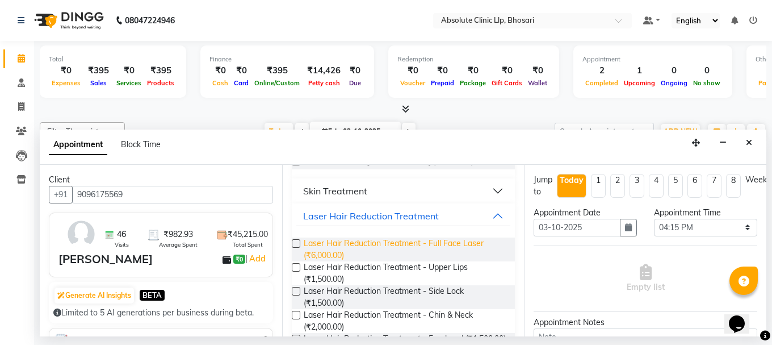
click at [452, 252] on span "Laser Hair Reduction Treatment - Full Face Laser (₹6,000.00)" at bounding box center [405, 249] width 203 height 24
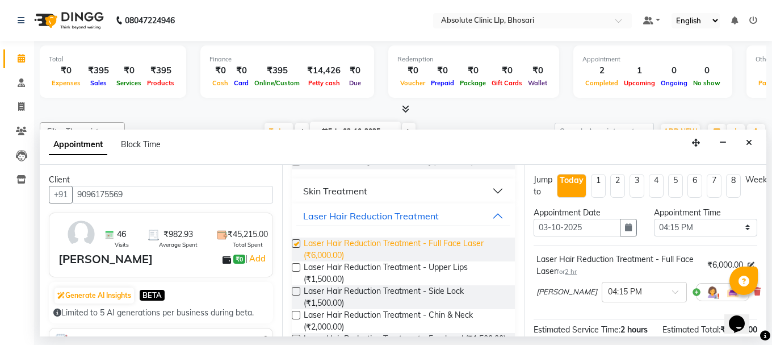
checkbox input "false"
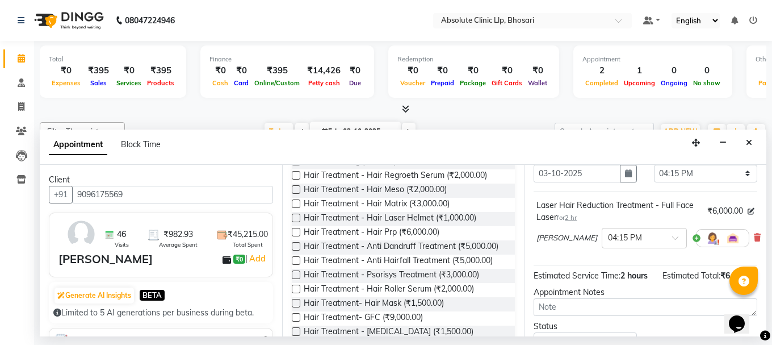
scroll to position [46, 0]
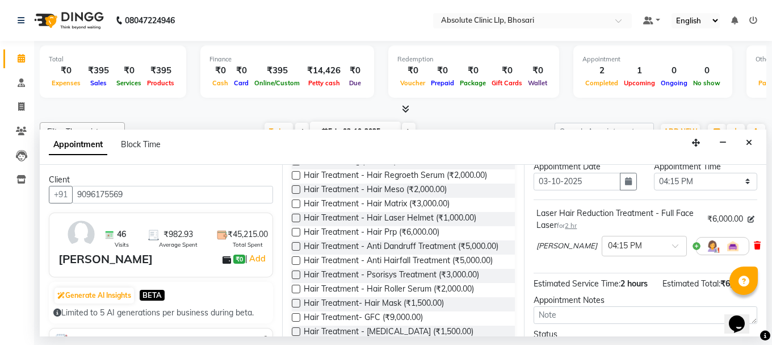
click at [754, 241] on icon at bounding box center [757, 245] width 7 height 8
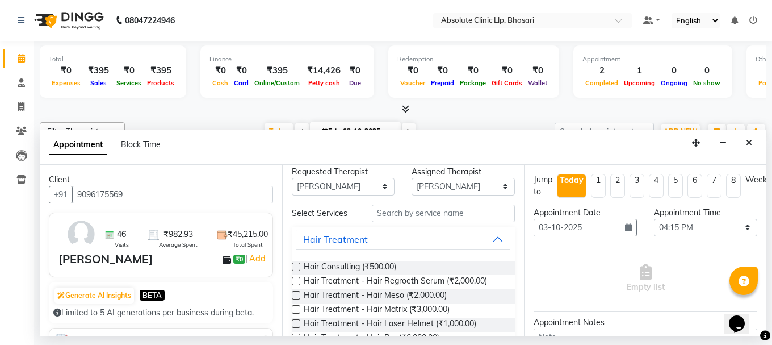
scroll to position [0, 0]
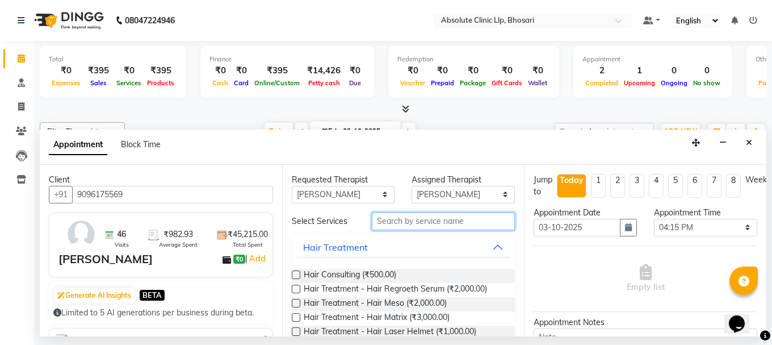
click at [465, 223] on input "text" at bounding box center [443, 221] width 143 height 18
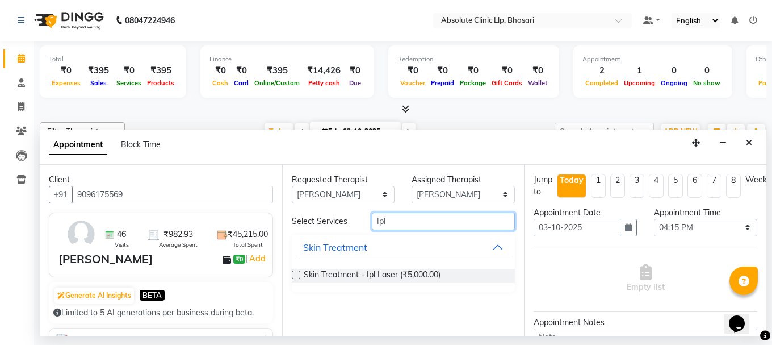
type input "Ipl"
click at [446, 271] on div "Skin Treatment - Ipl Laser (₹5,000.00)" at bounding box center [404, 276] width 224 height 14
click at [294, 274] on label at bounding box center [296, 274] width 9 height 9
click at [294, 274] on input "checkbox" at bounding box center [295, 275] width 7 height 7
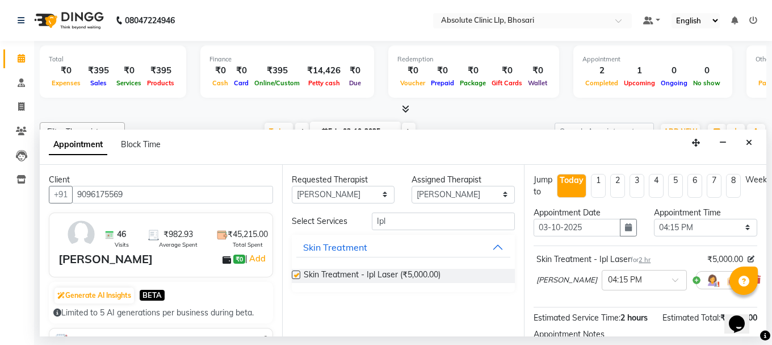
checkbox input "false"
click at [689, 228] on select "Select 08:00 AM 08:15 AM 08:30 AM 08:45 AM 09:00 AM 09:15 AM 09:30 AM 09:45 AM …" at bounding box center [705, 228] width 103 height 18
select select "930"
click at [654, 219] on select "Select 08:00 AM 08:15 AM 08:30 AM 08:45 AM 09:00 AM 09:15 AM 09:30 AM 09:45 AM …" at bounding box center [705, 228] width 103 height 18
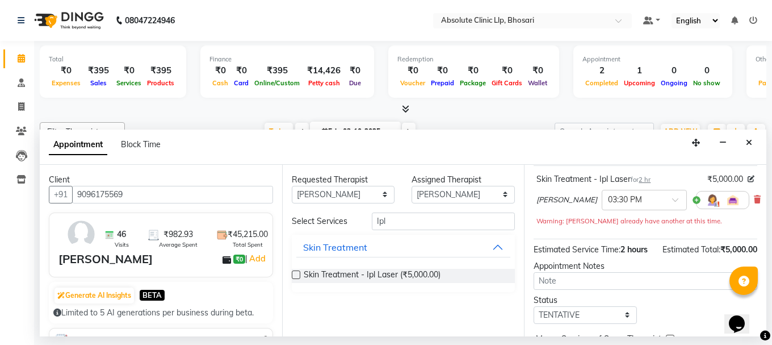
scroll to position [160, 0]
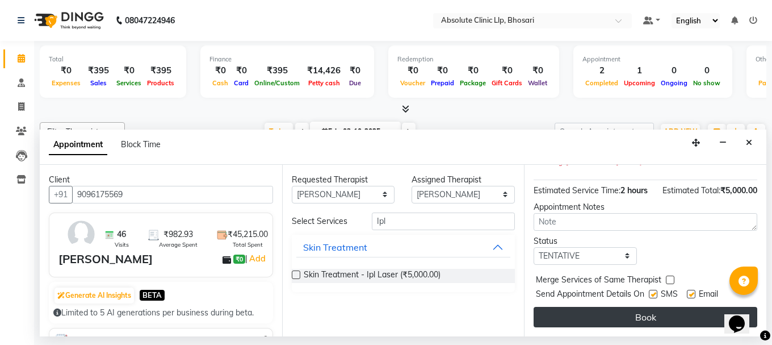
click at [666, 307] on button "Book" at bounding box center [646, 317] width 224 height 20
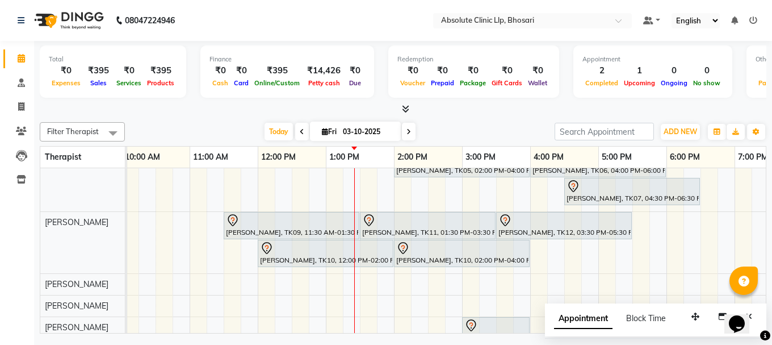
click at [601, 249] on div "Ajay Renge, TK02, 12:00 PM-02:00 PM, Skin Treatment - Peel(Face) Ajay Renge, TK…" at bounding box center [428, 220] width 1022 height 445
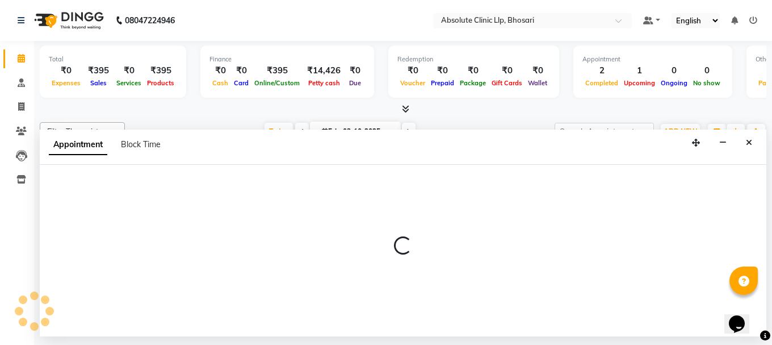
select select "27987"
select select "1020"
select select "tentative"
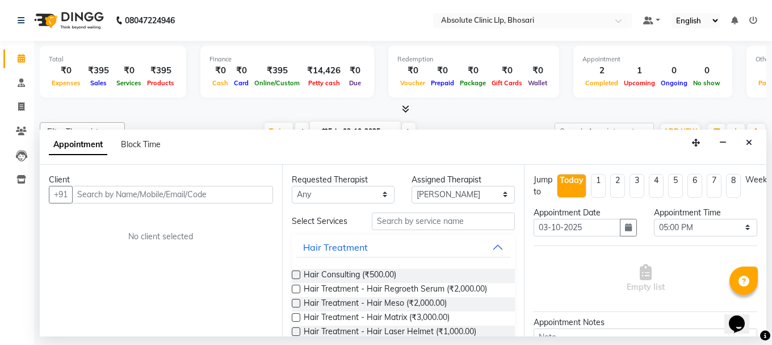
click at [216, 191] on input "text" at bounding box center [172, 195] width 201 height 18
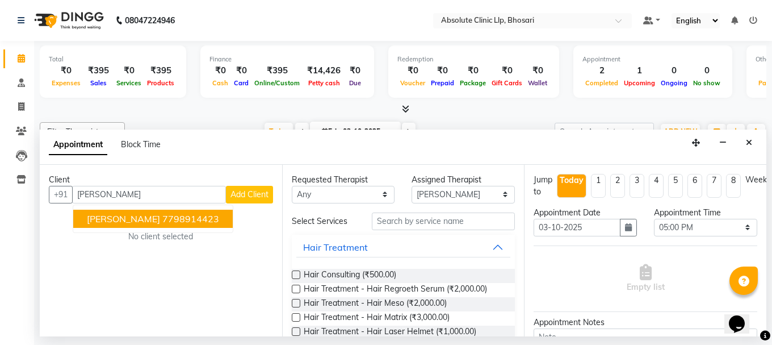
click at [224, 210] on button "[PERSON_NAME] 7798914423" at bounding box center [153, 219] width 160 height 18
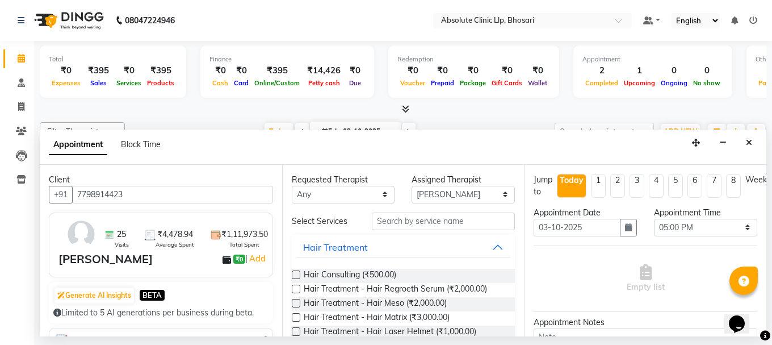
type input "7798914423"
click at [340, 198] on select "Any [PERSON_NAME] [PERSON_NAME] [PERSON_NAME] [PERSON_NAME] [PERSON_NAME] Priya…" at bounding box center [343, 195] width 103 height 18
select select "27987"
click at [292, 186] on select "Any [PERSON_NAME] [PERSON_NAME] [PERSON_NAME] [PERSON_NAME] [PERSON_NAME] Priya…" at bounding box center [343, 195] width 103 height 18
click at [452, 248] on button "Hair Treatment" at bounding box center [403, 247] width 215 height 20
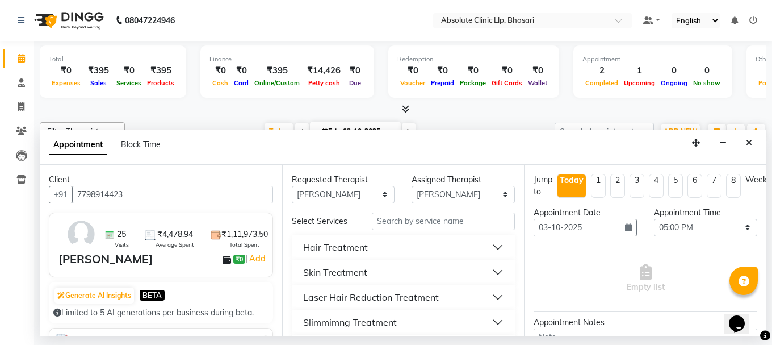
click at [472, 296] on button "Laser Hair Reduction Treatment" at bounding box center [403, 297] width 215 height 20
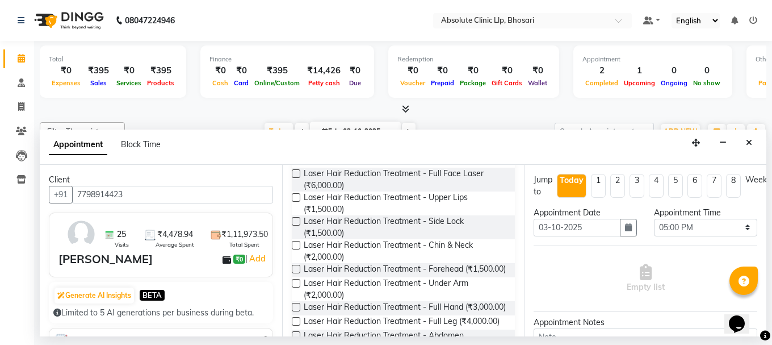
scroll to position [170, 0]
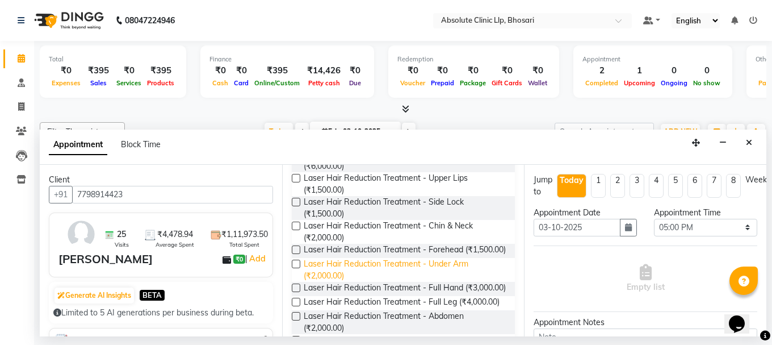
click at [450, 276] on span "Laser Hair Reduction Treatment - Under Arm (₹2,000.00)" at bounding box center [405, 270] width 203 height 24
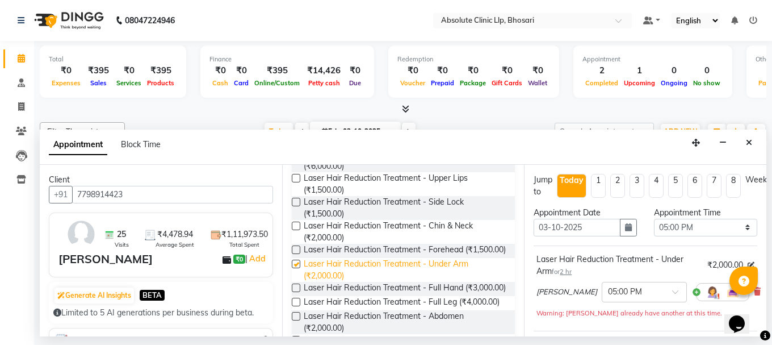
checkbox input "false"
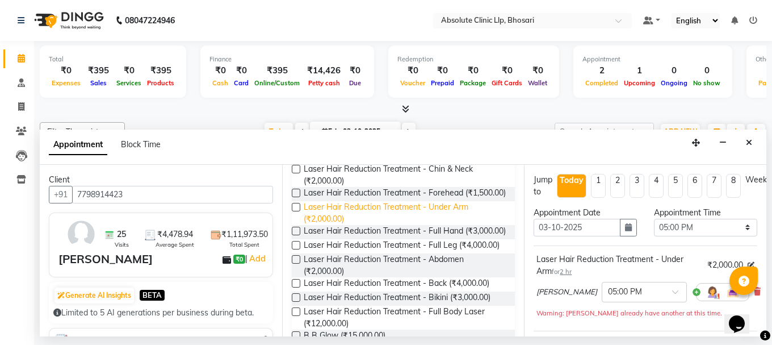
scroll to position [284, 0]
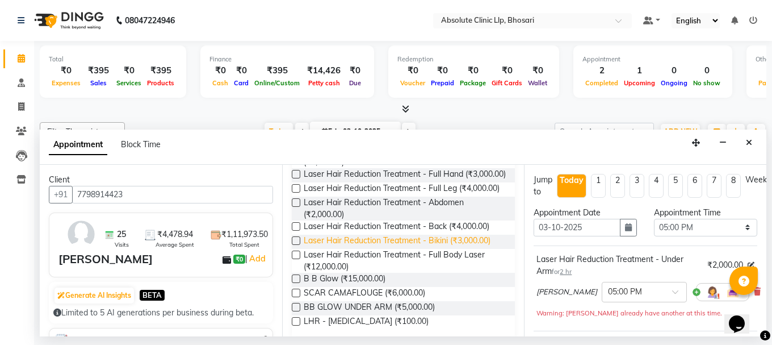
click at [450, 249] on span "Laser Hair Reduction Treatment - Bikini (₹3,000.00)" at bounding box center [397, 242] width 187 height 14
checkbox input "false"
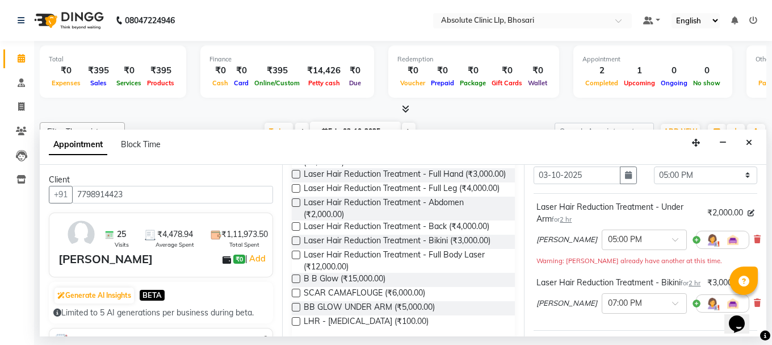
scroll to position [0, 0]
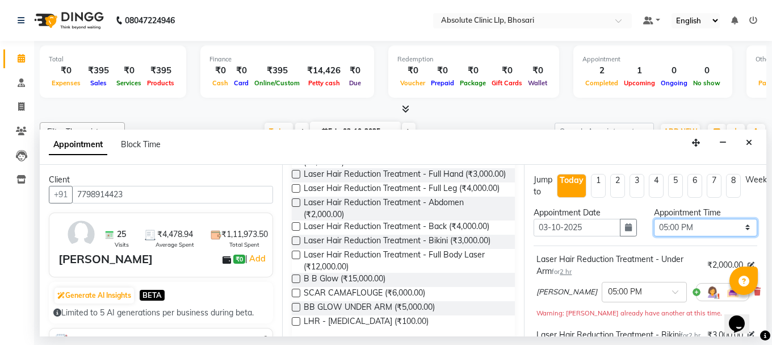
click at [696, 229] on select "Select 08:00 AM 08:15 AM 08:30 AM 08:45 AM 09:00 AM 09:15 AM 09:30 AM 09:45 AM …" at bounding box center [705, 228] width 103 height 18
select select "750"
click at [654, 219] on select "Select 08:00 AM 08:15 AM 08:30 AM 08:45 AM 09:00 AM 09:15 AM 09:30 AM 09:45 AM …" at bounding box center [705, 228] width 103 height 18
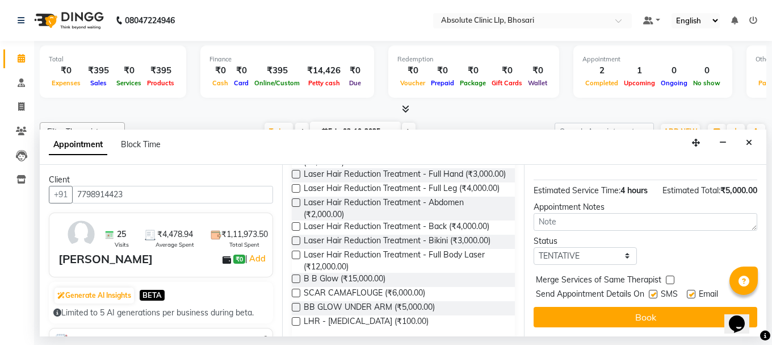
scroll to position [235, 0]
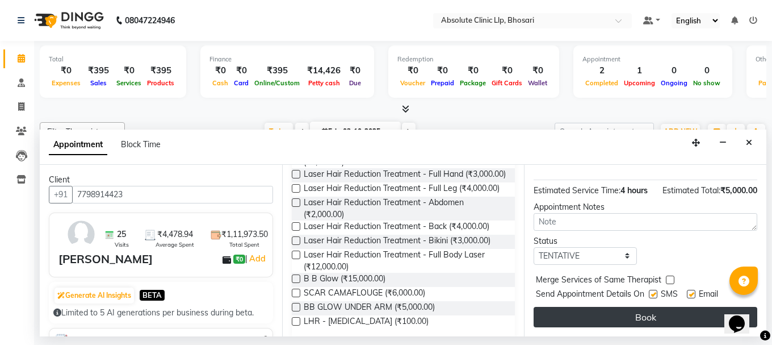
click at [672, 307] on button "Book" at bounding box center [646, 317] width 224 height 20
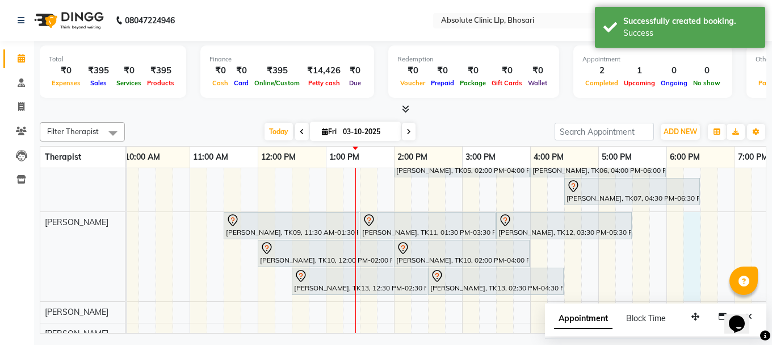
click at [692, 261] on div "Ajay Renge, TK02, 12:00 PM-02:00 PM, Skin Treatment - Peel(Face) Ajay Renge, TK…" at bounding box center [428, 234] width 1022 height 473
select select "27987"
select select "1095"
select select "tentative"
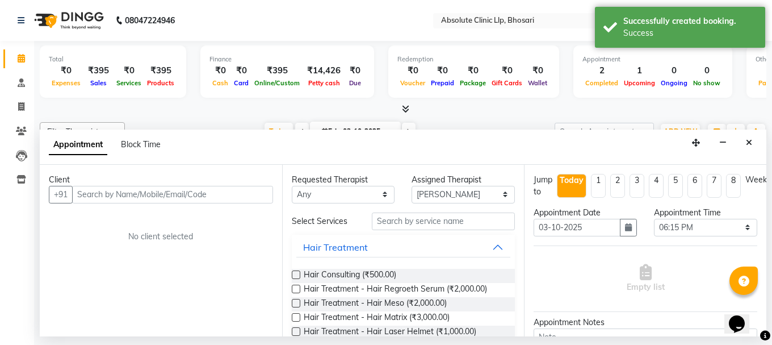
click at [259, 191] on input "text" at bounding box center [172, 195] width 201 height 18
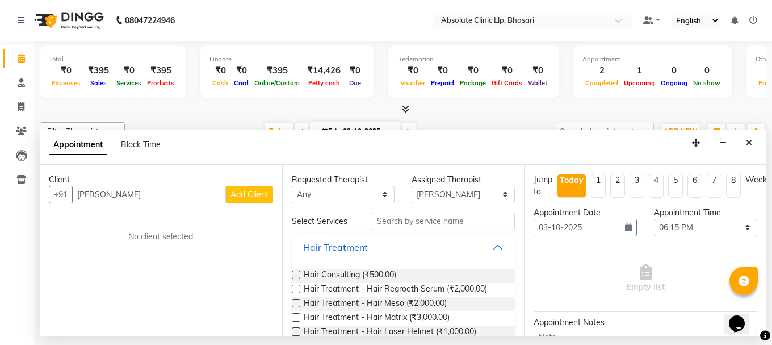
click at [175, 196] on input "[PERSON_NAME]" at bounding box center [149, 195] width 154 height 18
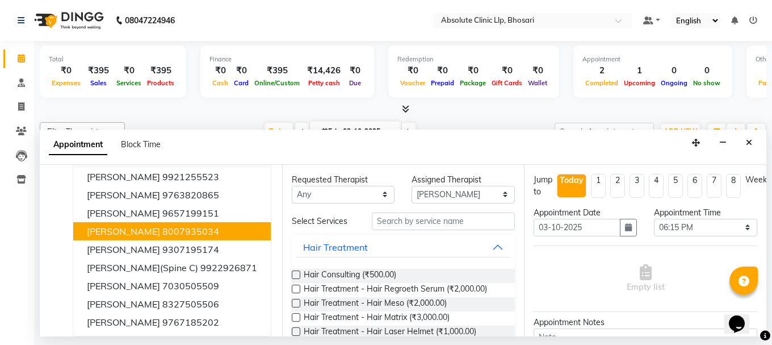
scroll to position [0, 0]
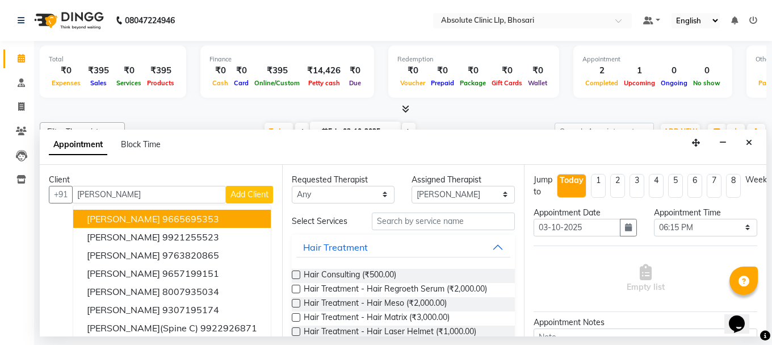
click at [188, 192] on input "[PERSON_NAME]" at bounding box center [149, 195] width 154 height 18
type input "v"
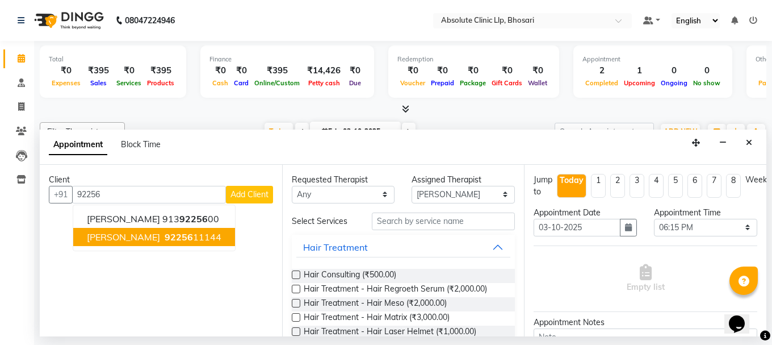
click at [199, 236] on ngb-highlight "92256 11144" at bounding box center [191, 236] width 59 height 11
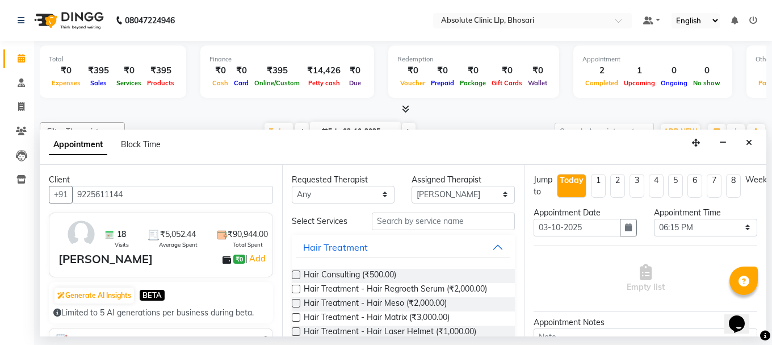
type input "9225611144"
click at [311, 196] on select "Any [PERSON_NAME] [PERSON_NAME] [PERSON_NAME] [PERSON_NAME] [PERSON_NAME] Priya…" at bounding box center [343, 195] width 103 height 18
select select "27987"
click at [292, 186] on select "Any [PERSON_NAME] [PERSON_NAME] [PERSON_NAME] [PERSON_NAME] [PERSON_NAME] Priya…" at bounding box center [343, 195] width 103 height 18
click at [446, 254] on button "Hair Treatment" at bounding box center [403, 247] width 215 height 20
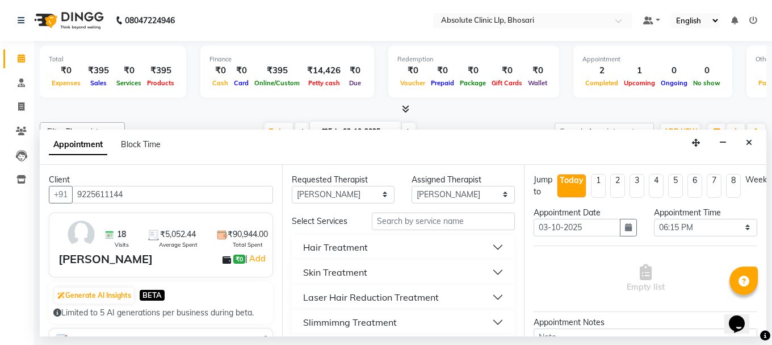
click at [428, 290] on div "Laser Hair Reduction Treatment" at bounding box center [371, 297] width 136 height 14
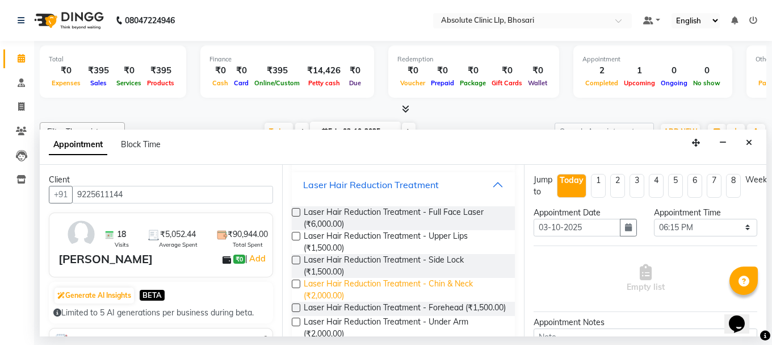
scroll to position [114, 0]
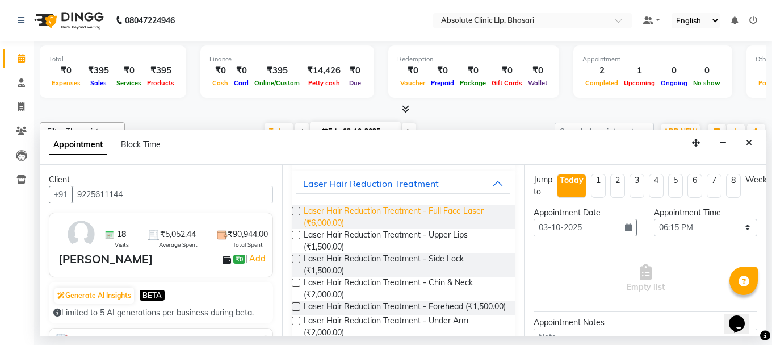
click at [478, 210] on span "Laser Hair Reduction Treatment - Full Face Laser (₹6,000.00)" at bounding box center [405, 217] width 203 height 24
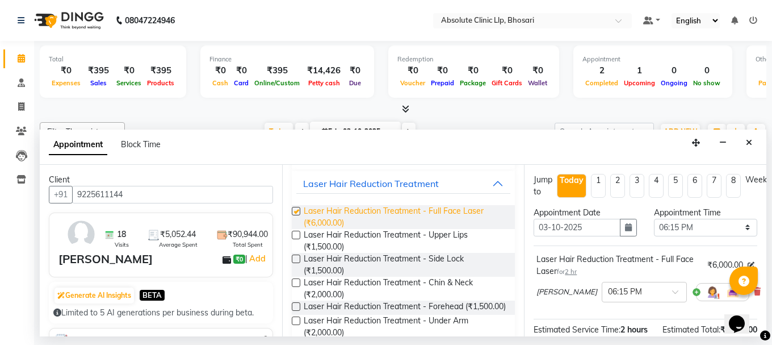
checkbox input "false"
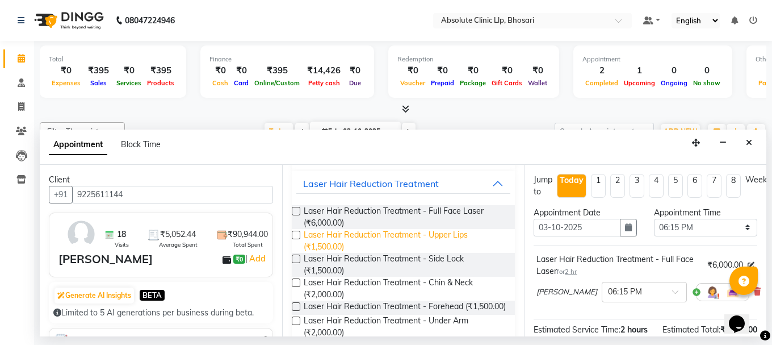
click at [429, 286] on span "Laser Hair Reduction Treatment - Chin & Neck (₹2,000.00)" at bounding box center [405, 289] width 203 height 24
checkbox input "false"
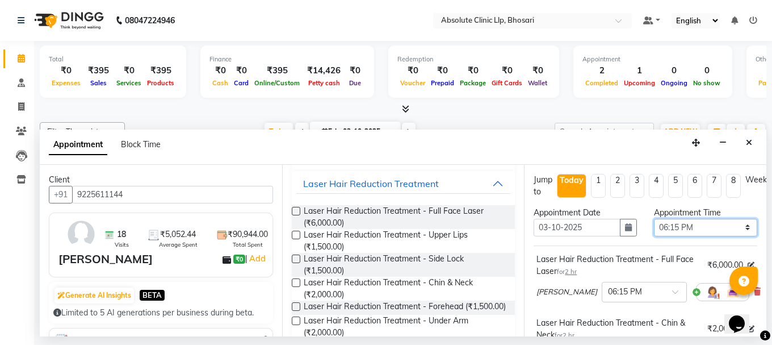
click at [681, 224] on select "Select 08:00 AM 08:15 AM 08:30 AM 08:45 AM 09:00 AM 09:15 AM 09:30 AM 09:45 AM …" at bounding box center [705, 228] width 103 height 18
select select "1080"
click at [654, 219] on select "Select 08:00 AM 08:15 AM 08:30 AM 08:45 AM 09:00 AM 09:15 AM 09:30 AM 09:45 AM …" at bounding box center [705, 228] width 103 height 18
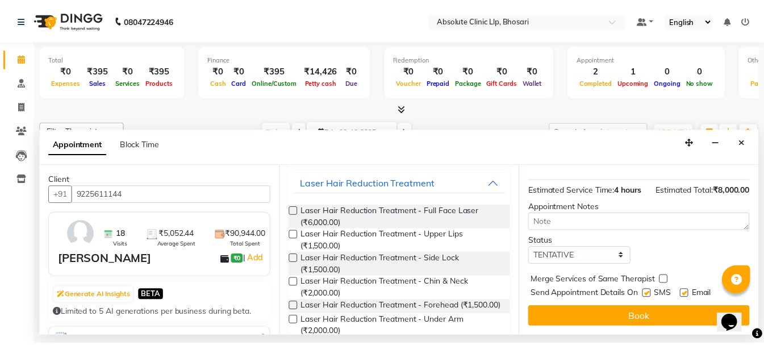
scroll to position [223, 0]
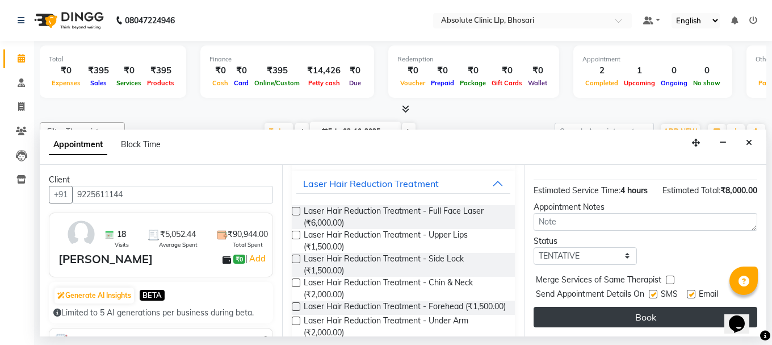
click at [658, 307] on button "Book" at bounding box center [646, 317] width 224 height 20
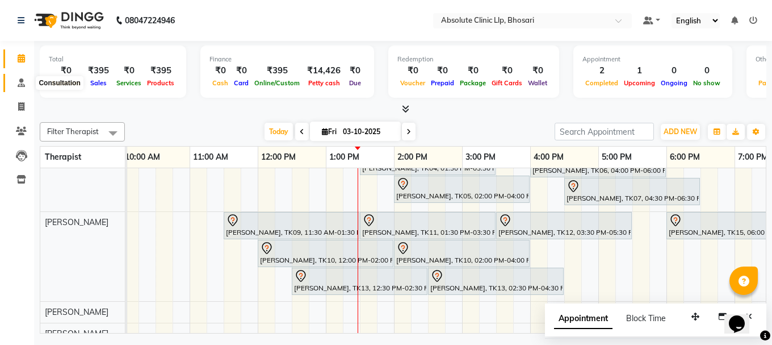
click at [18, 81] on icon at bounding box center [21, 82] width 7 height 9
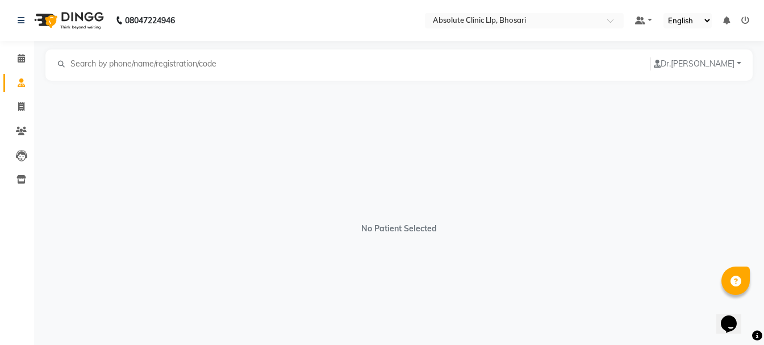
click at [122, 64] on input "text" at bounding box center [147, 63] width 156 height 13
